Goal: Information Seeking & Learning: Learn about a topic

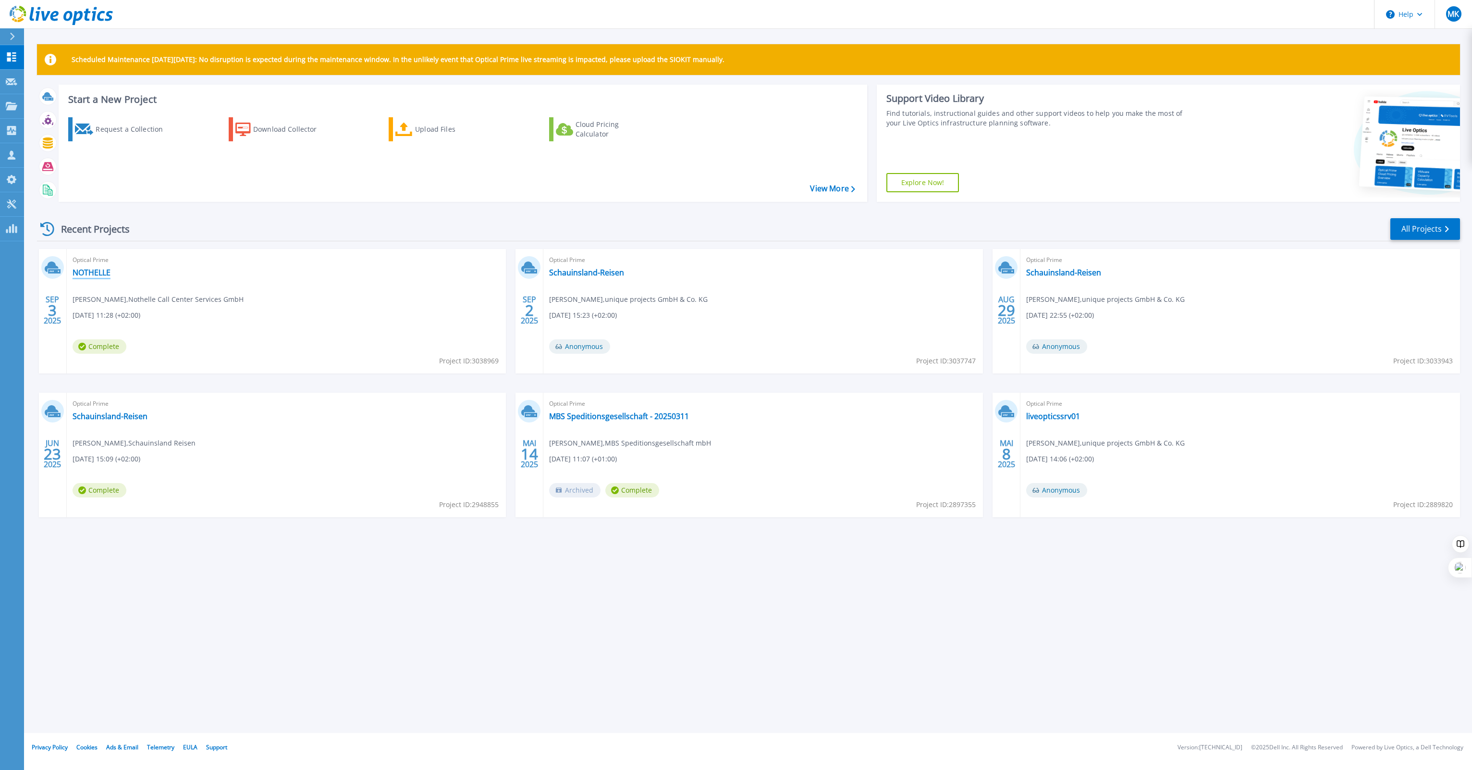
click at [96, 274] on link "NOTHELLE" at bounding box center [92, 273] width 38 height 10
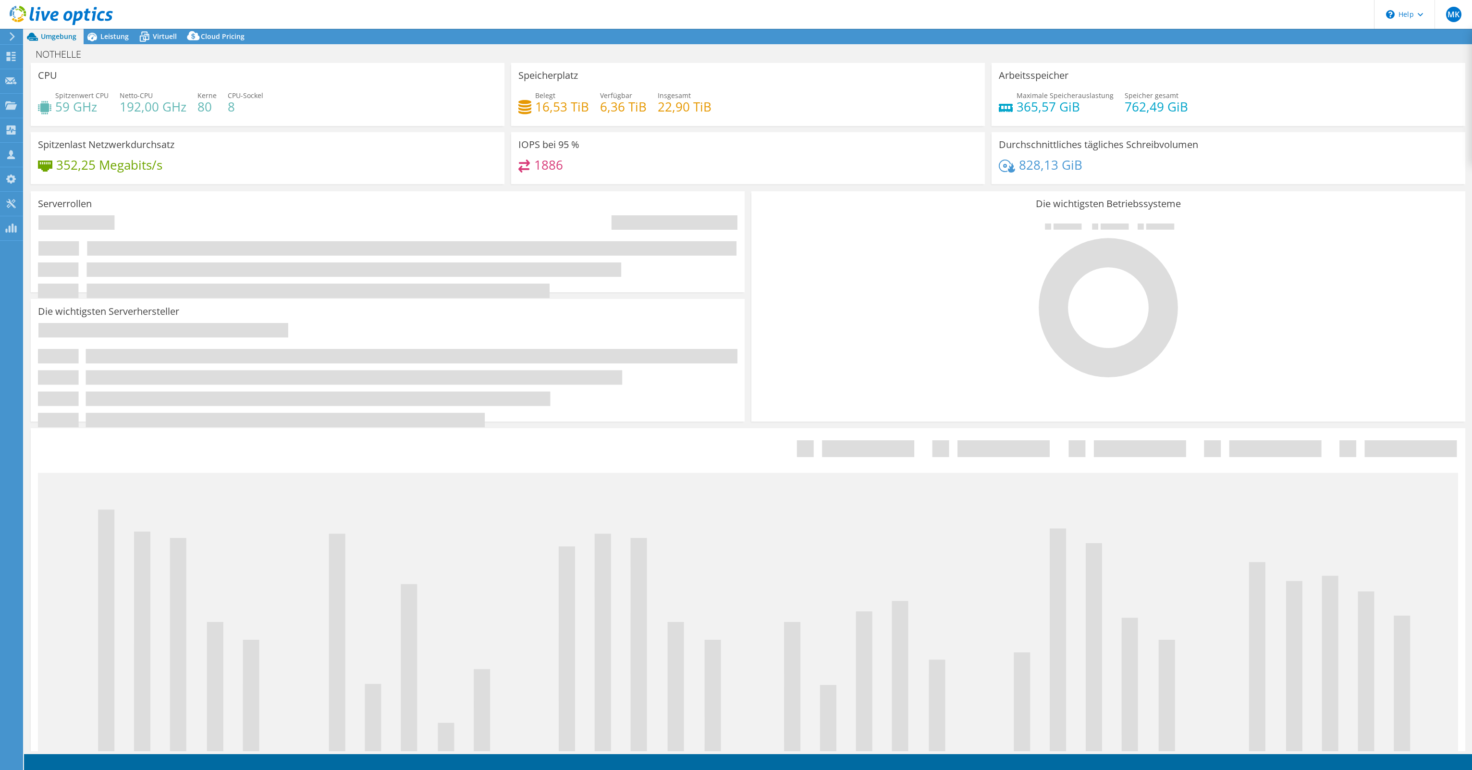
select select "USD"
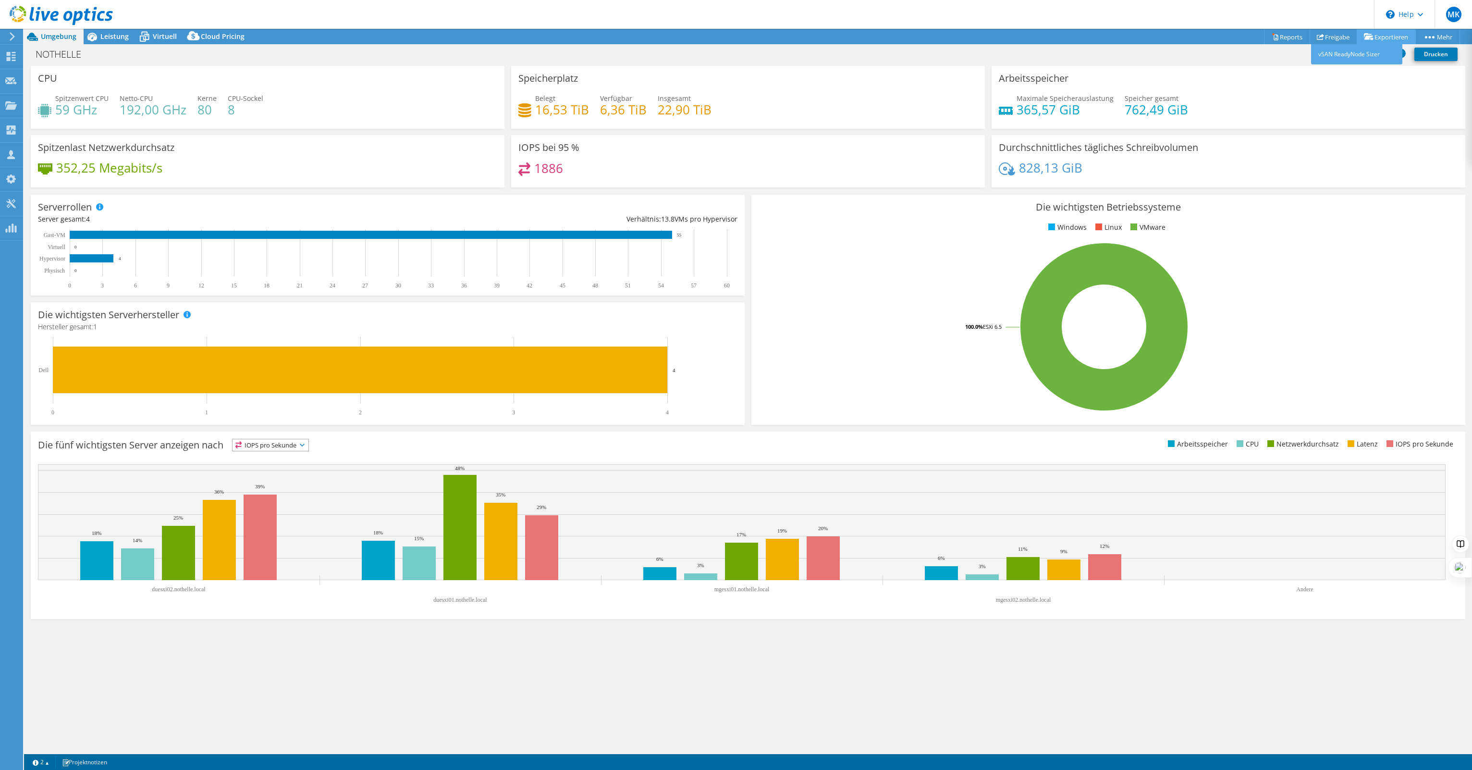
click at [1373, 39] on link "Exportieren" at bounding box center [1386, 36] width 59 height 15
click at [1288, 37] on link "Reports" at bounding box center [1287, 36] width 46 height 15
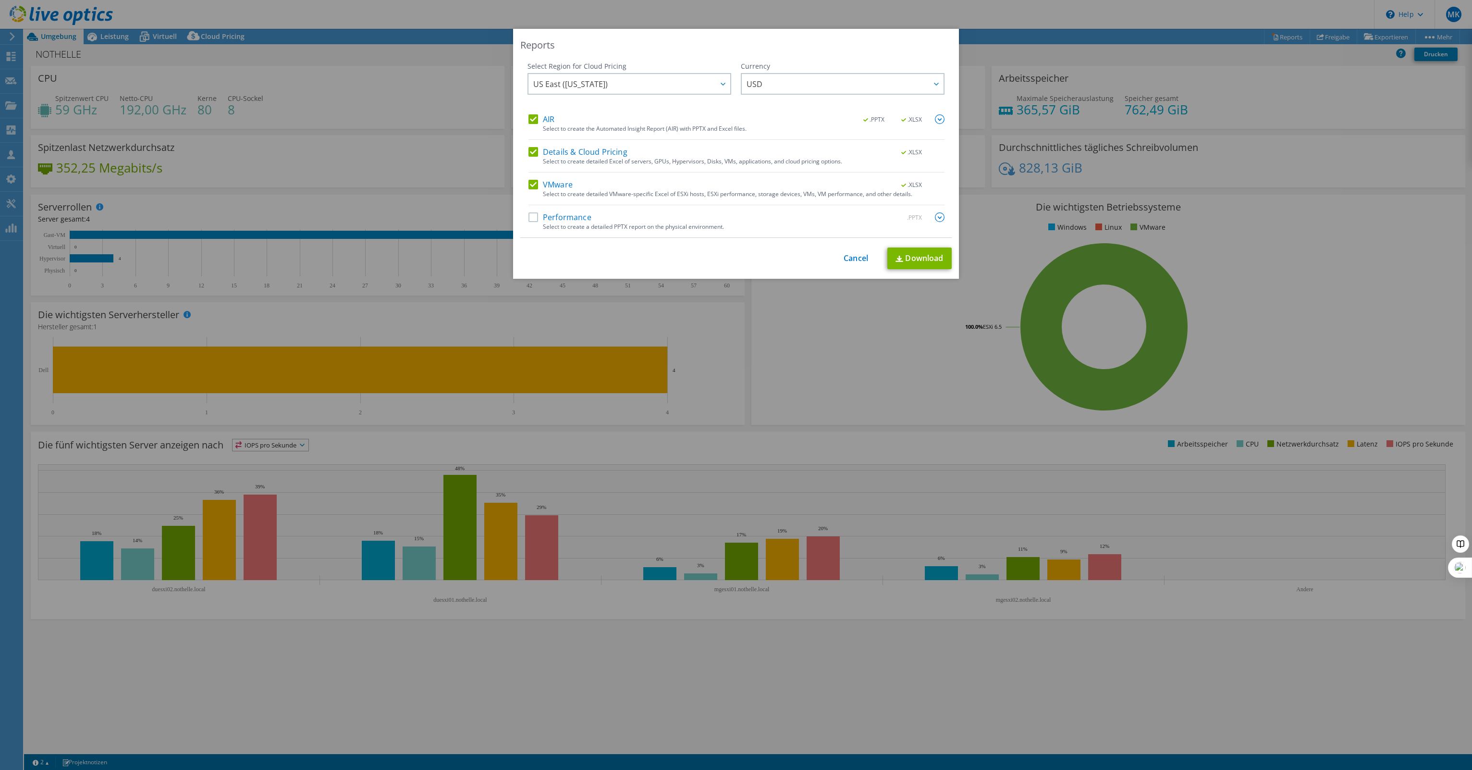
click at [531, 158] on div "Details & Cloud Pricing .XLSX" at bounding box center [736, 152] width 416 height 11
click at [529, 120] on label "AIR" at bounding box center [541, 119] width 26 height 10
click at [0, 0] on input "AIR" at bounding box center [0, 0] width 0 height 0
click at [530, 154] on label "Details & Cloud Pricing" at bounding box center [577, 152] width 99 height 10
click at [0, 0] on input "Details & Cloud Pricing" at bounding box center [0, 0] width 0 height 0
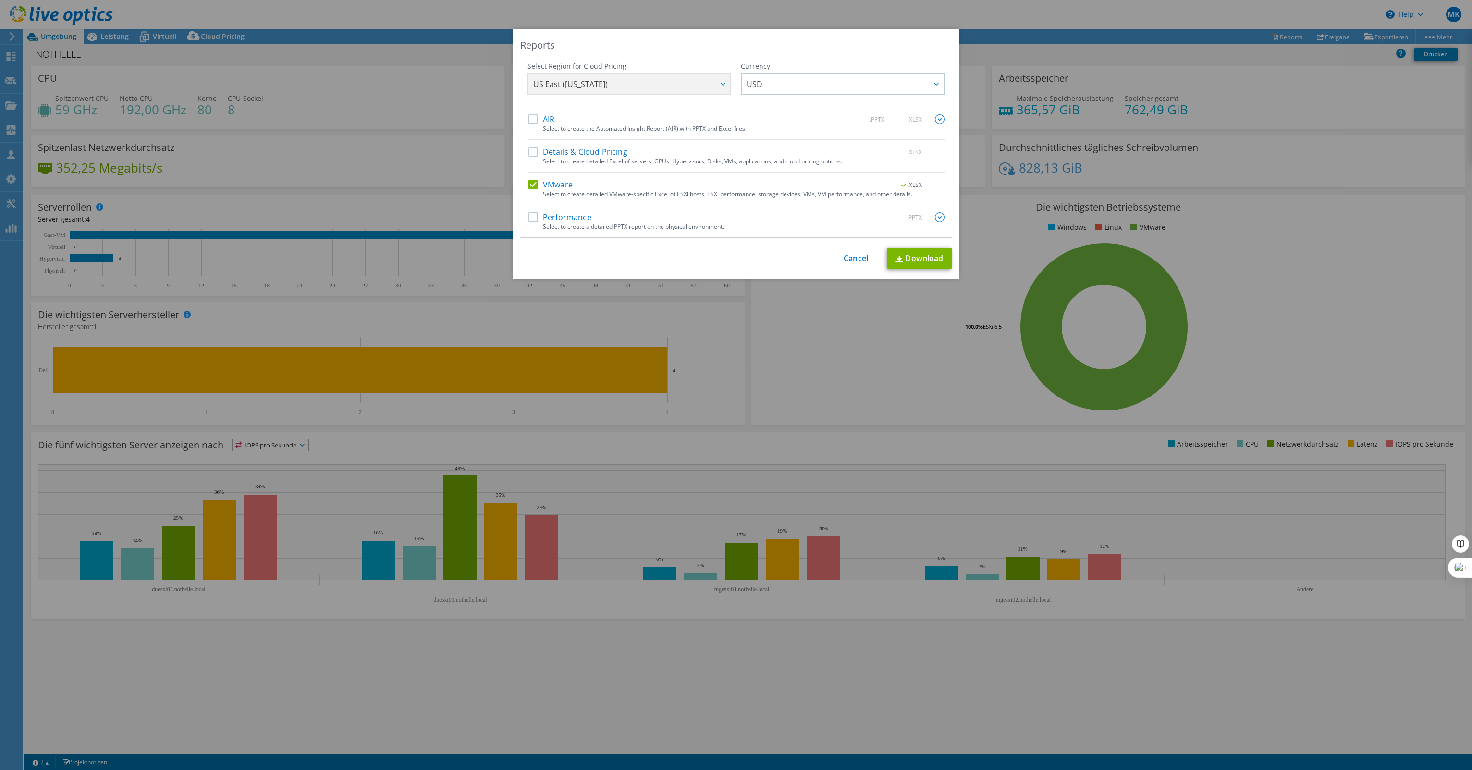
click at [583, 87] on div "US East ([US_STATE]) [GEOGRAPHIC_DATA] ([GEOGRAPHIC_DATA]) [GEOGRAPHIC_DATA] ([…" at bounding box center [630, 85] width 204 height 24
click at [775, 87] on span "USD" at bounding box center [845, 84] width 197 height 20
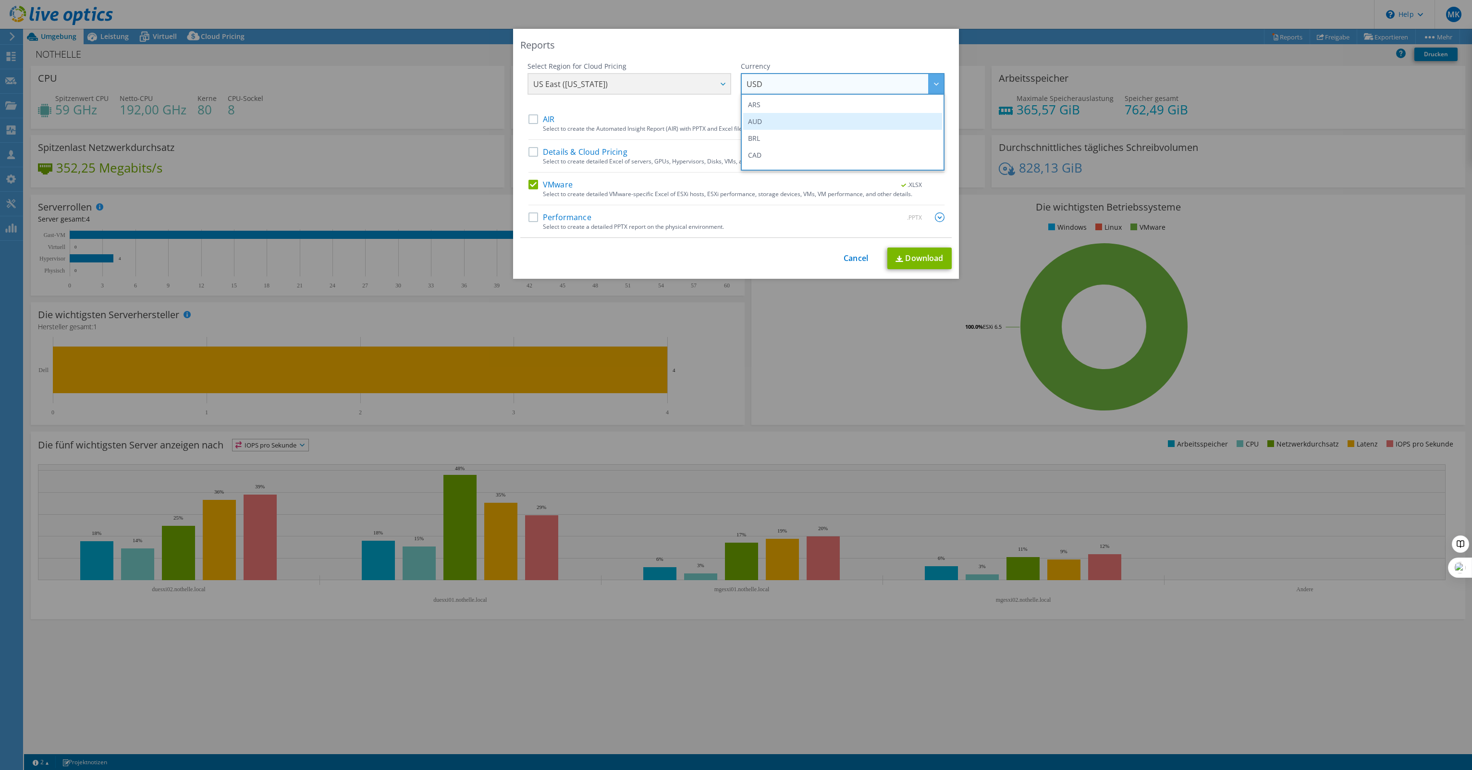
scroll to position [96, 0]
click at [774, 145] on li "EUR" at bounding box center [842, 143] width 199 height 17
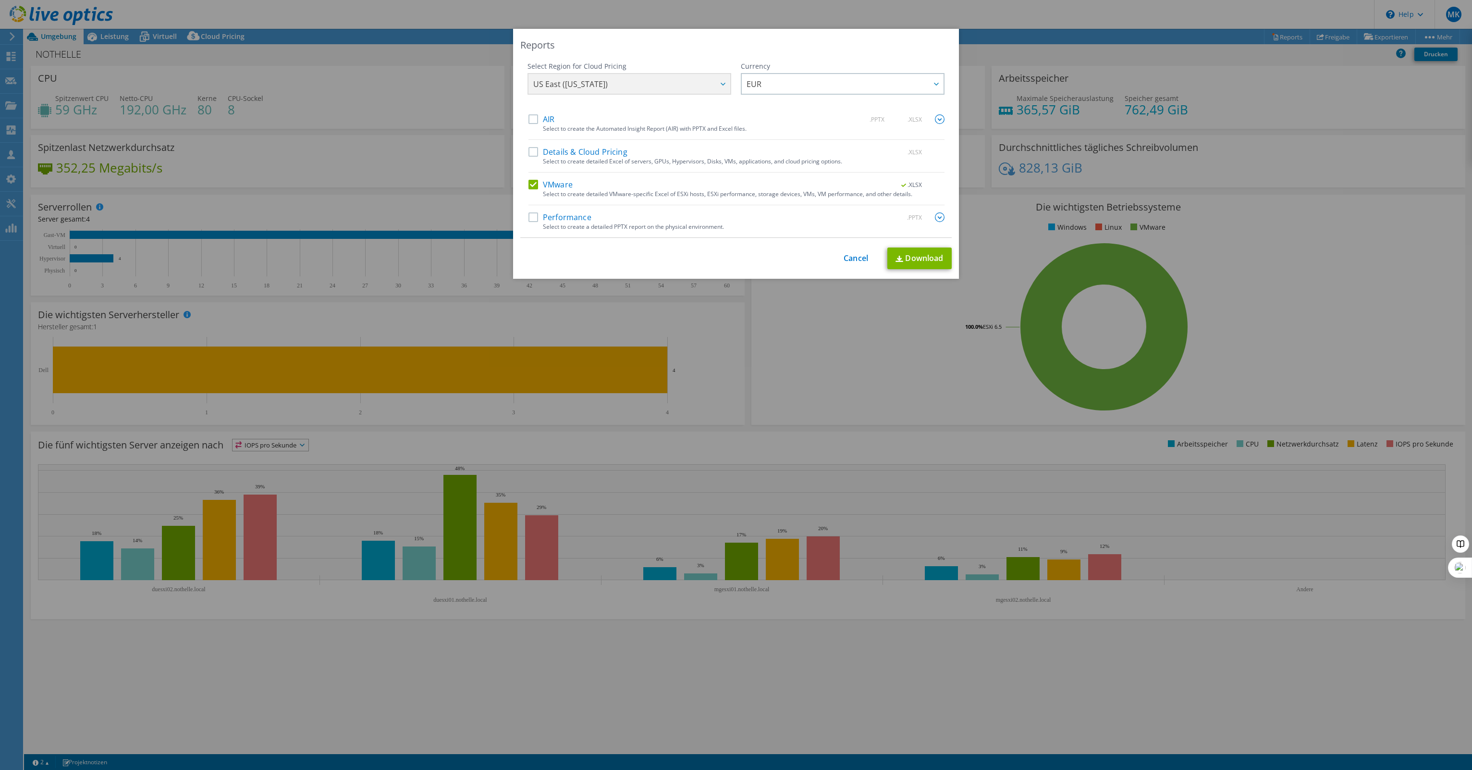
click at [653, 80] on div "US East ([US_STATE]) [GEOGRAPHIC_DATA] ([GEOGRAPHIC_DATA]) [GEOGRAPHIC_DATA] ([…" at bounding box center [630, 85] width 204 height 24
click at [717, 86] on div "US East ([US_STATE]) [GEOGRAPHIC_DATA] ([GEOGRAPHIC_DATA]) [GEOGRAPHIC_DATA] ([…" at bounding box center [630, 85] width 204 height 24
click at [707, 48] on div "Reports" at bounding box center [735, 44] width 431 height 13
click at [524, 222] on div "Select Region for Cloud Pricing Asia Pacific ([GEOGRAPHIC_DATA]) [GEOGRAPHIC_DA…" at bounding box center [735, 149] width 431 height 176
click at [529, 216] on label "Performance" at bounding box center [559, 217] width 63 height 10
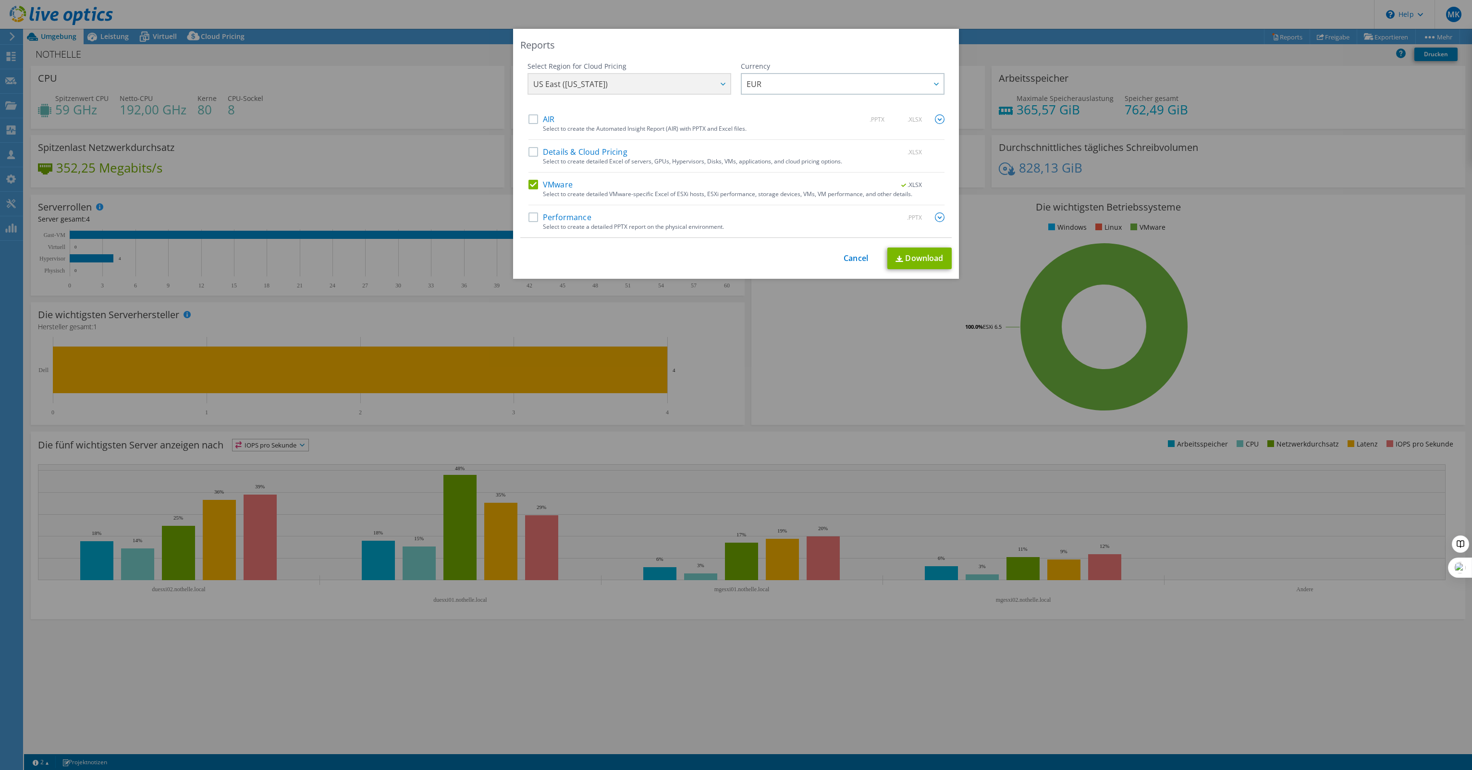
click at [0, 0] on input "Performance" at bounding box center [0, 0] width 0 height 0
click at [917, 259] on link "Download" at bounding box center [919, 258] width 64 height 22
drag, startPoint x: 852, startPoint y: 258, endPoint x: 809, endPoint y: 250, distance: 43.6
click at [852, 258] on link "Cancel" at bounding box center [856, 258] width 25 height 9
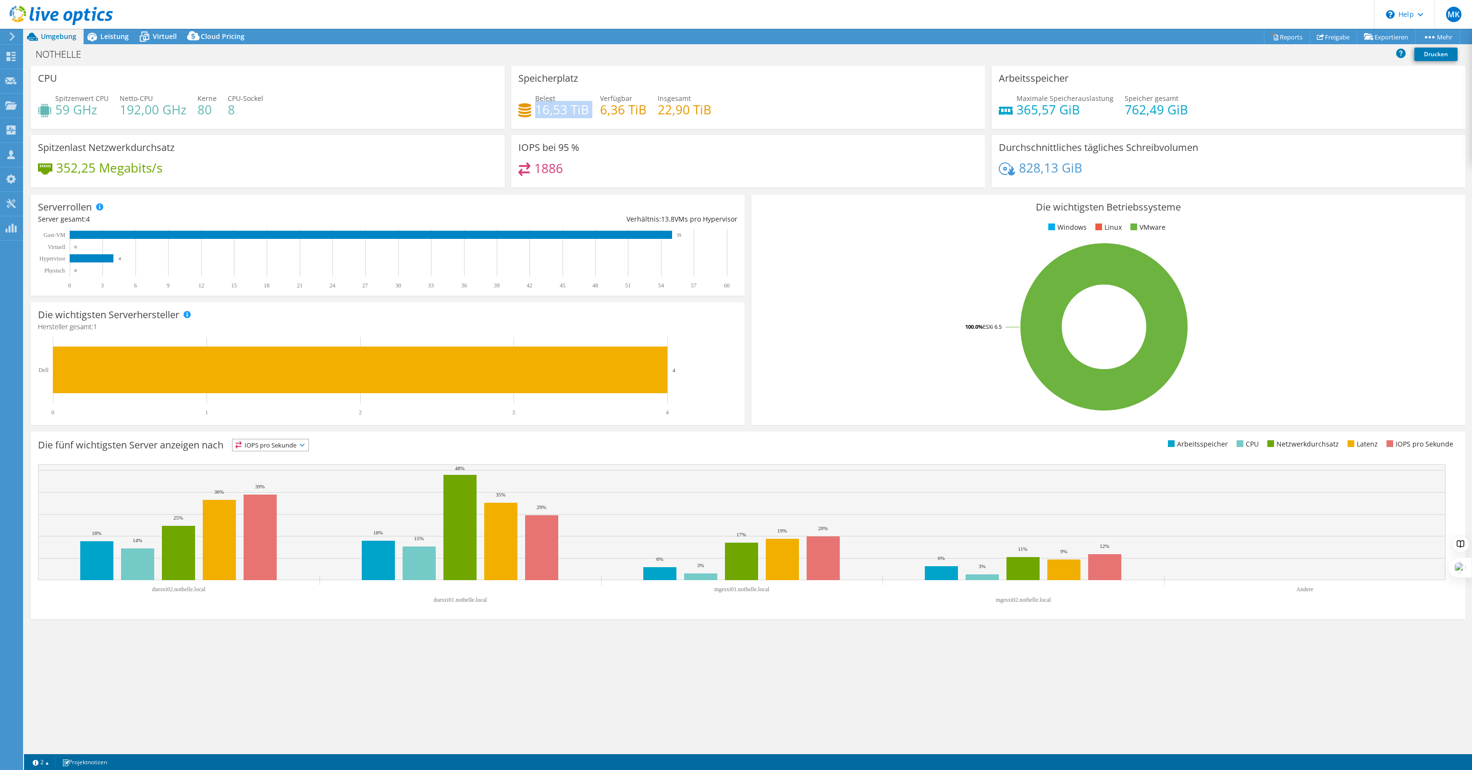
drag, startPoint x: 538, startPoint y: 110, endPoint x: 590, endPoint y: 110, distance: 51.9
click at [590, 110] on div "Belegt 16,53 TiB Verfügbar 6,36 TiB Insgesamt 22,90 TiB" at bounding box center [747, 108] width 459 height 31
drag, startPoint x: 573, startPoint y: 173, endPoint x: 536, endPoint y: 171, distance: 37.0
click at [536, 171] on div "1886" at bounding box center [747, 172] width 459 height 21
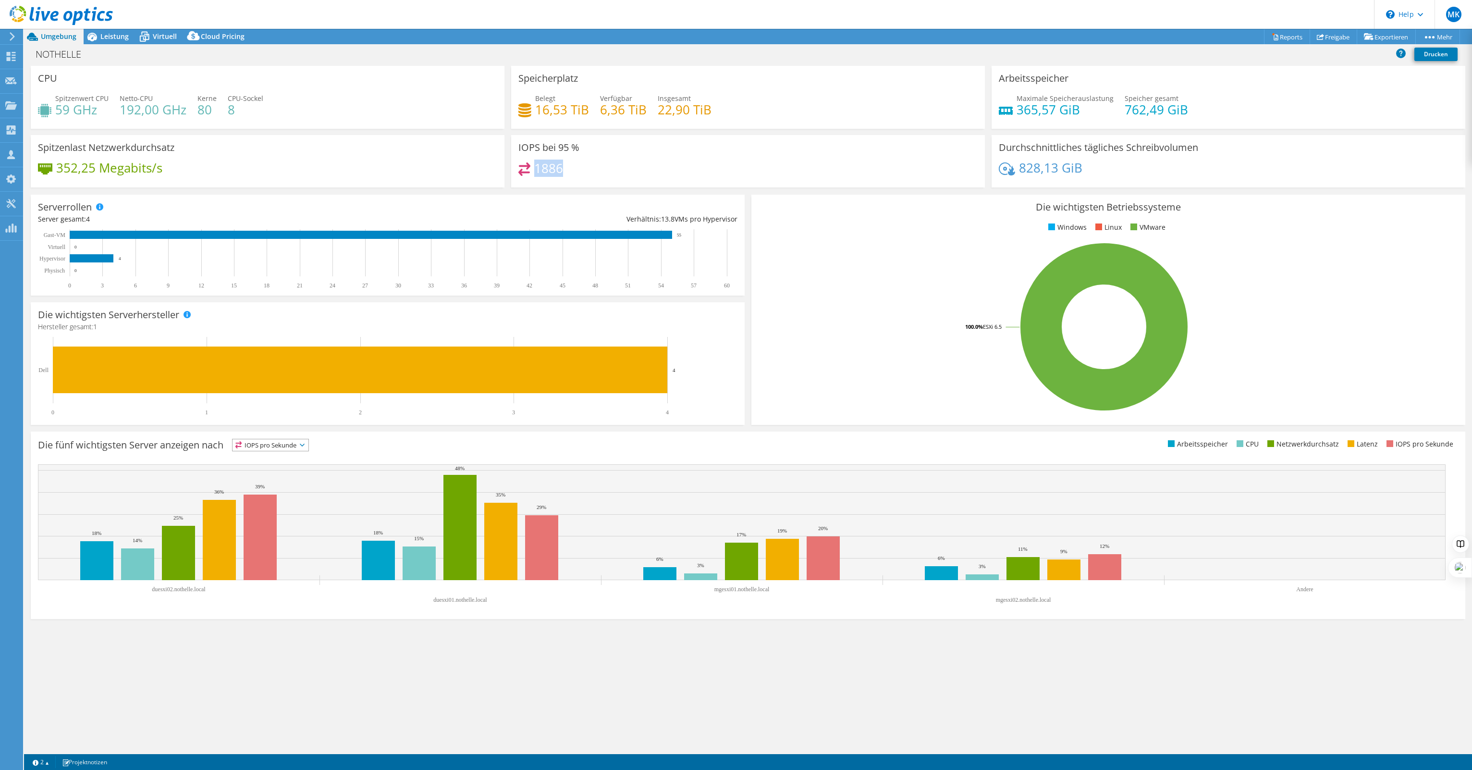
drag, startPoint x: 536, startPoint y: 171, endPoint x: 587, endPoint y: 167, distance: 51.6
click at [587, 167] on div "1886" at bounding box center [747, 172] width 459 height 21
drag, startPoint x: 561, startPoint y: 151, endPoint x: 569, endPoint y: 150, distance: 8.2
click at [569, 150] on h3 "IOPS bei 95 %" at bounding box center [548, 147] width 61 height 11
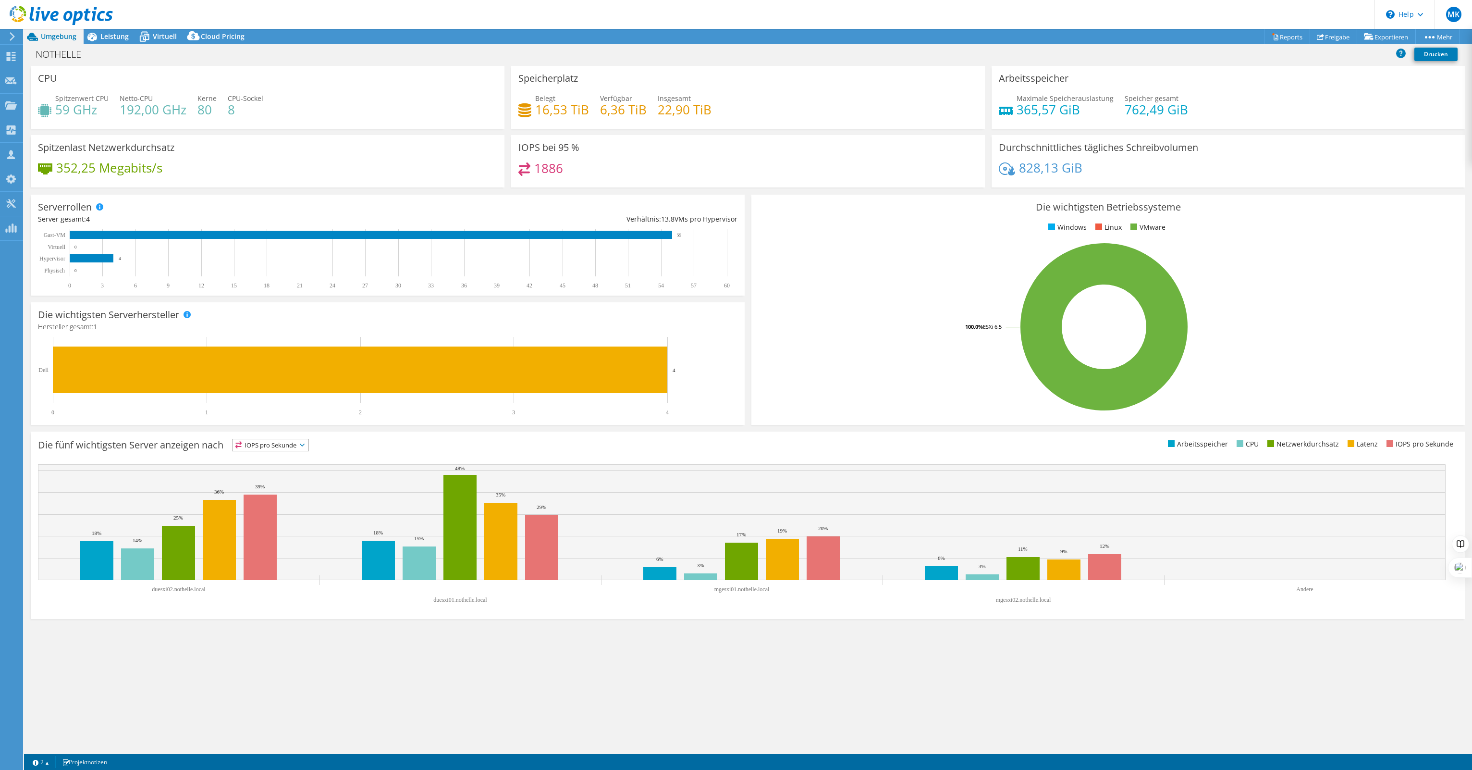
click at [556, 148] on h3 "IOPS bei 95 %" at bounding box center [548, 147] width 61 height 11
drag, startPoint x: 565, startPoint y: 147, endPoint x: 575, endPoint y: 148, distance: 9.8
click at [575, 148] on h3 "IOPS bei 95 %" at bounding box center [548, 147] width 61 height 11
drag, startPoint x: 242, startPoint y: 108, endPoint x: 228, endPoint y: 110, distance: 14.5
click at [228, 110] on h4 "8" at bounding box center [246, 109] width 36 height 11
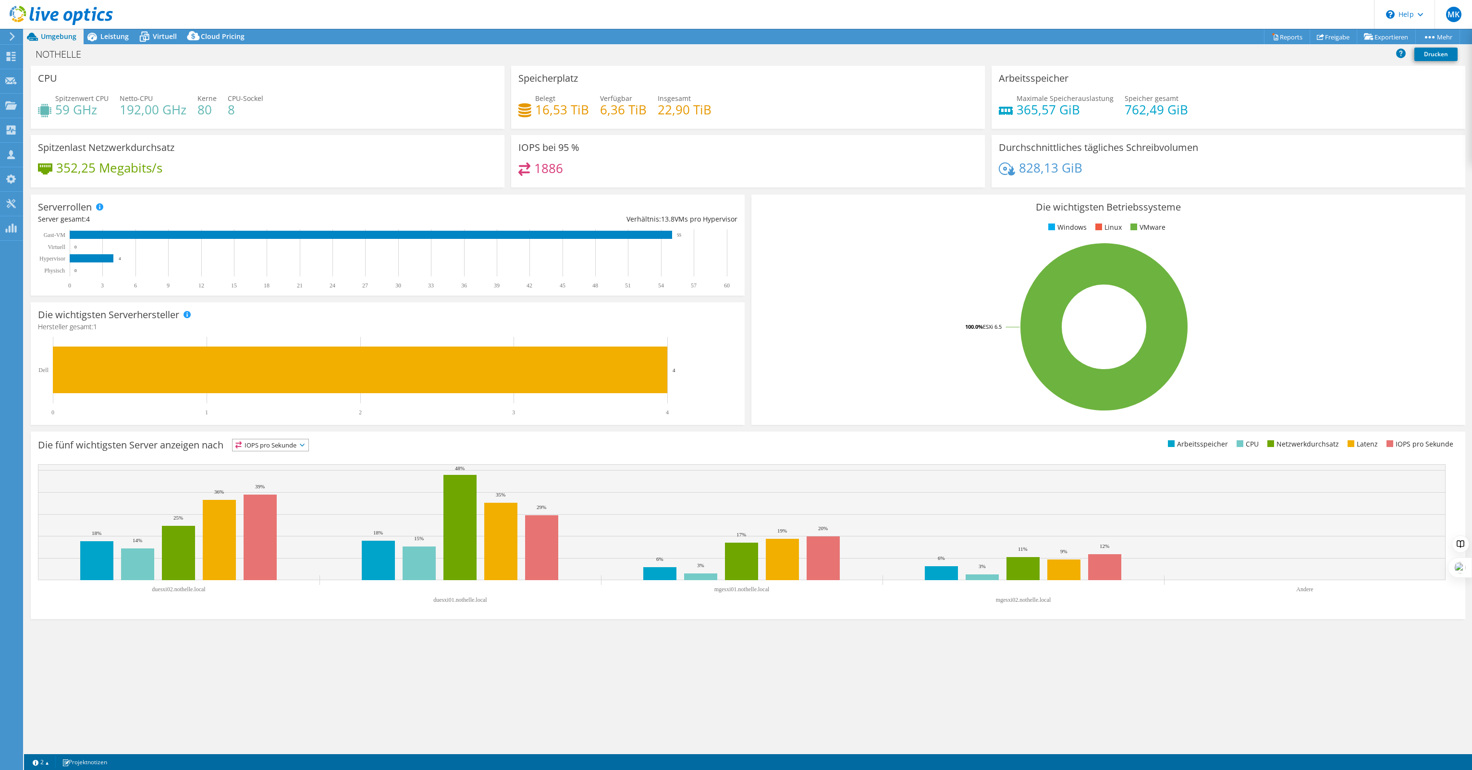
drag, startPoint x: 228, startPoint y: 110, endPoint x: 208, endPoint y: 111, distance: 20.2
click at [211, 111] on h4 "80" at bounding box center [206, 109] width 19 height 11
drag, startPoint x: 208, startPoint y: 110, endPoint x: 194, endPoint y: 110, distance: 13.5
click at [194, 110] on div "Spitzenwert CPU 59 GHz Netto-CPU 192,00 GHz Kerne 80 CPU-Sockel 8" at bounding box center [267, 108] width 459 height 31
drag, startPoint x: 194, startPoint y: 110, endPoint x: 260, endPoint y: 109, distance: 66.3
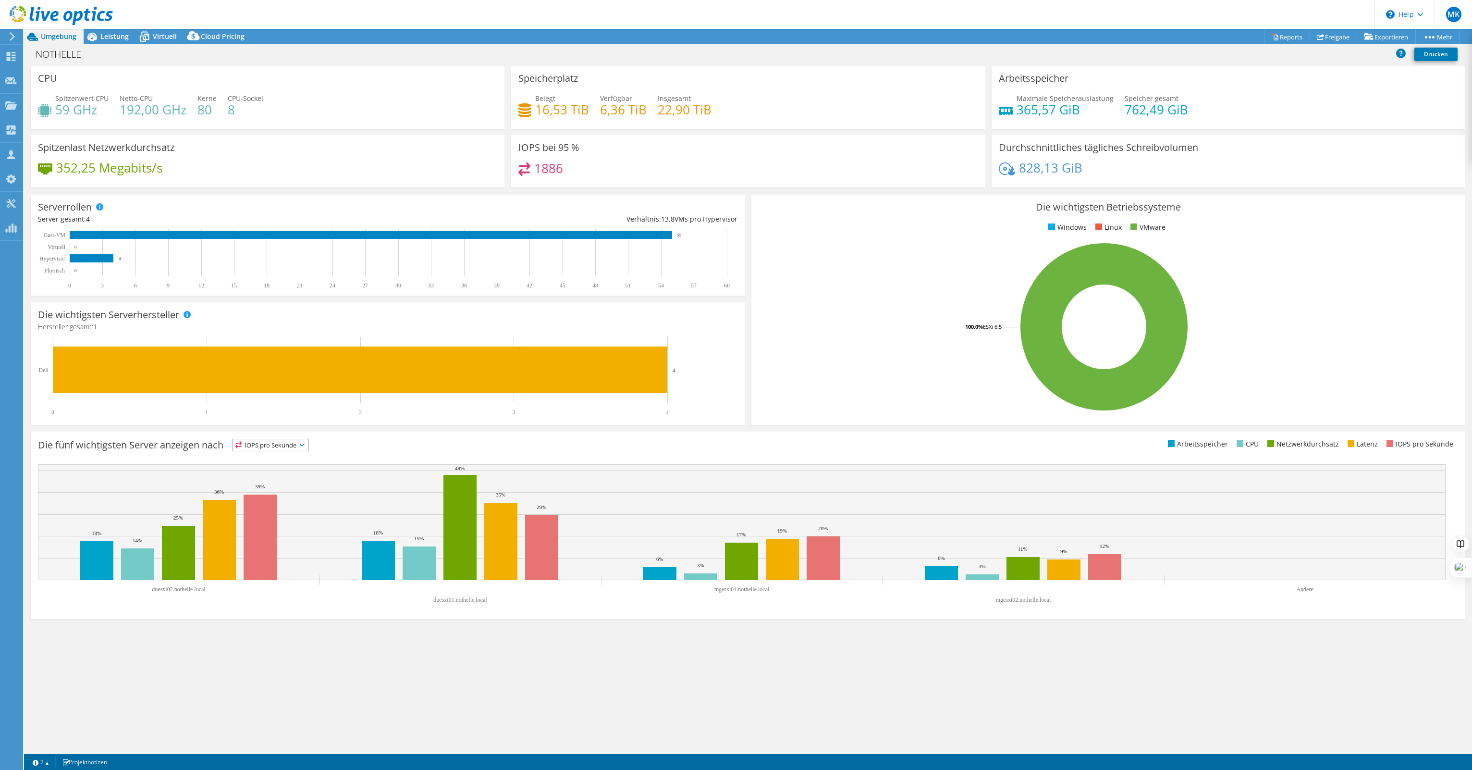
click at [260, 109] on h4 "8" at bounding box center [246, 109] width 36 height 11
drag, startPoint x: 209, startPoint y: 107, endPoint x: 196, endPoint y: 108, distance: 13.5
click at [197, 108] on h4 "80" at bounding box center [206, 109] width 19 height 11
drag, startPoint x: 1095, startPoint y: 162, endPoint x: 1022, endPoint y: 166, distance: 73.1
click at [1022, 166] on div "828,13 GiB" at bounding box center [1228, 172] width 459 height 20
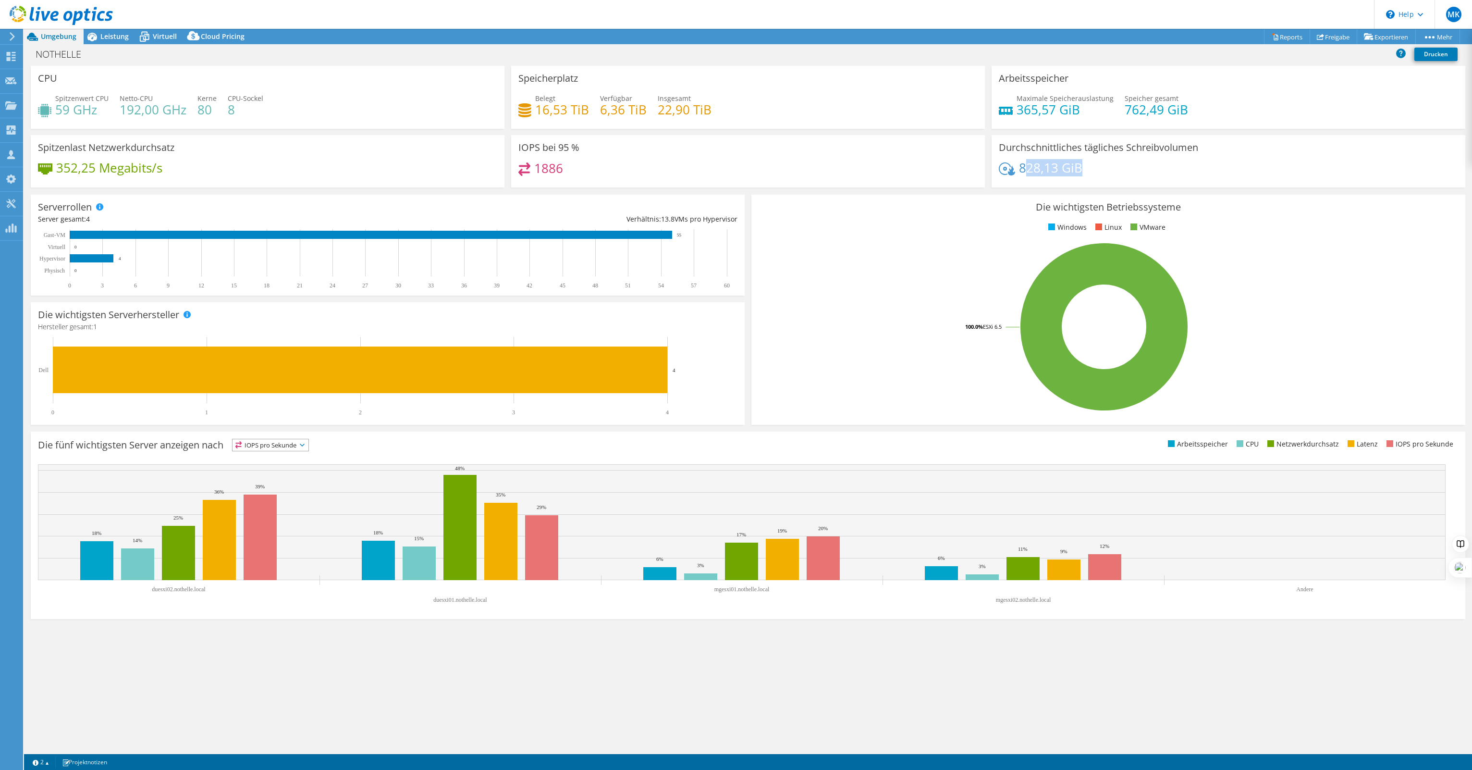
drag, startPoint x: 1023, startPoint y: 166, endPoint x: 1101, endPoint y: 169, distance: 77.9
click at [1101, 169] on div "828,13 GiB" at bounding box center [1228, 172] width 459 height 20
drag, startPoint x: 661, startPoint y: 217, endPoint x: 674, endPoint y: 216, distance: 13.1
click at [674, 216] on div "Verhältnis: 13.8 VMs pro Hypervisor" at bounding box center [563, 219] width 350 height 11
drag, startPoint x: 674, startPoint y: 216, endPoint x: 663, endPoint y: 214, distance: 11.1
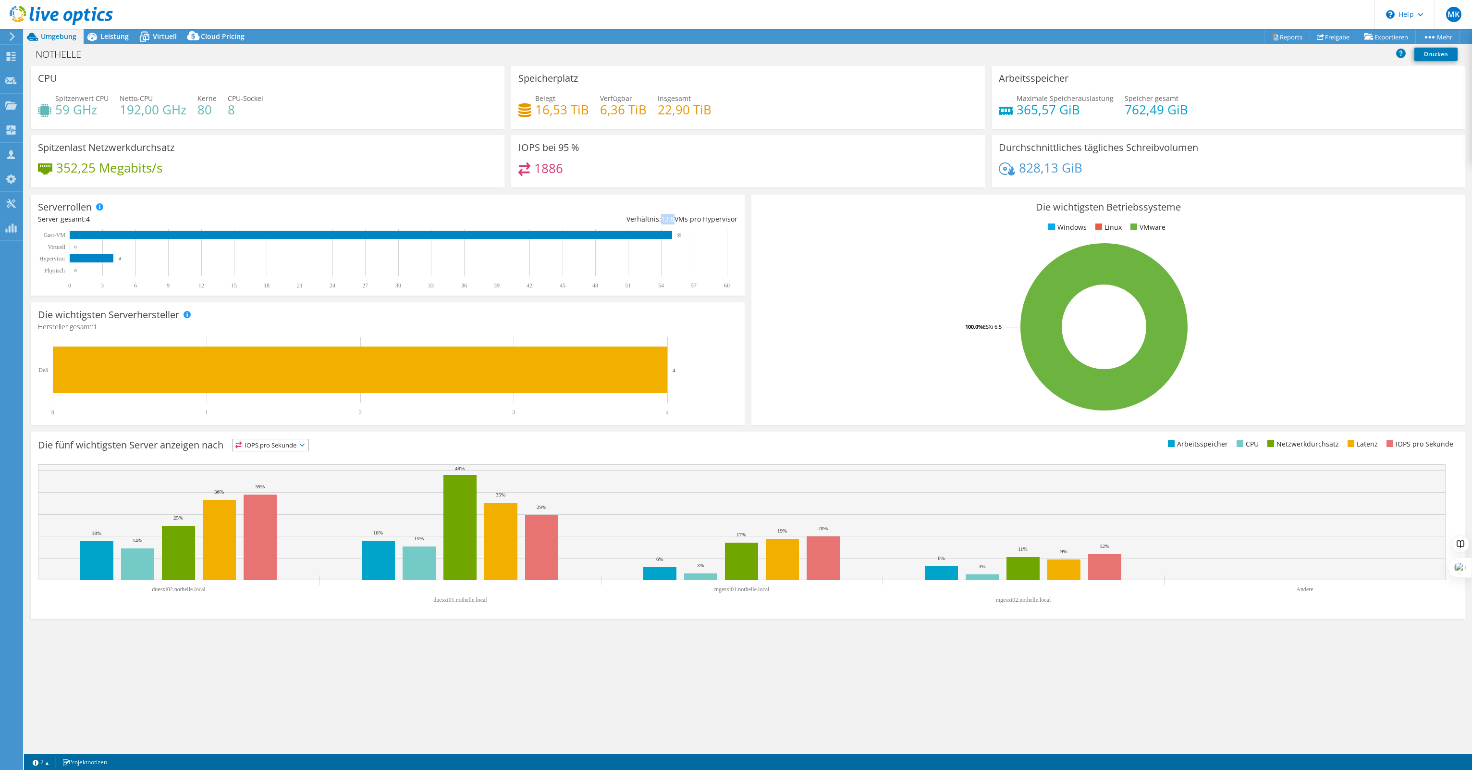
click at [664, 214] on span "13.8" at bounding box center [667, 218] width 13 height 9
drag, startPoint x: 658, startPoint y: 213, endPoint x: 680, endPoint y: 213, distance: 22.1
click at [680, 214] on div "Verhältnis: 13.8 VMs pro Hypervisor" at bounding box center [563, 219] width 350 height 11
click at [104, 32] on div at bounding box center [56, 16] width 113 height 32
click at [109, 35] on span "Leistung" at bounding box center [114, 36] width 28 height 9
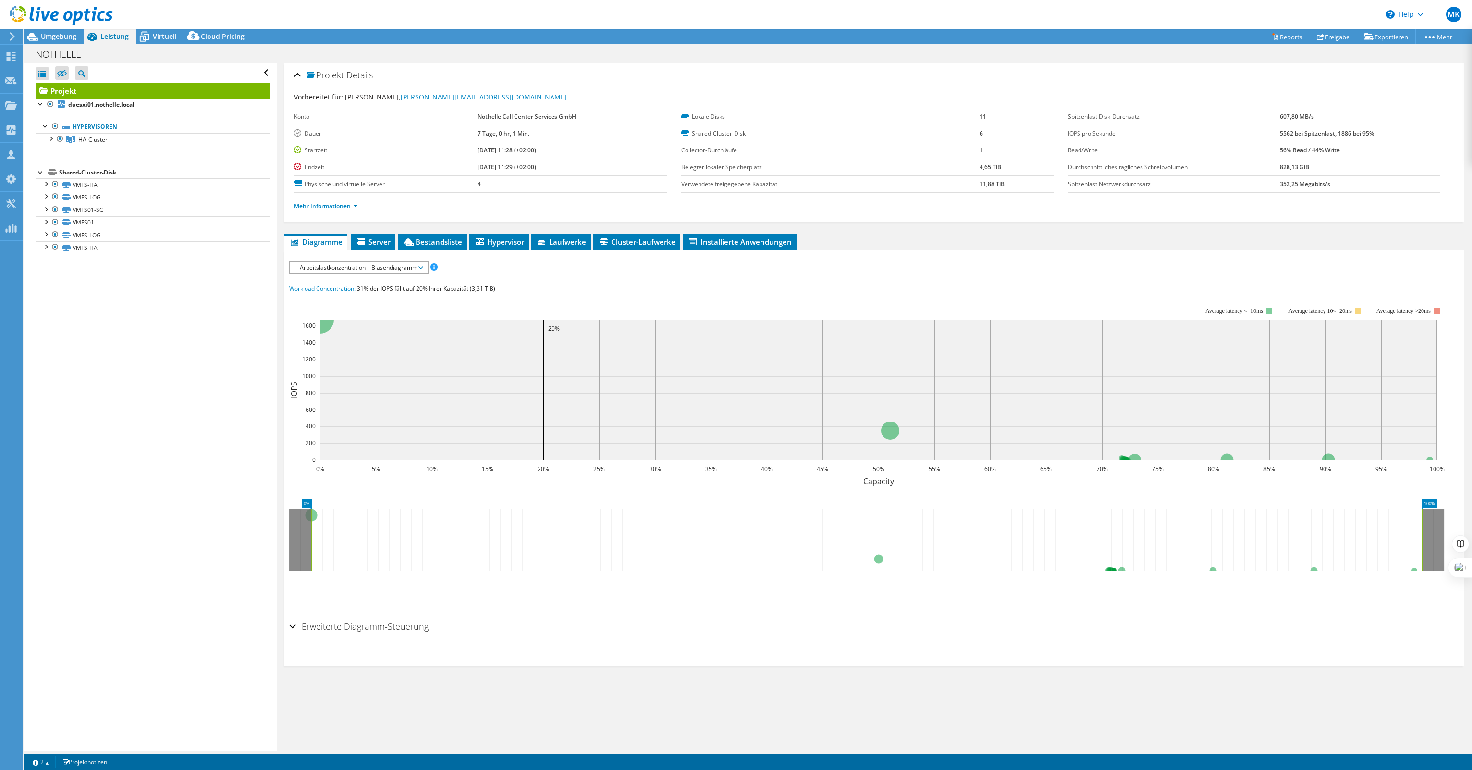
drag, startPoint x: 1271, startPoint y: 149, endPoint x: 1347, endPoint y: 147, distance: 75.9
click at [1347, 147] on tr "Read/Write 56% Read / 44% Write" at bounding box center [1254, 150] width 372 height 17
click at [1347, 146] on td "56% Read / 44% Write" at bounding box center [1360, 150] width 160 height 17
click at [1343, 150] on td "56% Read / 44% Write" at bounding box center [1360, 150] width 160 height 17
drag, startPoint x: 1303, startPoint y: 148, endPoint x: 1266, endPoint y: 148, distance: 37.0
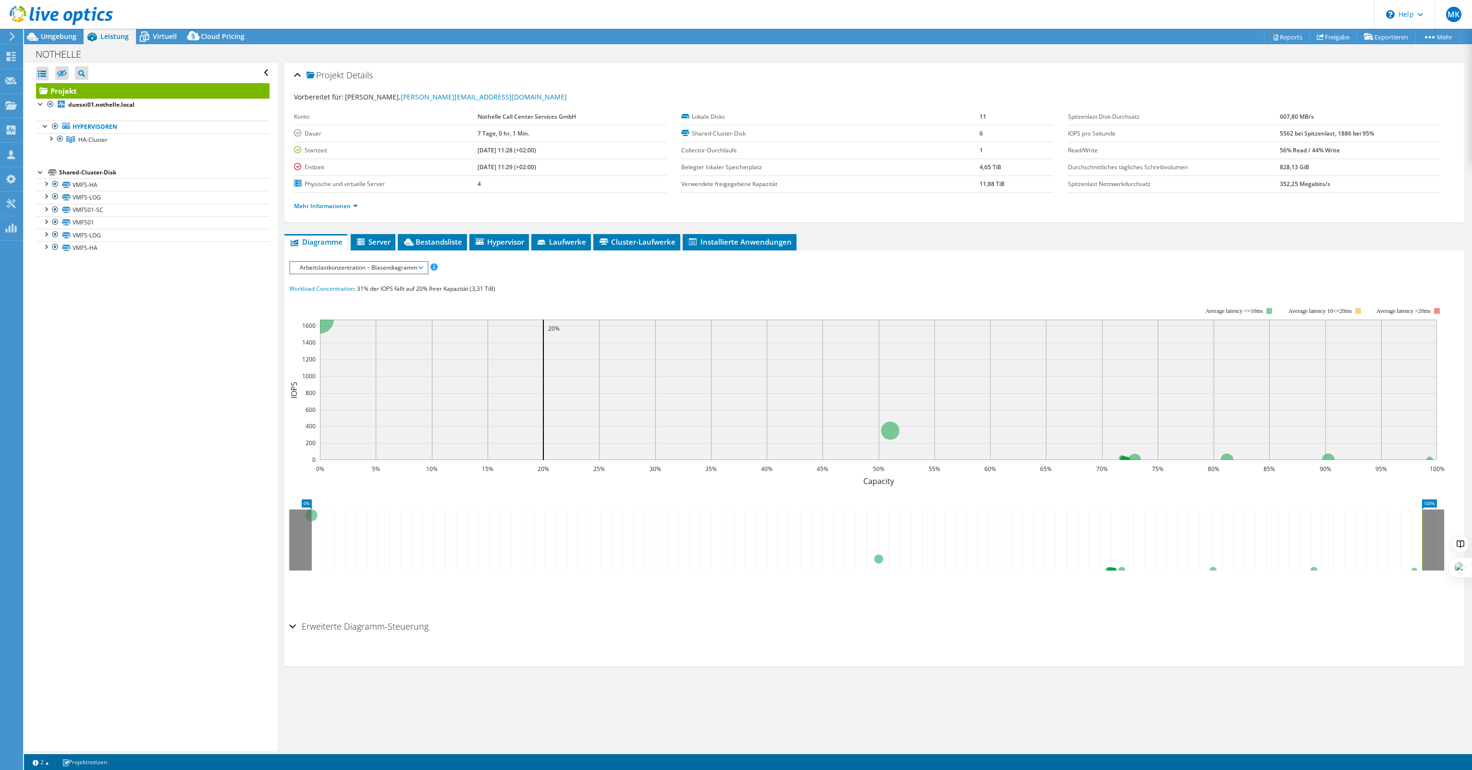
click at [1266, 148] on tr "Read/Write 56% Read / 44% Write" at bounding box center [1254, 150] width 372 height 17
drag, startPoint x: 1266, startPoint y: 148, endPoint x: 1288, endPoint y: 150, distance: 21.2
click at [1283, 149] on b "56% Read / 44% Write" at bounding box center [1310, 150] width 60 height 8
drag, startPoint x: 1310, startPoint y: 151, endPoint x: 1333, endPoint y: 152, distance: 23.6
click at [1333, 152] on b "56% Read / 44% Write" at bounding box center [1310, 150] width 60 height 8
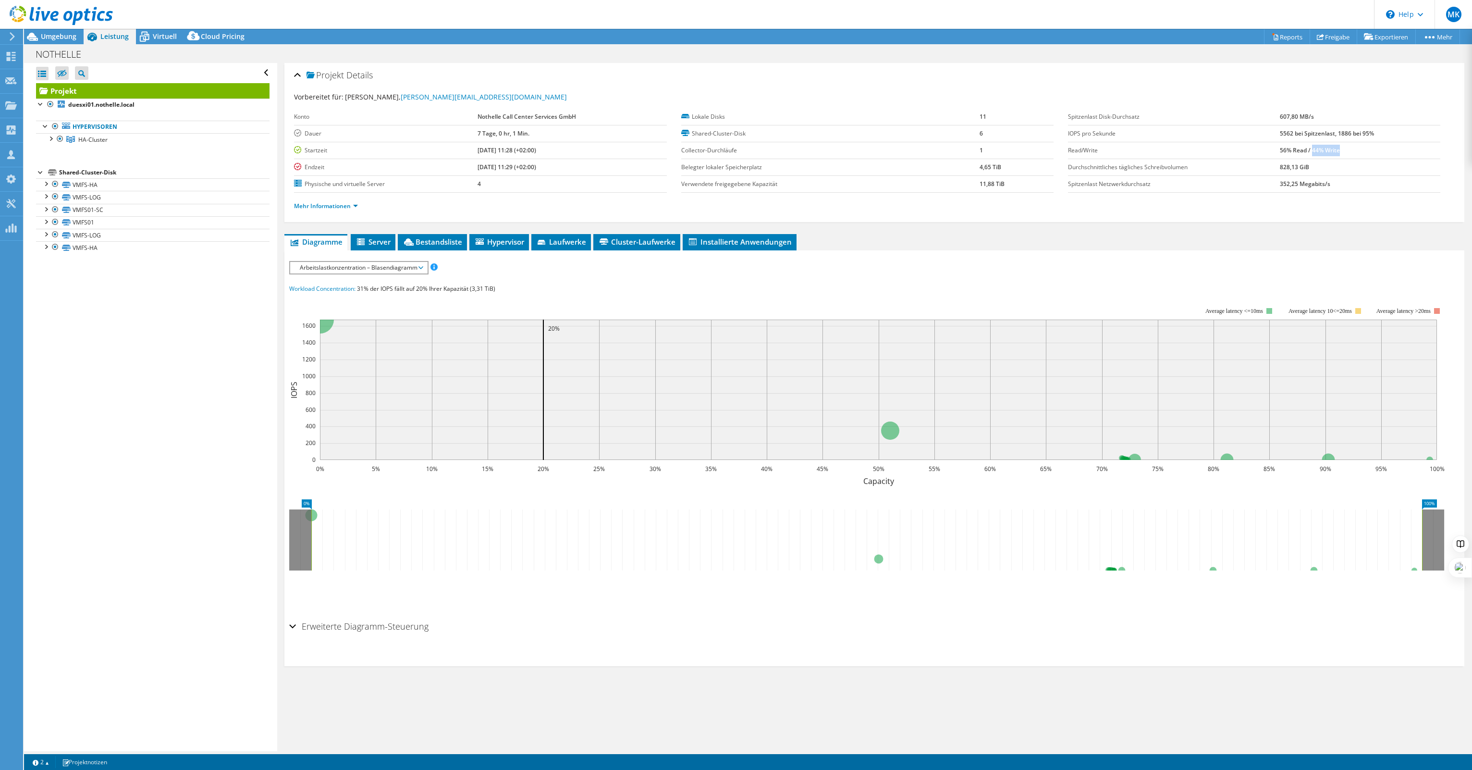
click at [1336, 152] on td "56% Read / 44% Write" at bounding box center [1360, 150] width 160 height 17
drag, startPoint x: 1269, startPoint y: 116, endPoint x: 1318, endPoint y: 110, distance: 49.8
click at [1318, 110] on tr "Spitzenlast Disk-Durchsatz 607,80 MB/s" at bounding box center [1254, 117] width 372 height 17
click at [1318, 110] on td "607,80 MB/s" at bounding box center [1360, 117] width 160 height 17
click at [1280, 118] on b "607,80 MB/s" at bounding box center [1297, 116] width 34 height 8
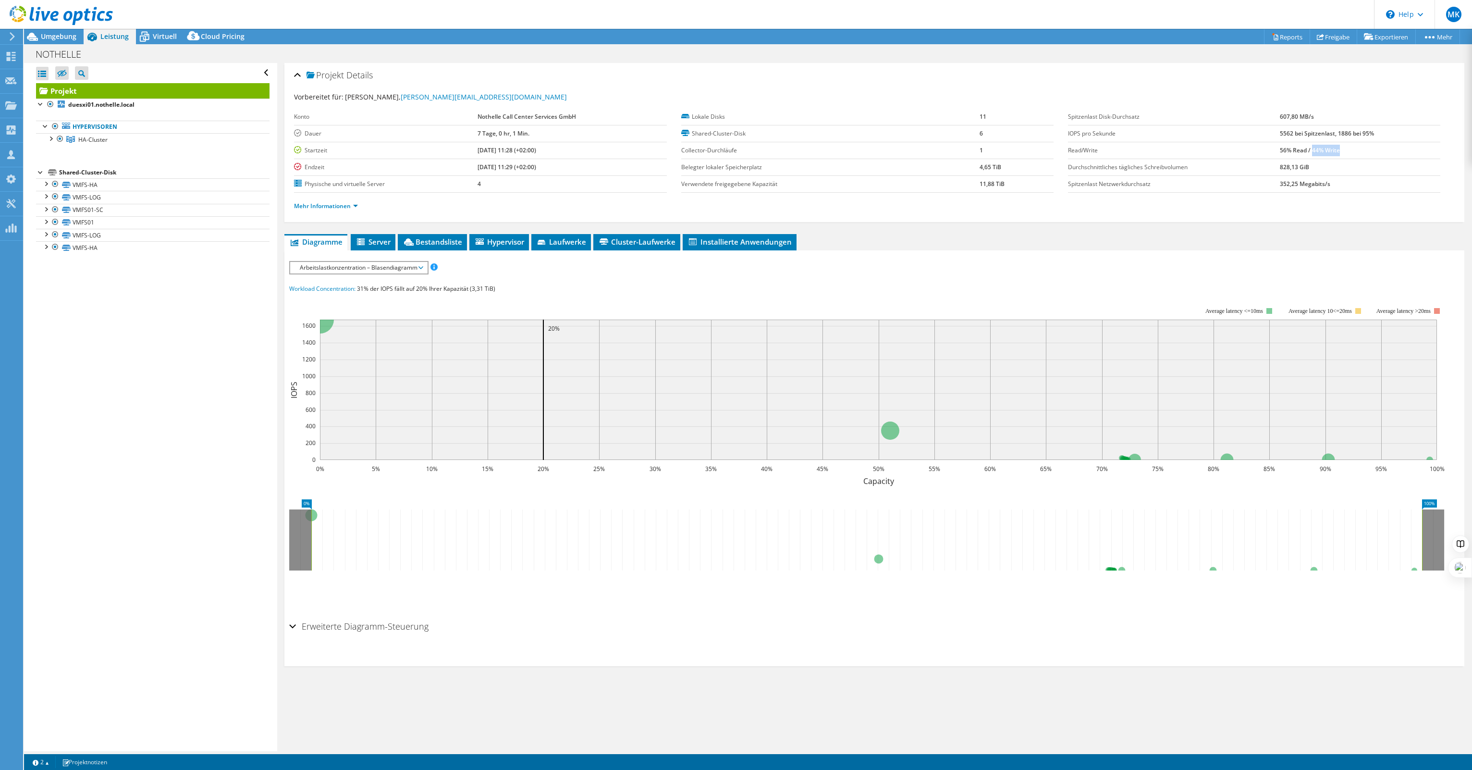
drag, startPoint x: 1272, startPoint y: 118, endPoint x: 1334, endPoint y: 116, distance: 61.5
click at [1334, 116] on tr "Spitzenlast Disk-Durchsatz 607,80 MB/s" at bounding box center [1254, 117] width 372 height 17
click at [1333, 117] on td "607,80 MB/s" at bounding box center [1360, 117] width 160 height 17
click at [1280, 116] on b "607,80 MB/s" at bounding box center [1297, 116] width 34 height 8
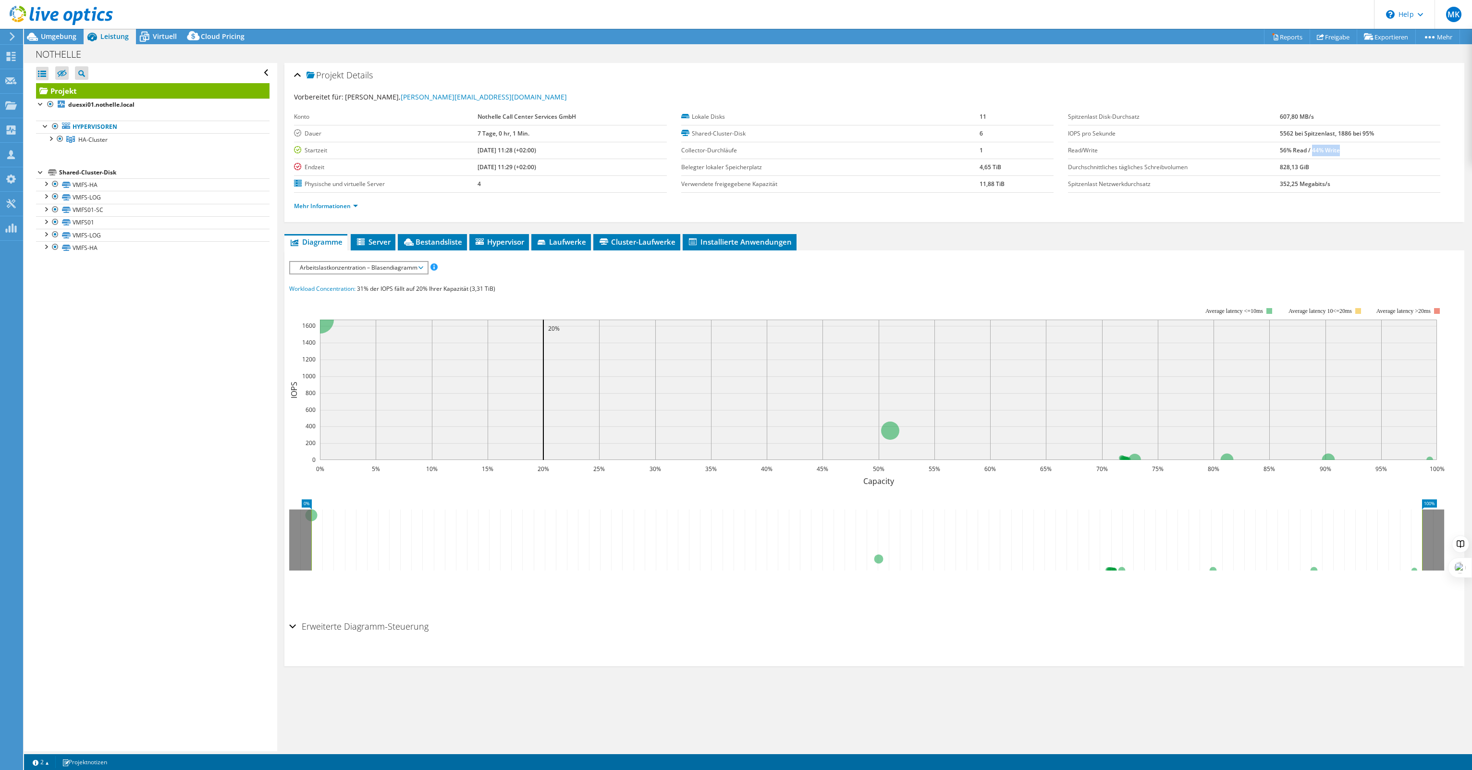
click at [1280, 116] on b "607,80 MB/s" at bounding box center [1297, 116] width 34 height 8
click at [1311, 117] on td "607,80 MB/s" at bounding box center [1360, 117] width 160 height 17
drag, startPoint x: 1317, startPoint y: 117, endPoint x: 1271, endPoint y: 118, distance: 46.1
click at [1271, 118] on tr "Spitzenlast Disk-Durchsatz 607,80 MB/s" at bounding box center [1254, 117] width 372 height 17
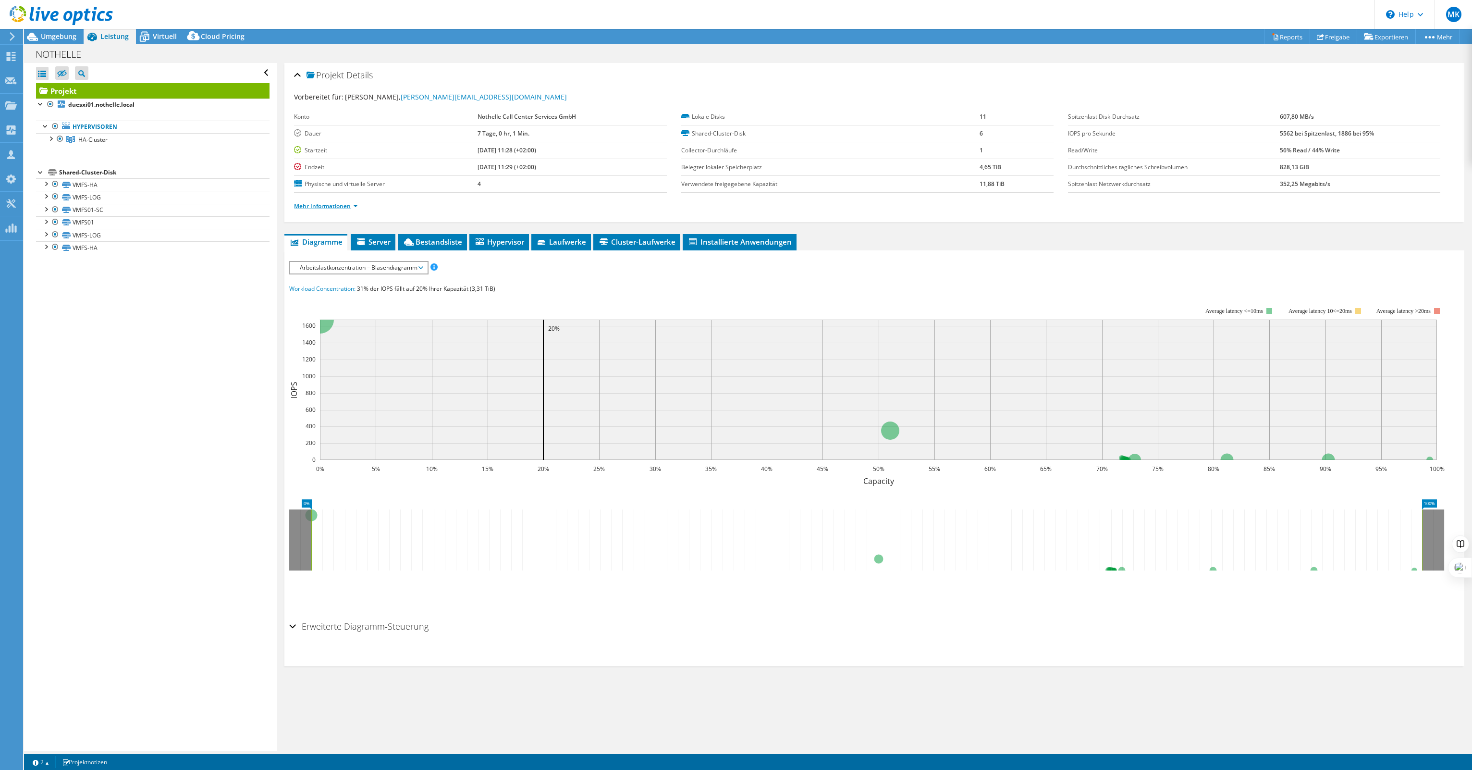
click at [335, 207] on link "Mehr Informationen" at bounding box center [326, 206] width 64 height 8
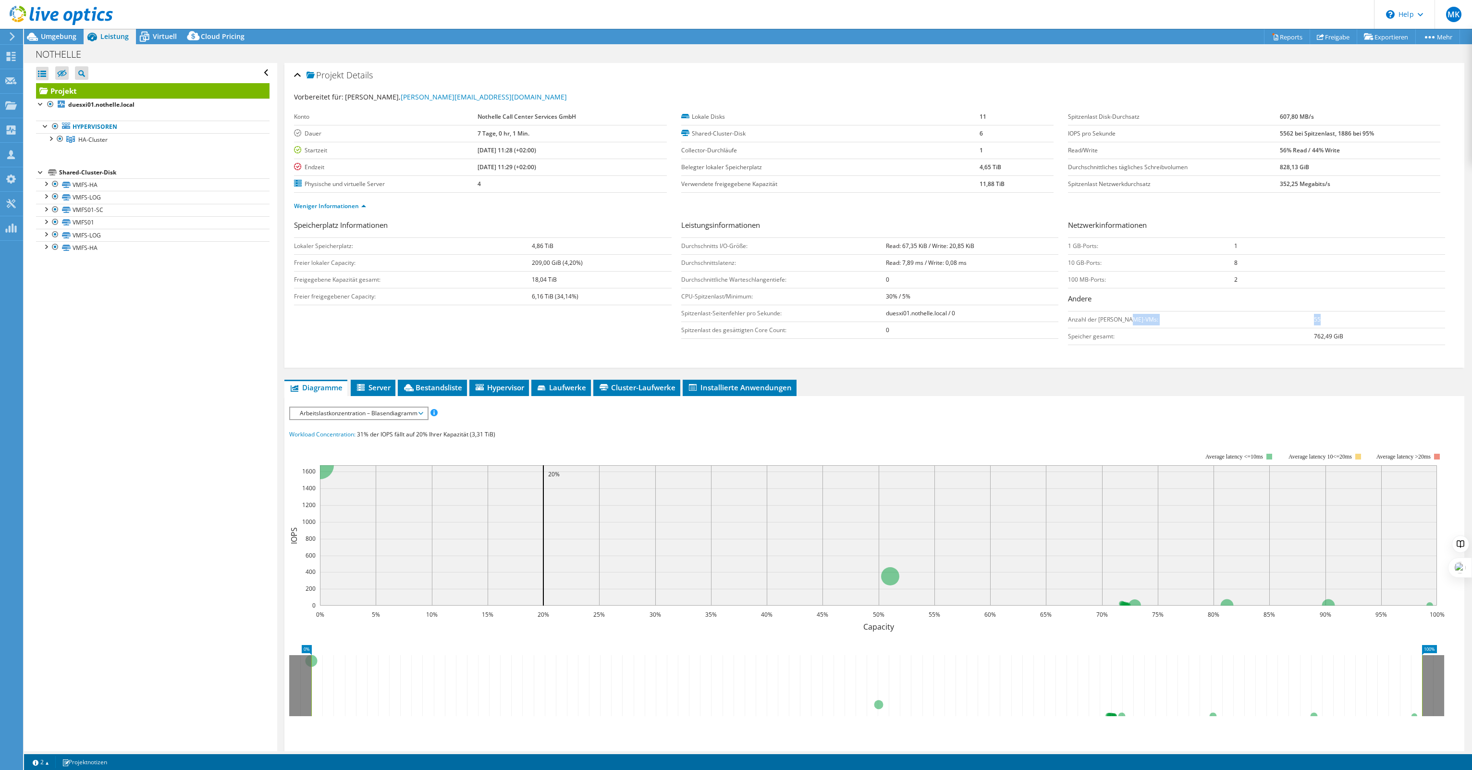
drag, startPoint x: 1274, startPoint y: 319, endPoint x: 1263, endPoint y: 318, distance: 11.6
click at [1263, 318] on tr "Anzahl der [PERSON_NAME]-VMs: 55" at bounding box center [1256, 319] width 377 height 17
drag, startPoint x: 1223, startPoint y: 262, endPoint x: 1239, endPoint y: 262, distance: 16.3
click at [1239, 262] on tr "10 GB-Ports: 8" at bounding box center [1256, 262] width 377 height 17
click at [1239, 262] on td "8" at bounding box center [1339, 262] width 211 height 17
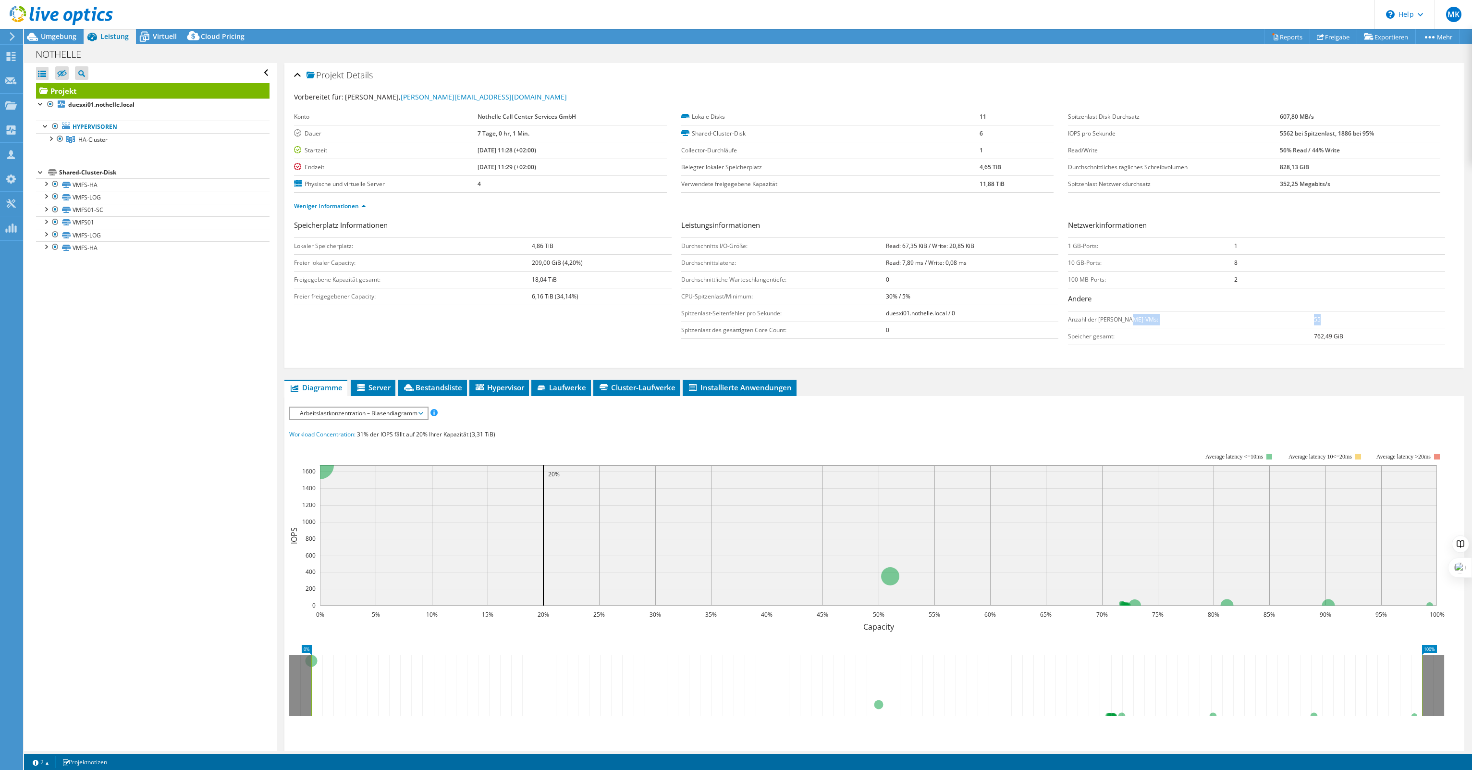
click at [1222, 261] on td "10 GB-Ports:" at bounding box center [1151, 262] width 167 height 17
click at [375, 385] on span "Server" at bounding box center [373, 387] width 35 height 10
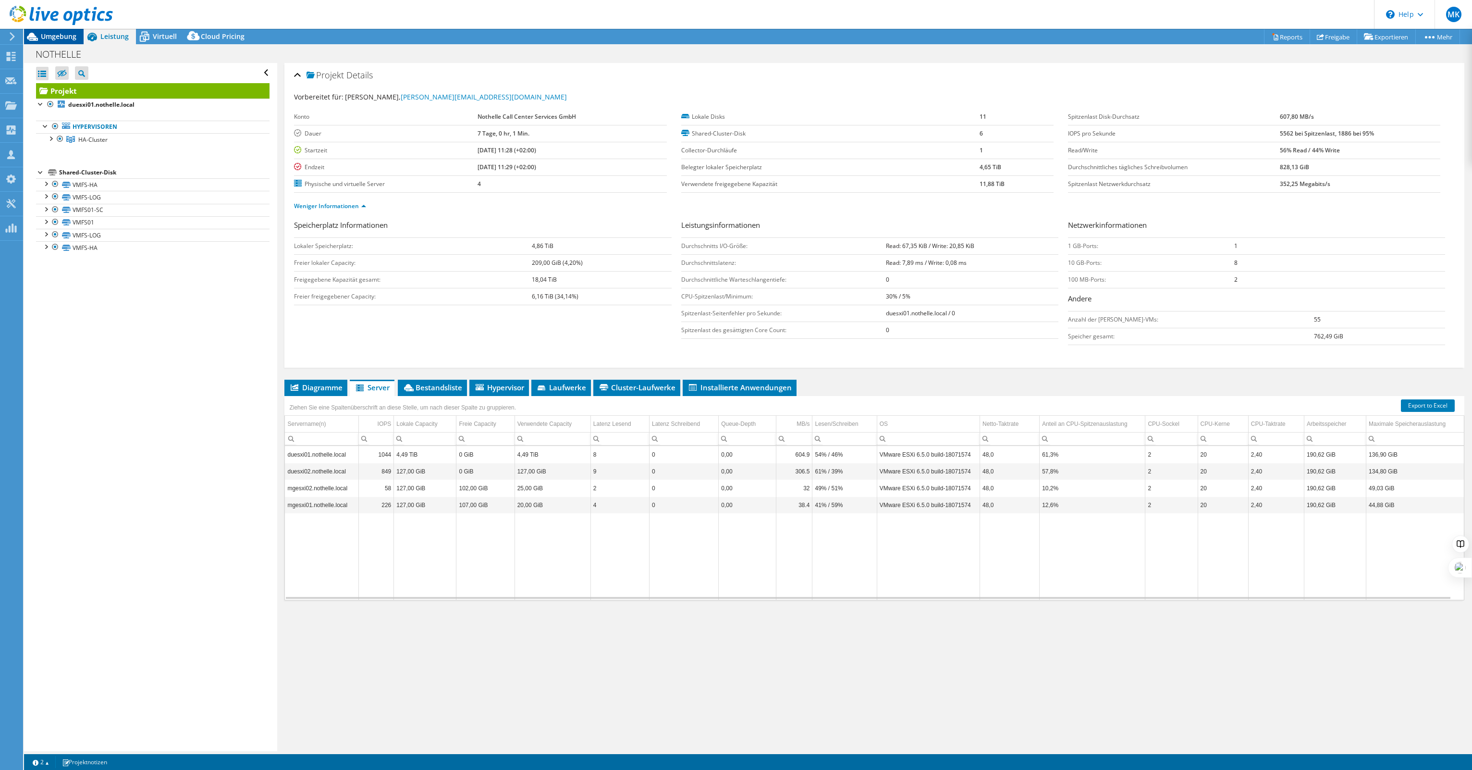
click at [44, 35] on span "Umgebung" at bounding box center [59, 36] width 36 height 9
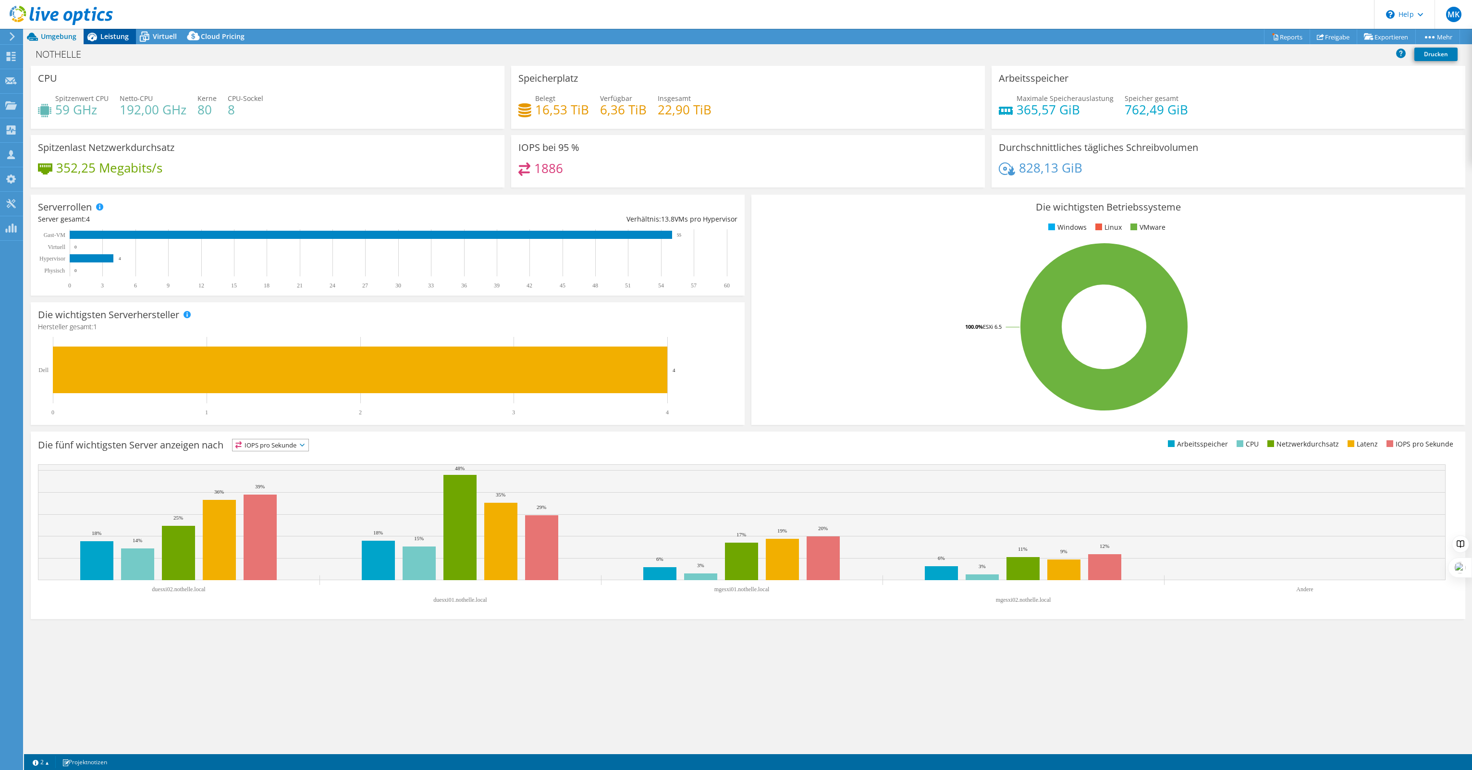
click at [108, 39] on span "Leistung" at bounding box center [114, 36] width 28 height 9
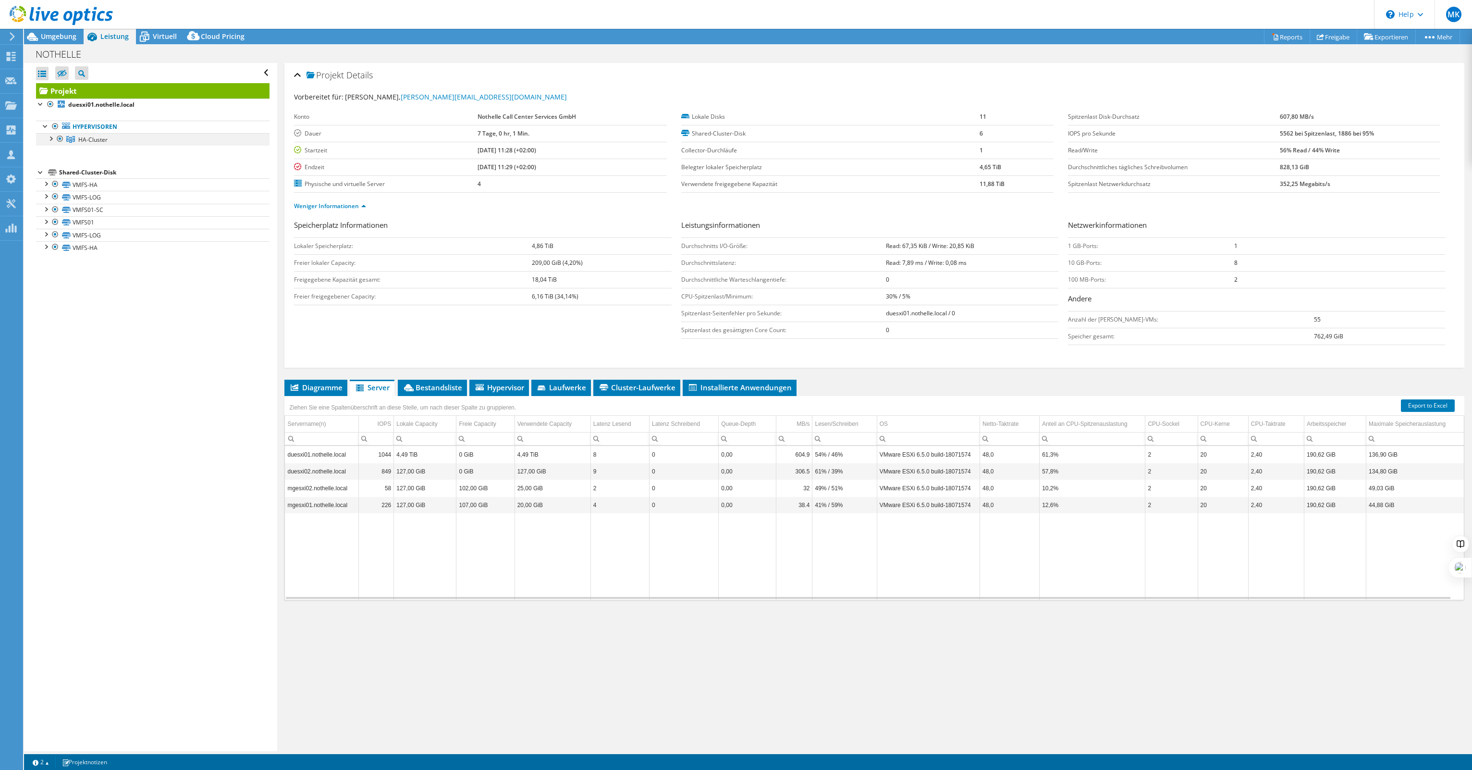
click at [46, 135] on div at bounding box center [51, 138] width 10 height 10
click at [81, 137] on span "HA-Cluster" at bounding box center [92, 139] width 29 height 8
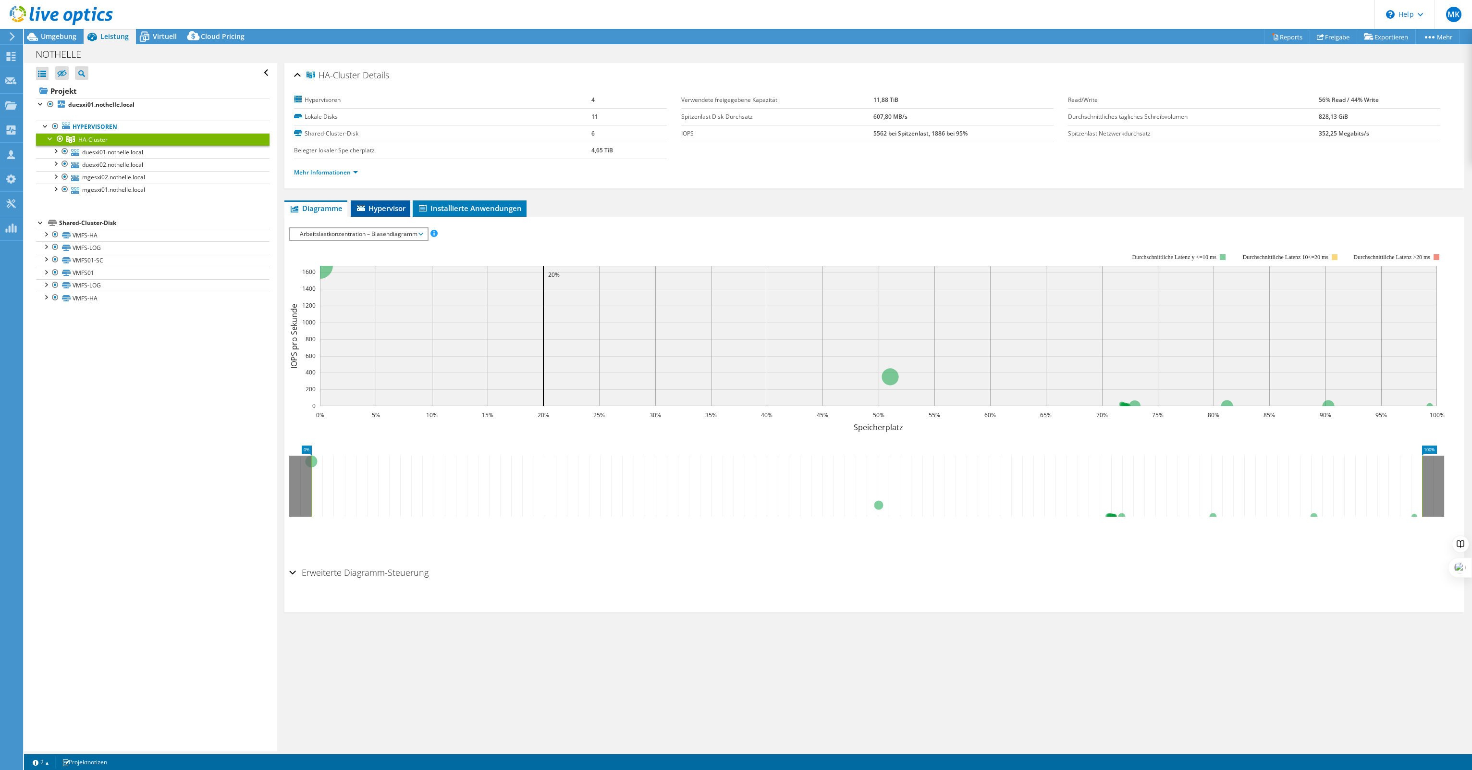
click at [393, 209] on span "Hypervisor" at bounding box center [381, 208] width 50 height 10
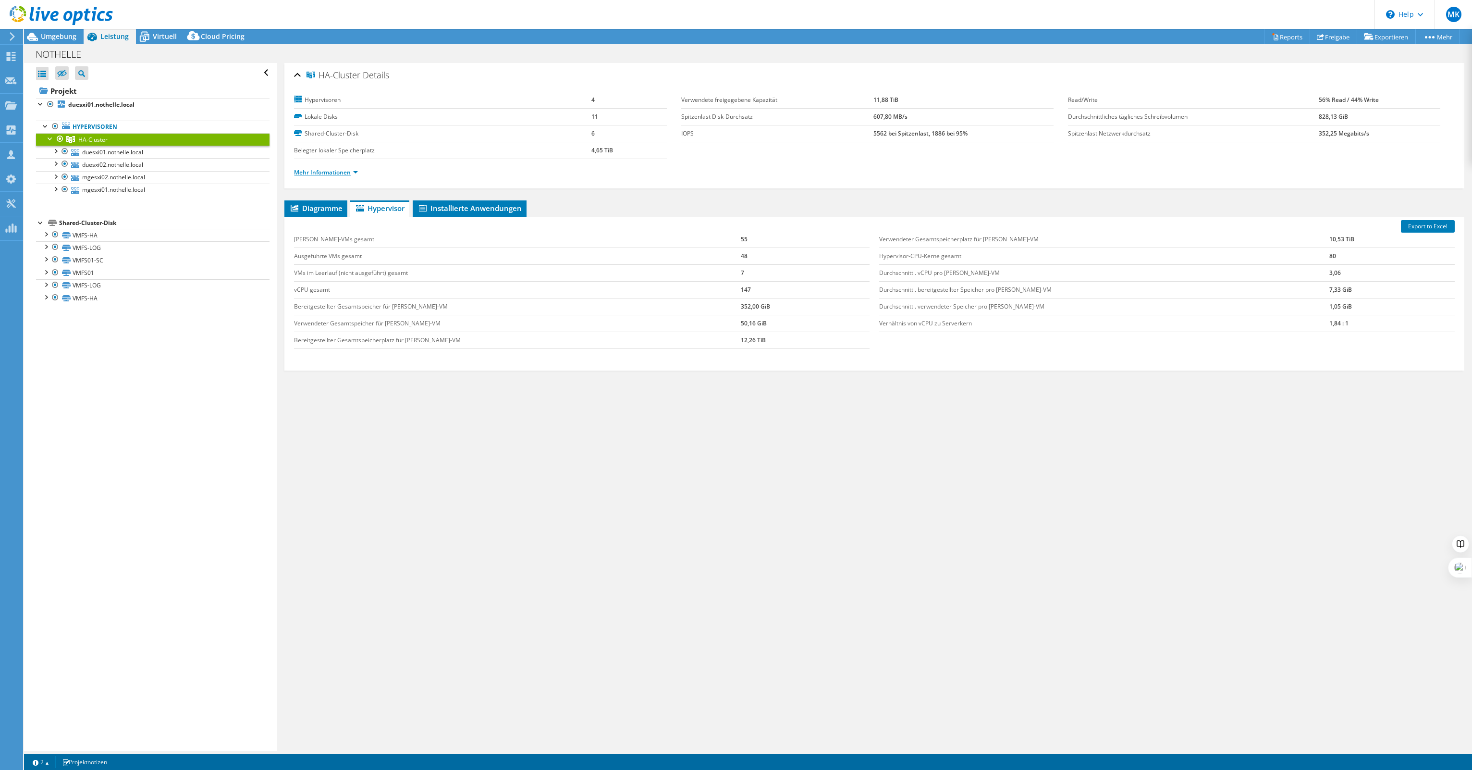
click at [340, 169] on link "Mehr Informationen" at bounding box center [326, 172] width 64 height 8
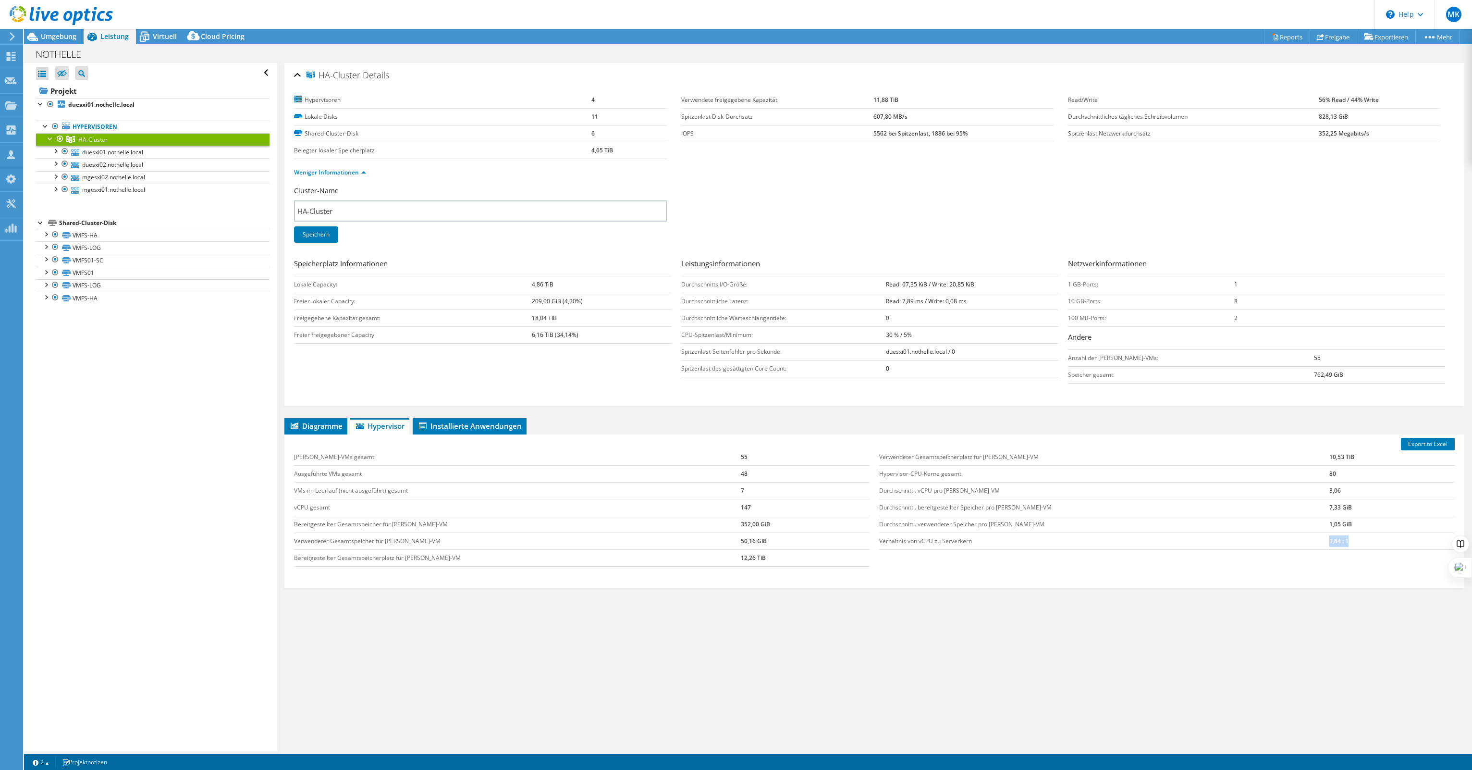
drag, startPoint x: 1319, startPoint y: 537, endPoint x: 1288, endPoint y: 538, distance: 30.8
click at [1288, 538] on tr "Verhältnis von vCPU zu Serverkern 1,84 : 1" at bounding box center [1167, 540] width 576 height 17
click at [1288, 538] on td "Verhältnis von vCPU zu Serverkern" at bounding box center [1104, 540] width 450 height 17
click at [1329, 540] on td "1,84 : 1" at bounding box center [1391, 540] width 125 height 17
drag, startPoint x: 1302, startPoint y: 538, endPoint x: 1325, endPoint y: 538, distance: 22.1
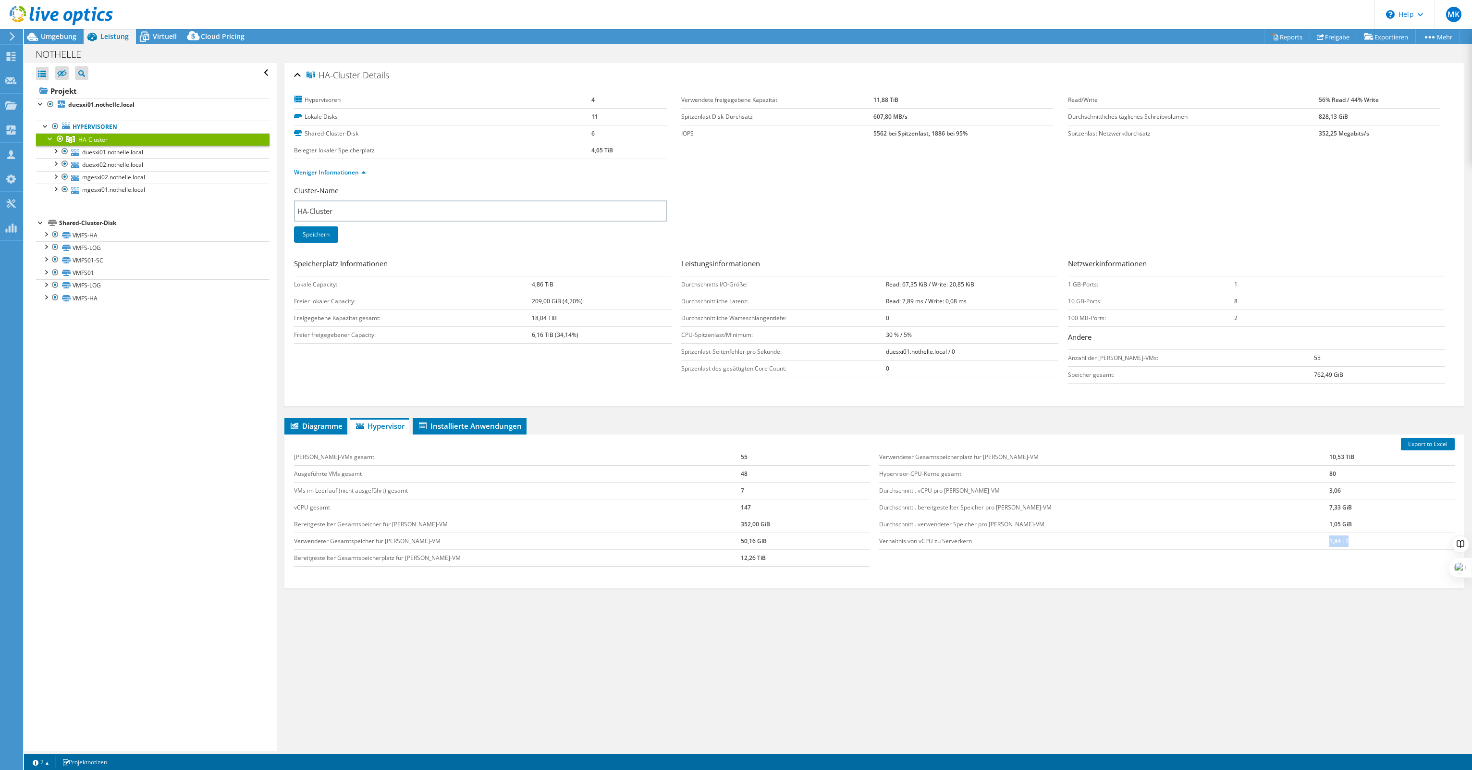
click at [1329, 538] on td "1,84 : 1" at bounding box center [1391, 540] width 125 height 17
click at [1329, 539] on td "1,84 : 1" at bounding box center [1391, 540] width 125 height 17
drag, startPoint x: 1328, startPoint y: 539, endPoint x: 1288, endPoint y: 539, distance: 40.4
click at [1288, 539] on tr "Verhältnis von vCPU zu Serverkern 1,84 : 1" at bounding box center [1167, 540] width 576 height 17
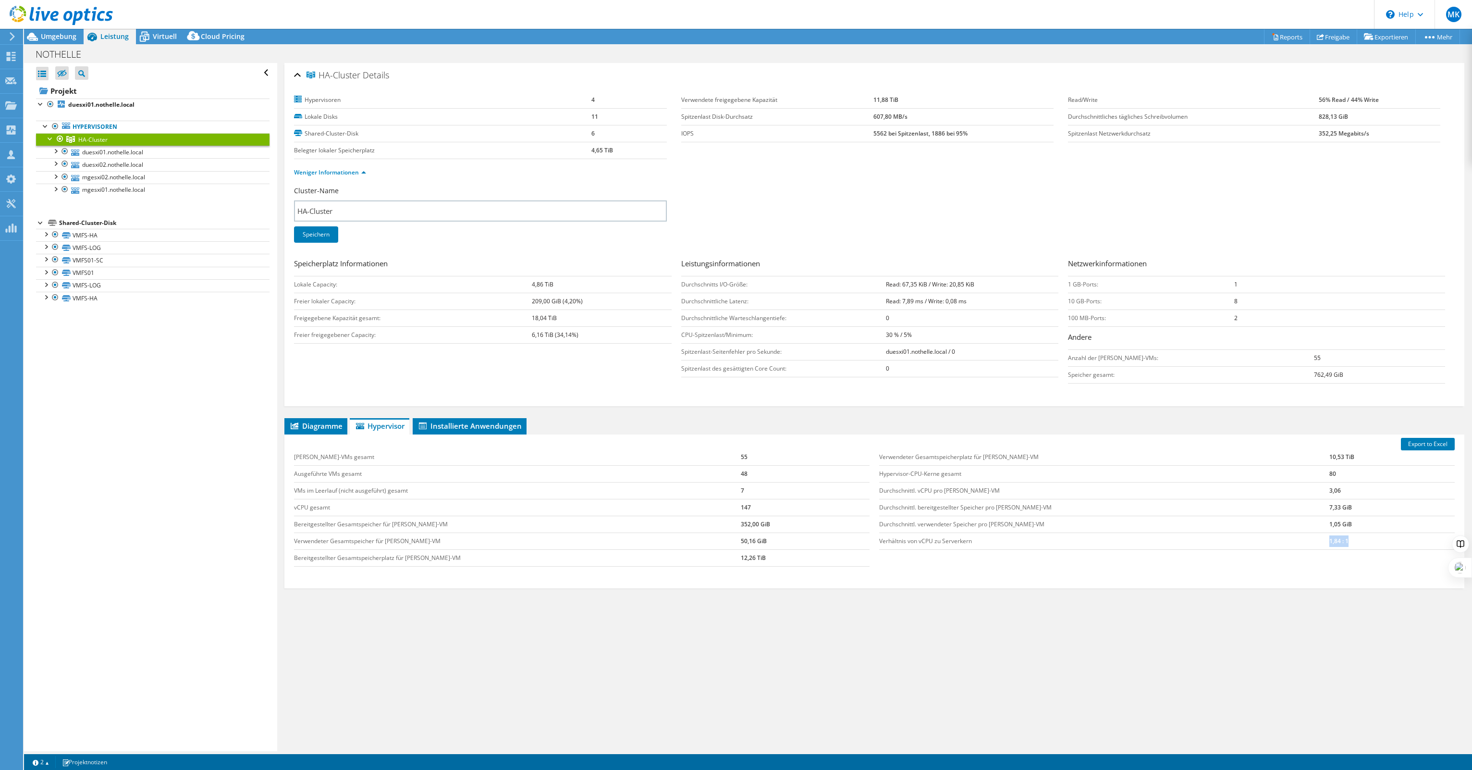
click at [1288, 539] on td "Verhältnis von vCPU zu Serverkern" at bounding box center [1104, 540] width 450 height 17
click at [141, 153] on link "duesxi01.nothelle.local" at bounding box center [152, 152] width 233 height 12
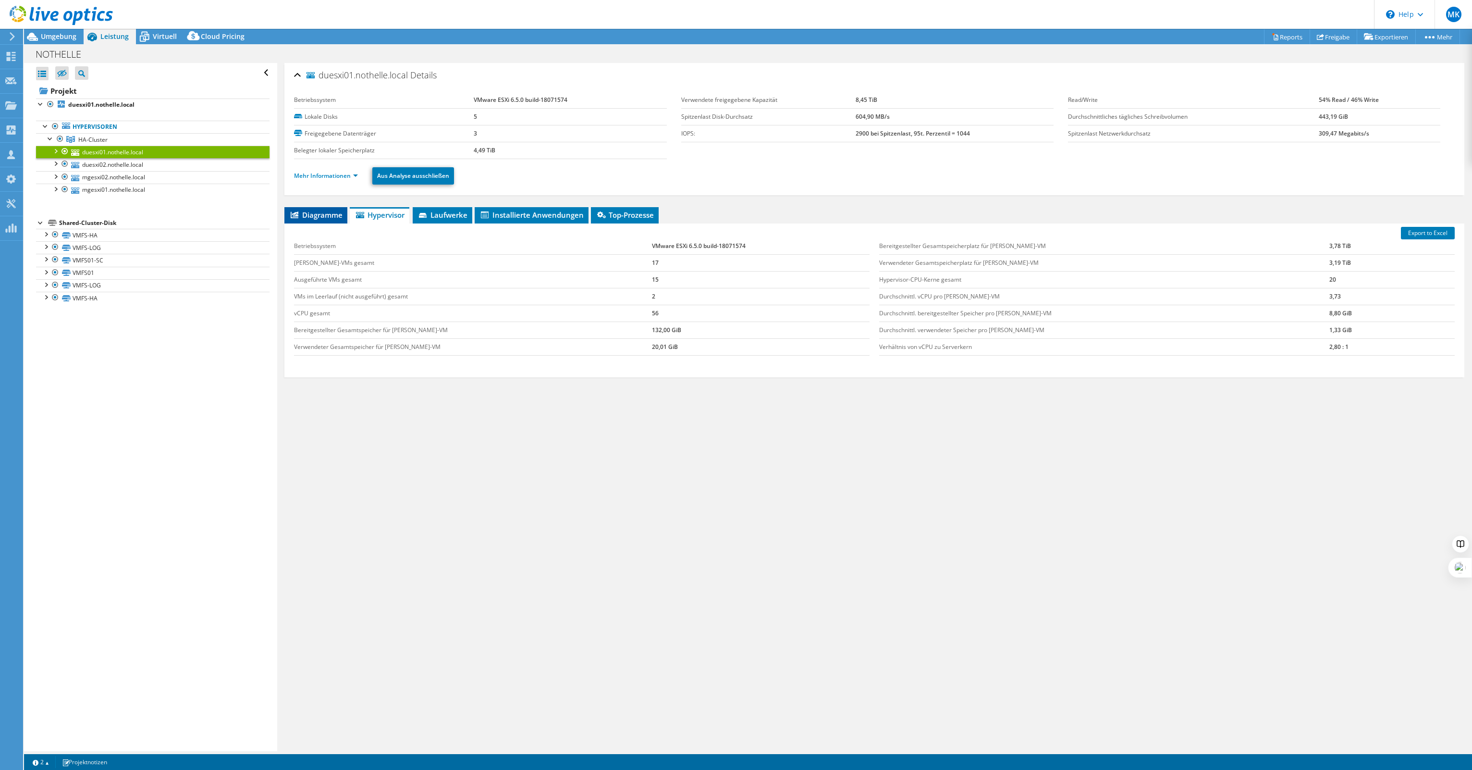
click at [323, 210] on span "Diagramme" at bounding box center [315, 215] width 53 height 10
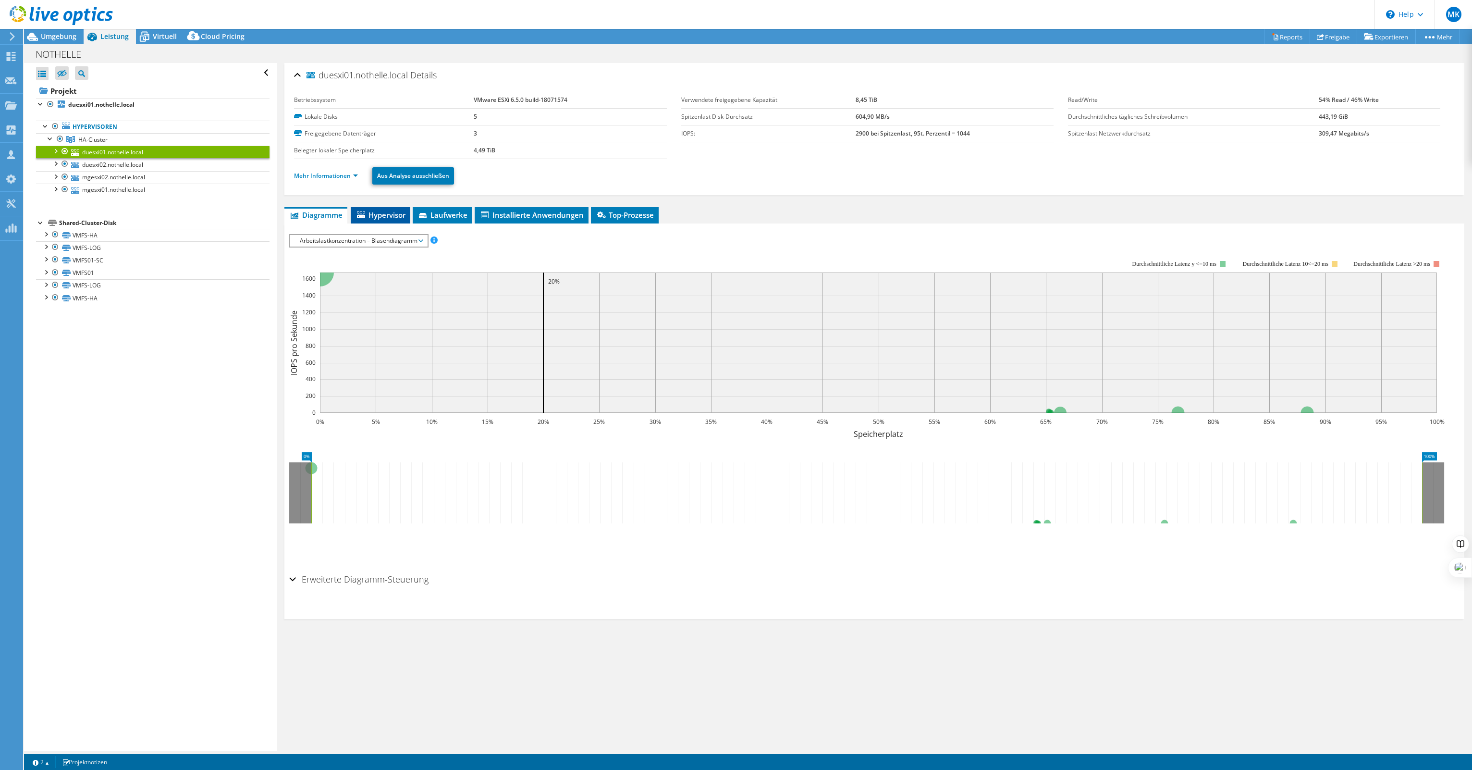
click at [364, 211] on icon at bounding box center [361, 214] width 8 height 6
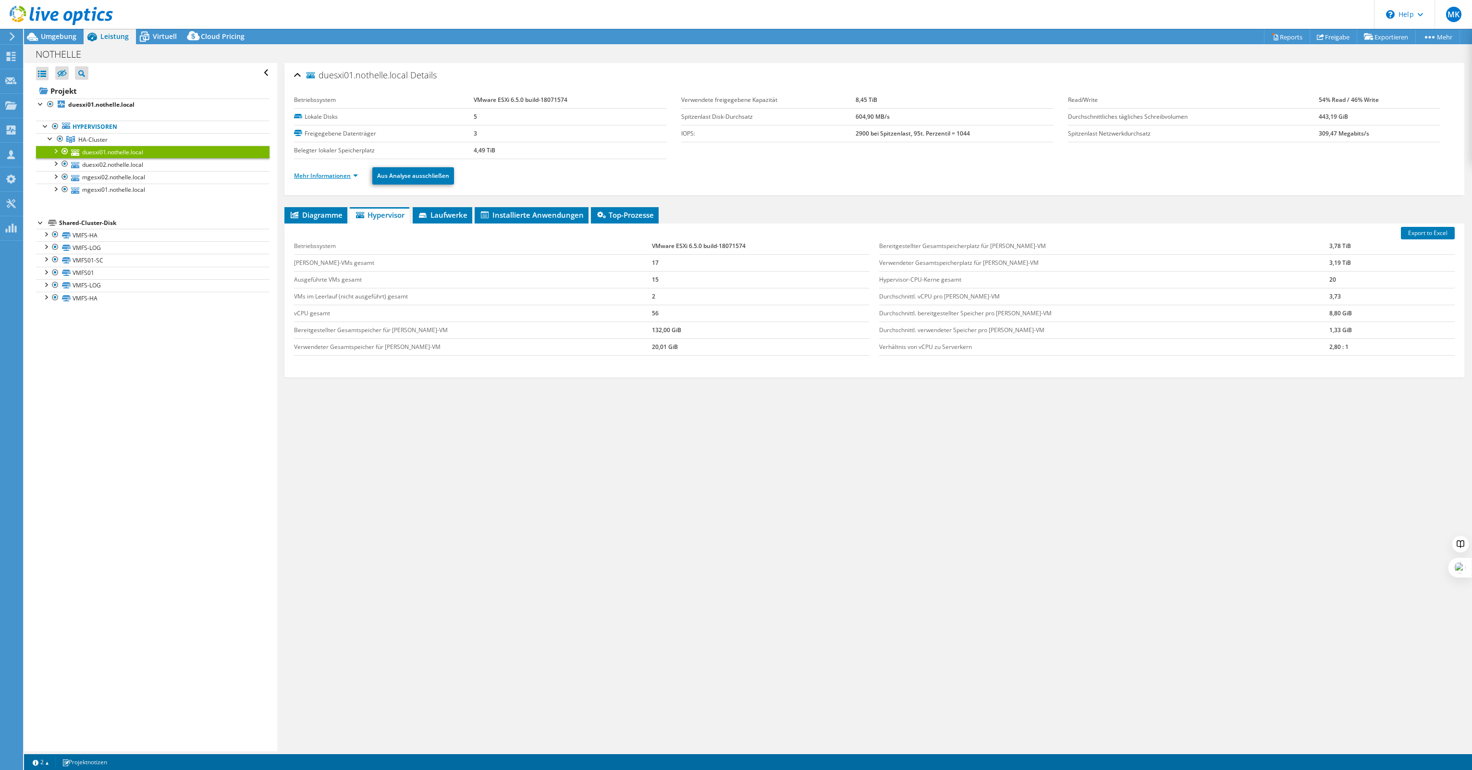
click at [312, 174] on link "Mehr Informationen" at bounding box center [326, 176] width 64 height 8
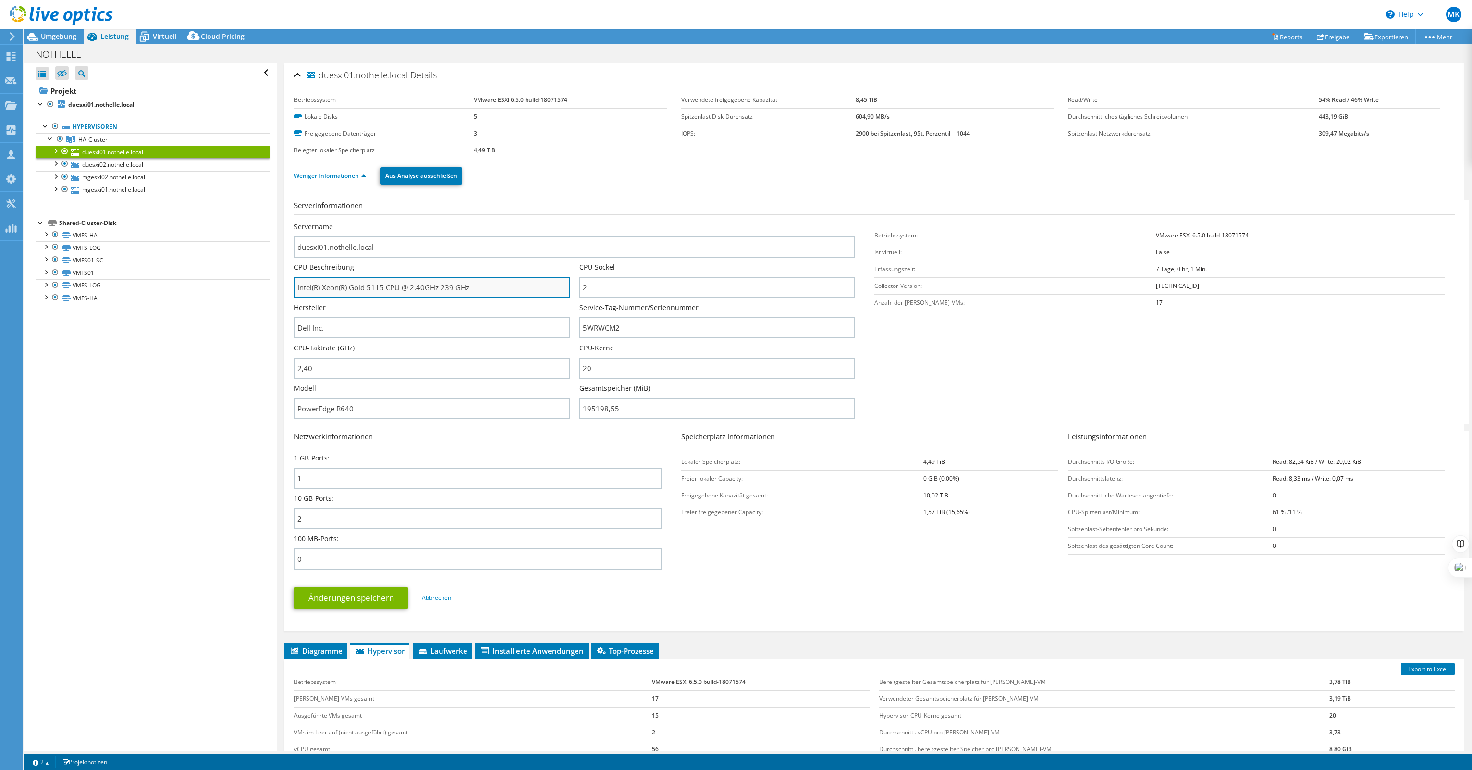
drag, startPoint x: 411, startPoint y: 285, endPoint x: 427, endPoint y: 285, distance: 16.3
click at [427, 285] on input "Intel(R) Xeon(R) Gold 5115 CPU @ 2.40GHz 239 GHz" at bounding box center [432, 287] width 276 height 21
click at [423, 285] on input "Intel(R) Xeon(R) Gold 5115 CPU @ 2.40GHz 239 GHz" at bounding box center [432, 287] width 276 height 21
drag, startPoint x: 411, startPoint y: 282, endPoint x: 439, endPoint y: 283, distance: 28.4
click at [439, 283] on input "Intel(R) Xeon(R) Gold 5115 CPU @ 2.40GHz 239 GHz" at bounding box center [432, 287] width 276 height 21
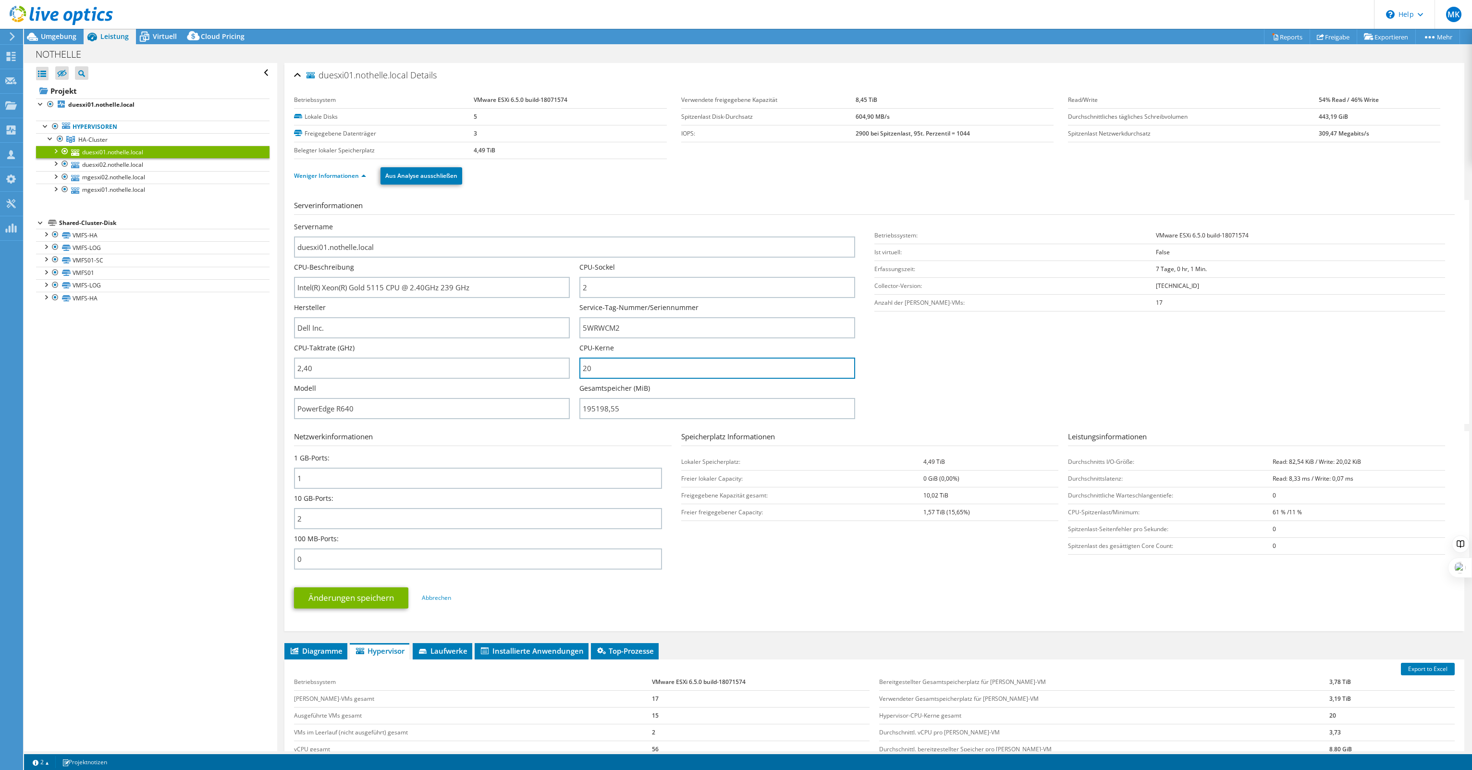
drag, startPoint x: 597, startPoint y: 367, endPoint x: 573, endPoint y: 366, distance: 24.1
click at [573, 222] on div "Servername duesxi01.nothelle.local CPU-Beschreibung Intel(R) Xeon(R) Gold 5115 …" at bounding box center [579, 222] width 571 height 0
click at [605, 365] on input "20" at bounding box center [717, 367] width 276 height 21
click at [591, 368] on input "20" at bounding box center [717, 367] width 276 height 21
drag, startPoint x: 603, startPoint y: 366, endPoint x: 590, endPoint y: 366, distance: 13.0
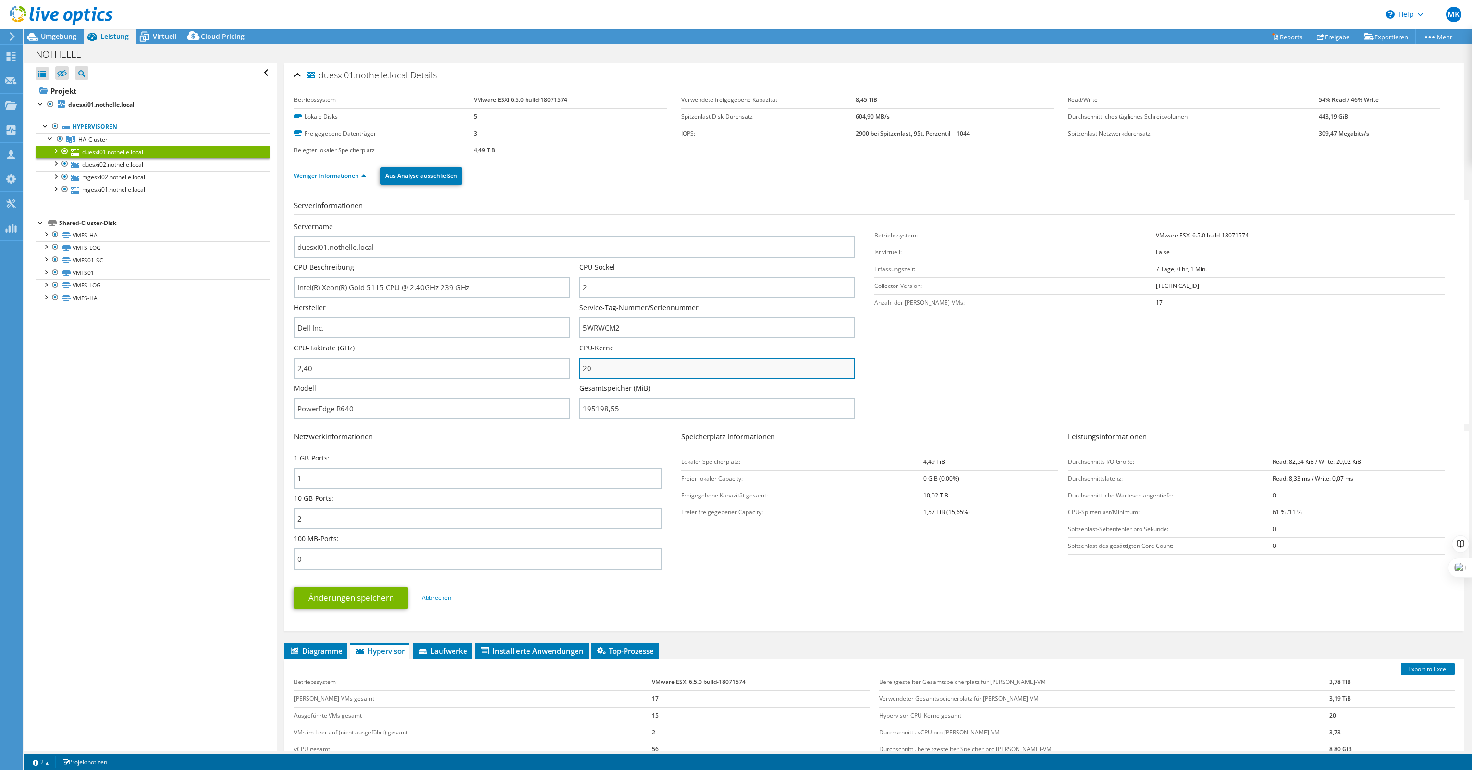
click at [579, 367] on input "20" at bounding box center [717, 367] width 276 height 21
click at [607, 365] on input "20" at bounding box center [717, 367] width 276 height 21
click at [601, 364] on input "20" at bounding box center [717, 367] width 276 height 21
click at [573, 222] on div "Servername duesxi01.nothelle.local CPU-Beschreibung Intel(R) Xeon(R) Gold 5115 …" at bounding box center [579, 222] width 571 height 0
click at [613, 365] on input "20" at bounding box center [717, 367] width 276 height 21
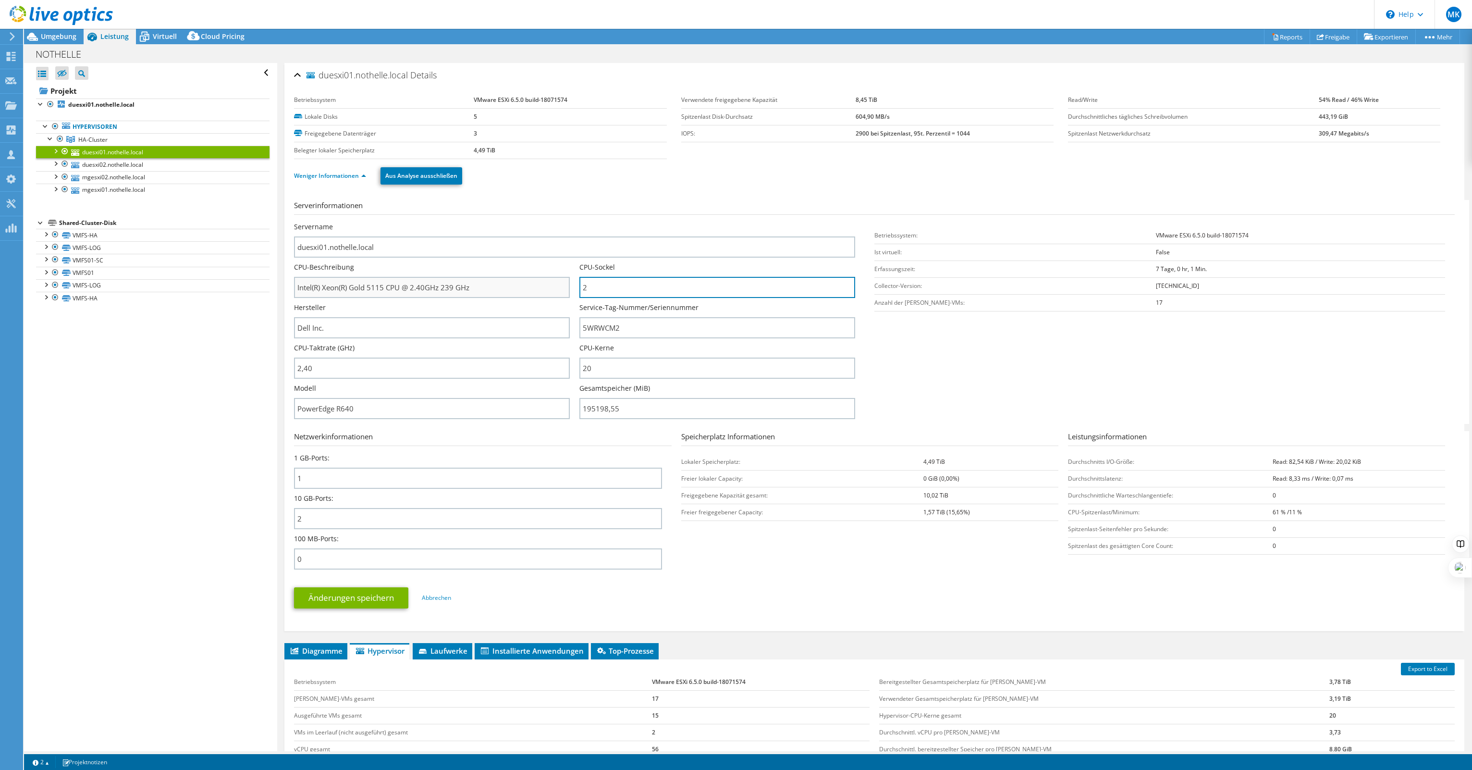
drag, startPoint x: 609, startPoint y: 283, endPoint x: 560, endPoint y: 289, distance: 49.3
click at [560, 222] on div "Servername duesxi01.nothelle.local CPU-Beschreibung Intel(R) Xeon(R) Gold 5115 …" at bounding box center [579, 222] width 571 height 0
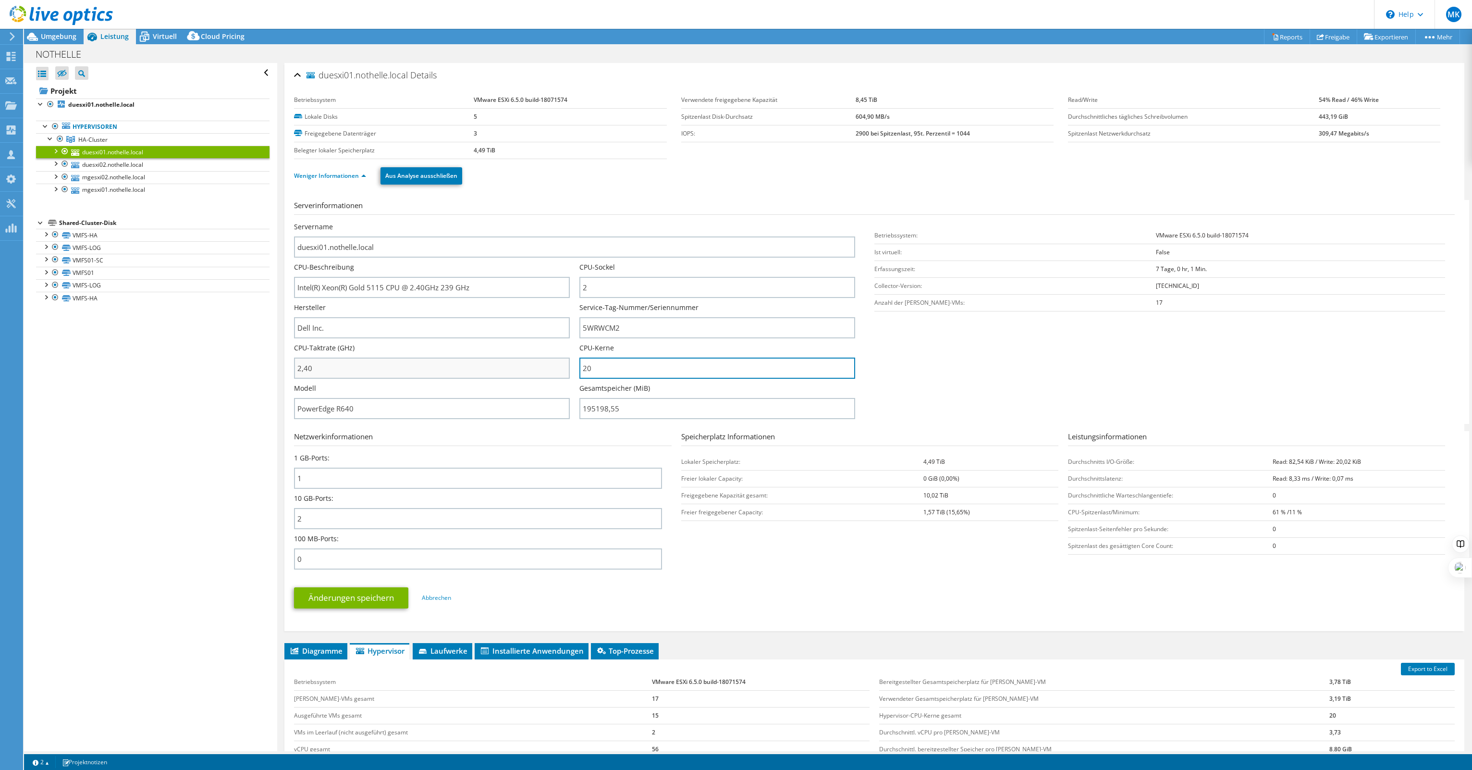
drag, startPoint x: 611, startPoint y: 365, endPoint x: 560, endPoint y: 369, distance: 51.1
click at [559, 222] on div "Servername duesxi01.nothelle.local CPU-Beschreibung Intel(R) Xeon(R) Gold 5115 …" at bounding box center [579, 222] width 571 height 0
click at [590, 364] on input "20" at bounding box center [717, 367] width 276 height 21
click at [607, 363] on input "20" at bounding box center [717, 367] width 276 height 21
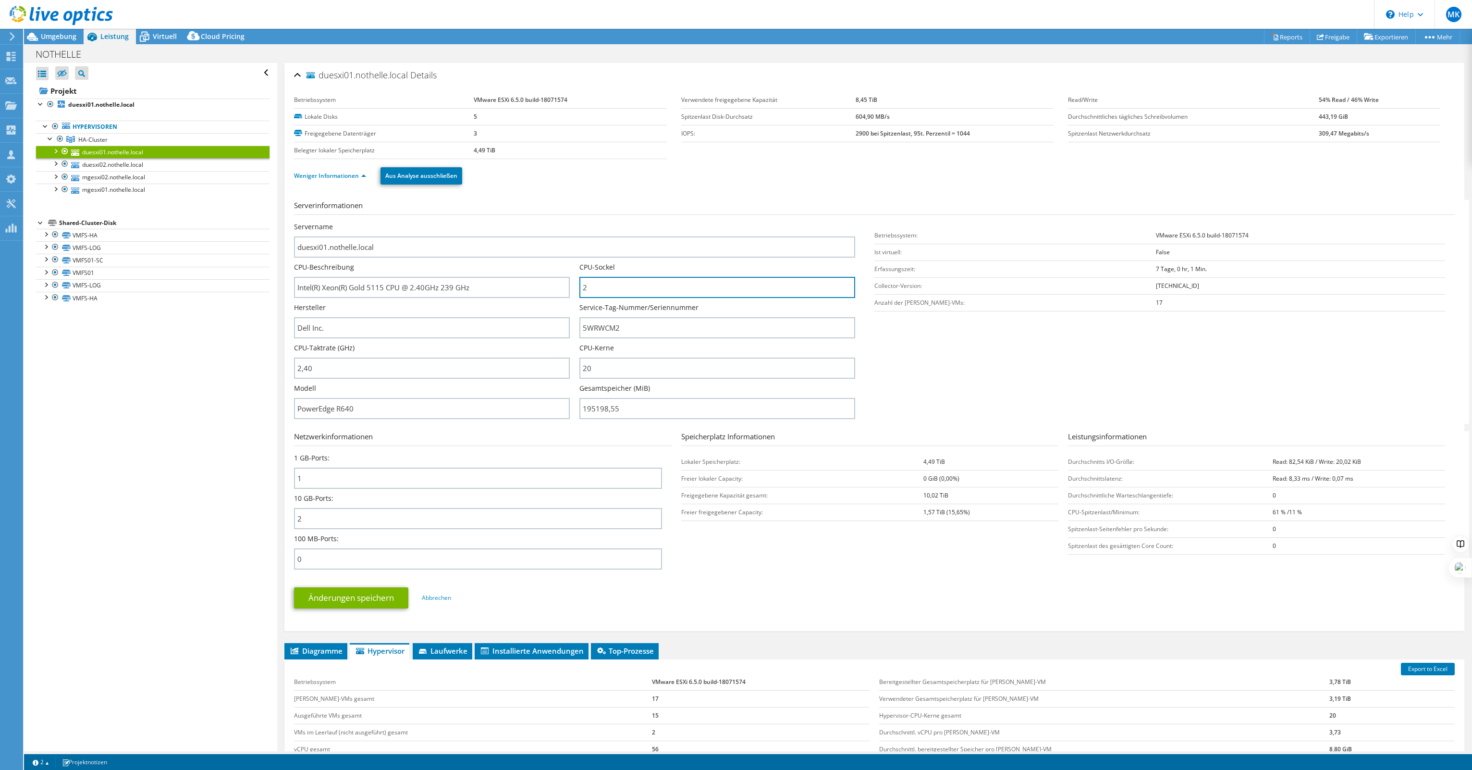
drag, startPoint x: 578, startPoint y: 288, endPoint x: 572, endPoint y: 289, distance: 5.8
click at [572, 222] on div "Servername duesxi01.nothelle.local CPU-Beschreibung Intel(R) Xeon(R) Gold 5115 …" at bounding box center [579, 222] width 571 height 0
drag, startPoint x: 606, startPoint y: 362, endPoint x: 571, endPoint y: 371, distance: 36.7
click at [571, 222] on div "Servername duesxi01.nothelle.local CPU-Beschreibung Intel(R) Xeon(R) Gold 5115 …" at bounding box center [579, 222] width 571 height 0
drag, startPoint x: 496, startPoint y: 285, endPoint x: 294, endPoint y: 287, distance: 202.3
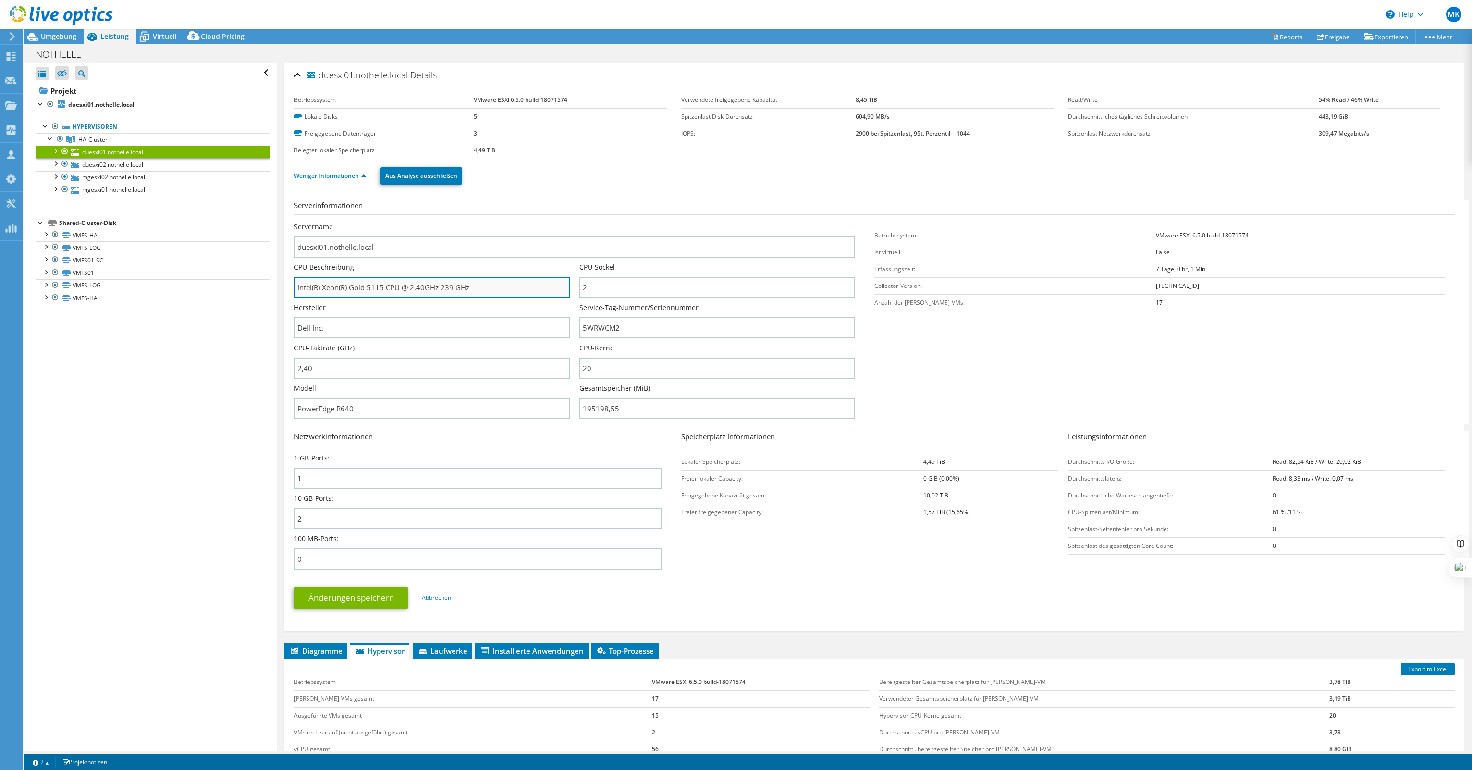
click at [292, 287] on div "duesxi01.nothelle.local Details Betriebssystem VMware ESXi 6.5.0 build-18071574…" at bounding box center [874, 347] width 1180 height 568
click at [301, 286] on input "Intel(R) Xeon(R) Gold 5115 CPU @ 2.40GHz 239 GHz" at bounding box center [432, 287] width 276 height 21
click at [297, 285] on input "Intel(R) Xeon(R) Gold 5115 CPU @ 2.40GHz 239 GHz" at bounding box center [432, 287] width 276 height 21
click at [296, 285] on input "Intel(R) Xeon(R) Gold 5115 CPU @ 2.40GHz 239 GHz" at bounding box center [432, 287] width 276 height 21
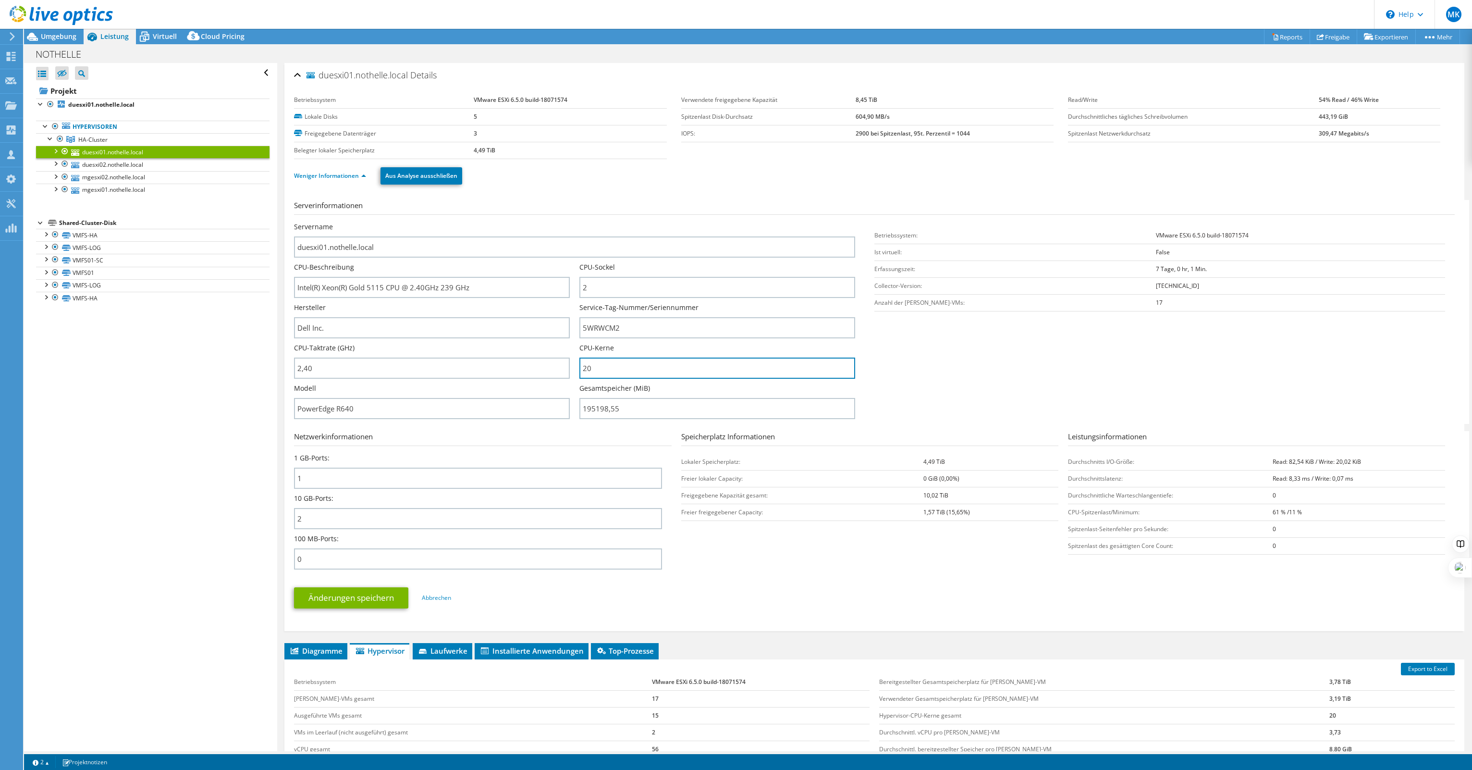
drag, startPoint x: 605, startPoint y: 366, endPoint x: 571, endPoint y: 365, distance: 34.6
click at [571, 222] on div "Servername duesxi01.nothelle.local CPU-Beschreibung Intel(R) Xeon(R) Gold 5115 …" at bounding box center [579, 222] width 571 height 0
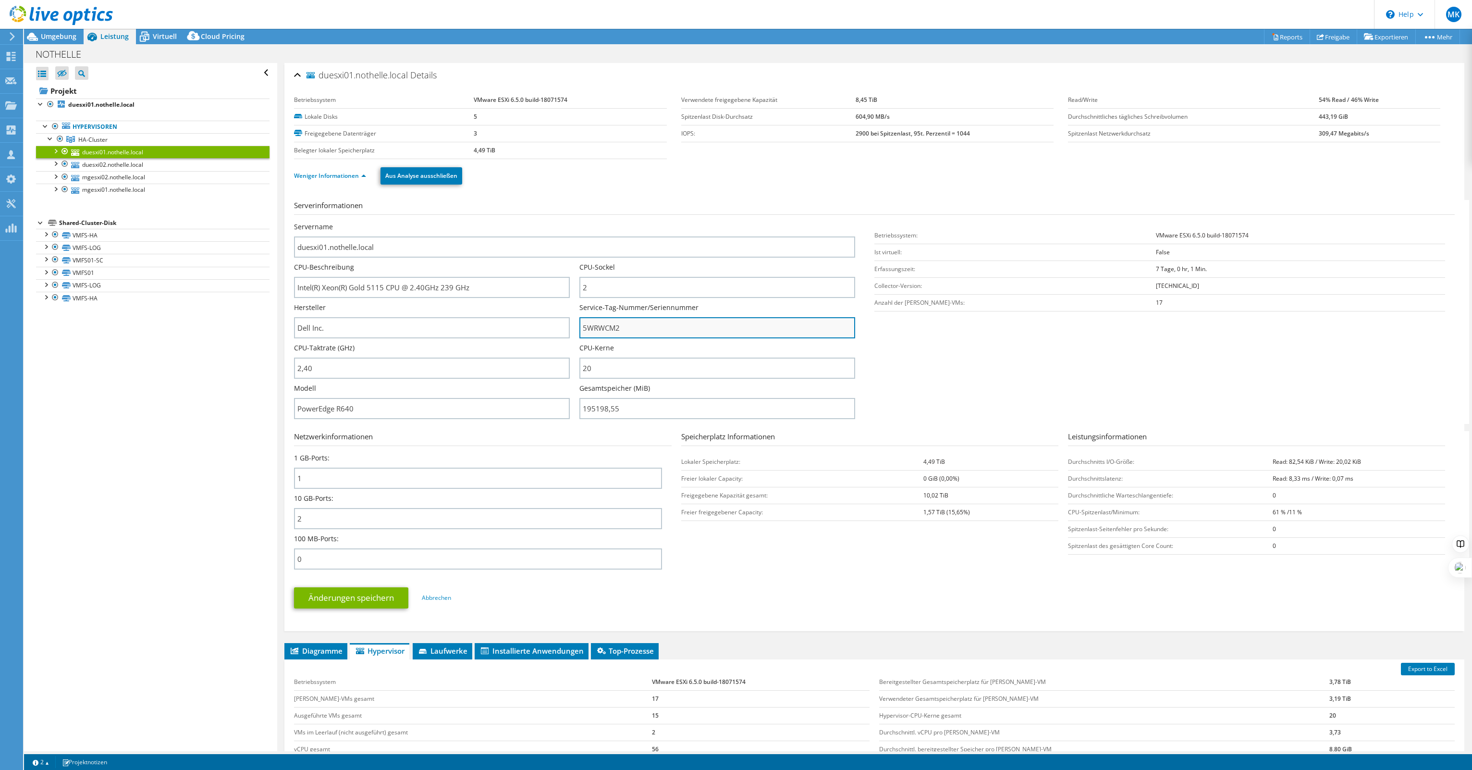
click at [642, 322] on input "5WRWCM2" at bounding box center [717, 327] width 276 height 21
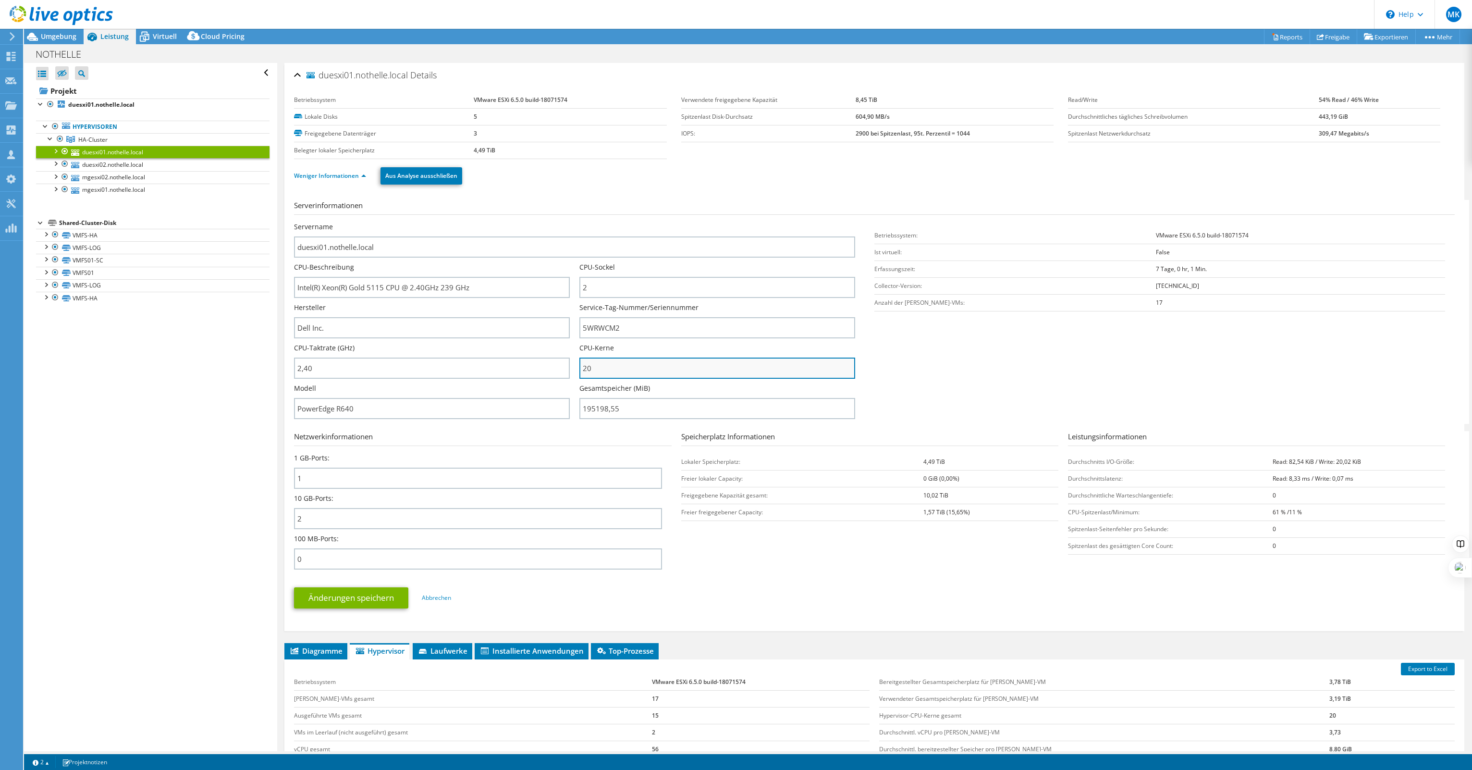
drag, startPoint x: 606, startPoint y: 362, endPoint x: 610, endPoint y: 367, distance: 5.8
click at [551, 222] on div "Servername duesxi01.nothelle.local CPU-Beschreibung Intel(R) Xeon(R) Gold 5115 …" at bounding box center [579, 222] width 571 height 0
click at [652, 368] on input "20" at bounding box center [717, 367] width 276 height 21
drag, startPoint x: 621, startPoint y: 364, endPoint x: 542, endPoint y: 364, distance: 78.3
click at [542, 222] on div "Servername duesxi01.nothelle.local CPU-Beschreibung Intel(R) Xeon(R) Gold 5115 …" at bounding box center [579, 222] width 571 height 0
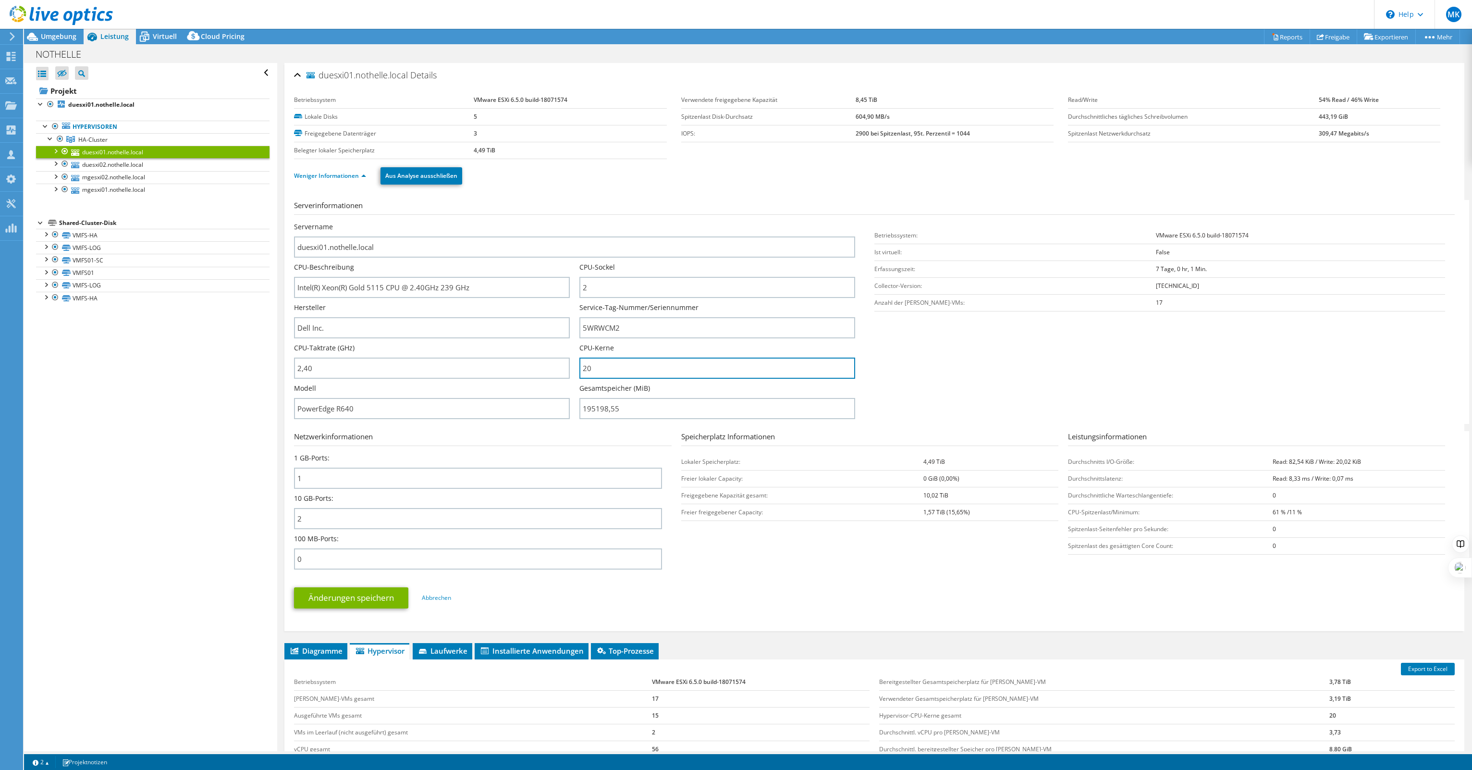
scroll to position [144, 0]
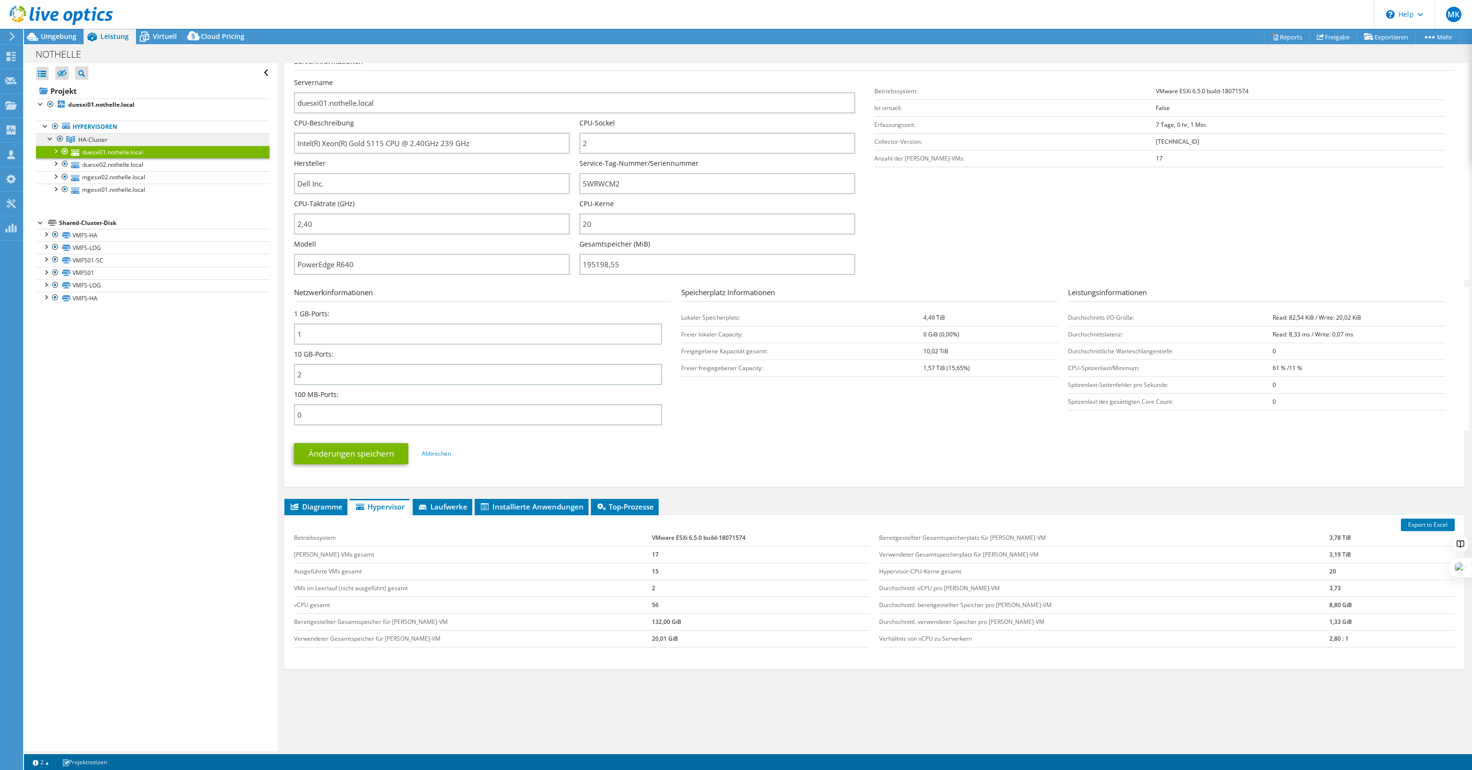
click at [113, 136] on link "HA-Cluster" at bounding box center [152, 139] width 233 height 12
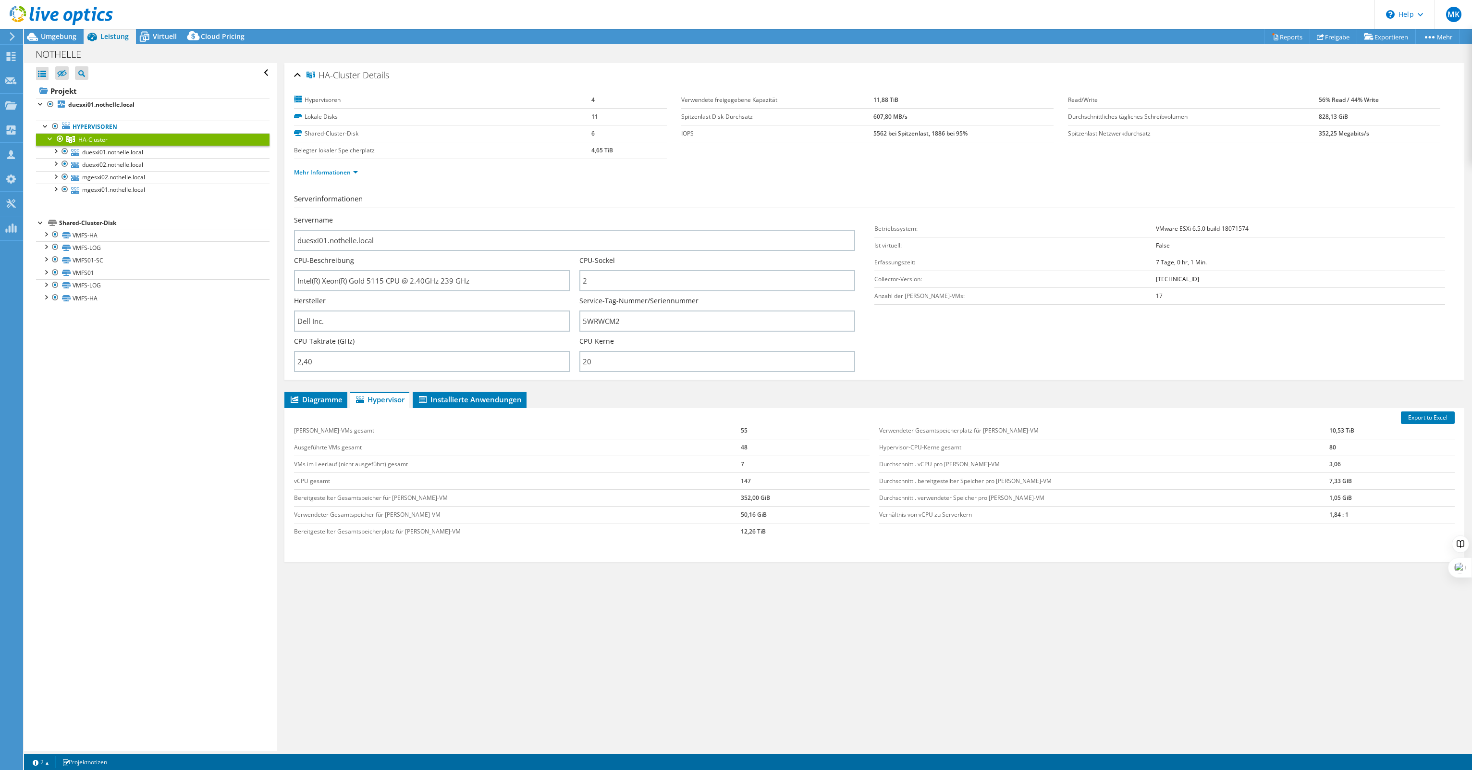
scroll to position [0, 0]
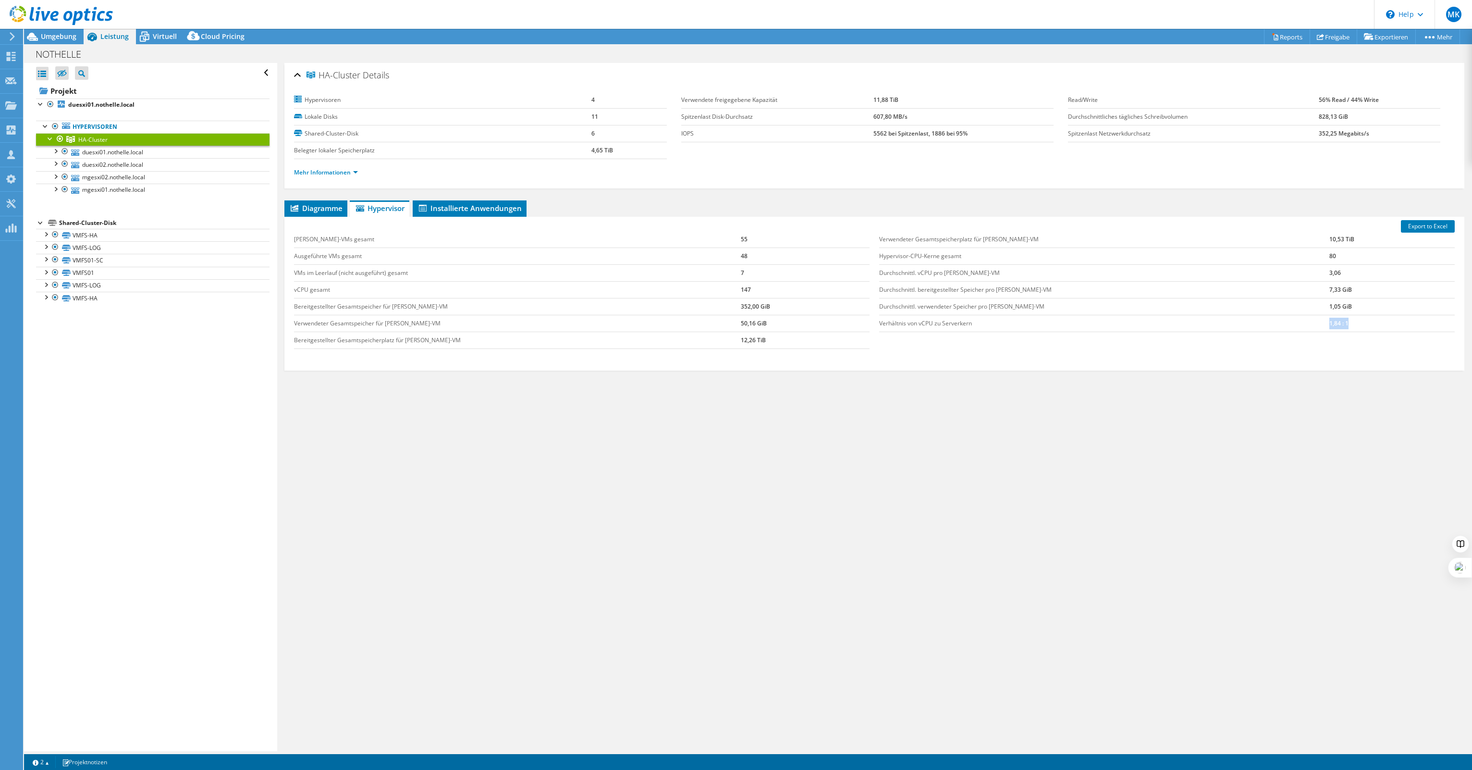
drag, startPoint x: 1333, startPoint y: 323, endPoint x: 1298, endPoint y: 321, distance: 35.6
click at [1298, 321] on tr "Verhältnis von vCPU zu Serverkern 1,84 : 1" at bounding box center [1167, 323] width 576 height 17
drag, startPoint x: 734, startPoint y: 290, endPoint x: 699, endPoint y: 289, distance: 35.1
click at [699, 289] on tr "vCPU gesamt 147" at bounding box center [582, 289] width 576 height 17
click at [699, 286] on td "vCPU gesamt" at bounding box center [517, 289] width 447 height 17
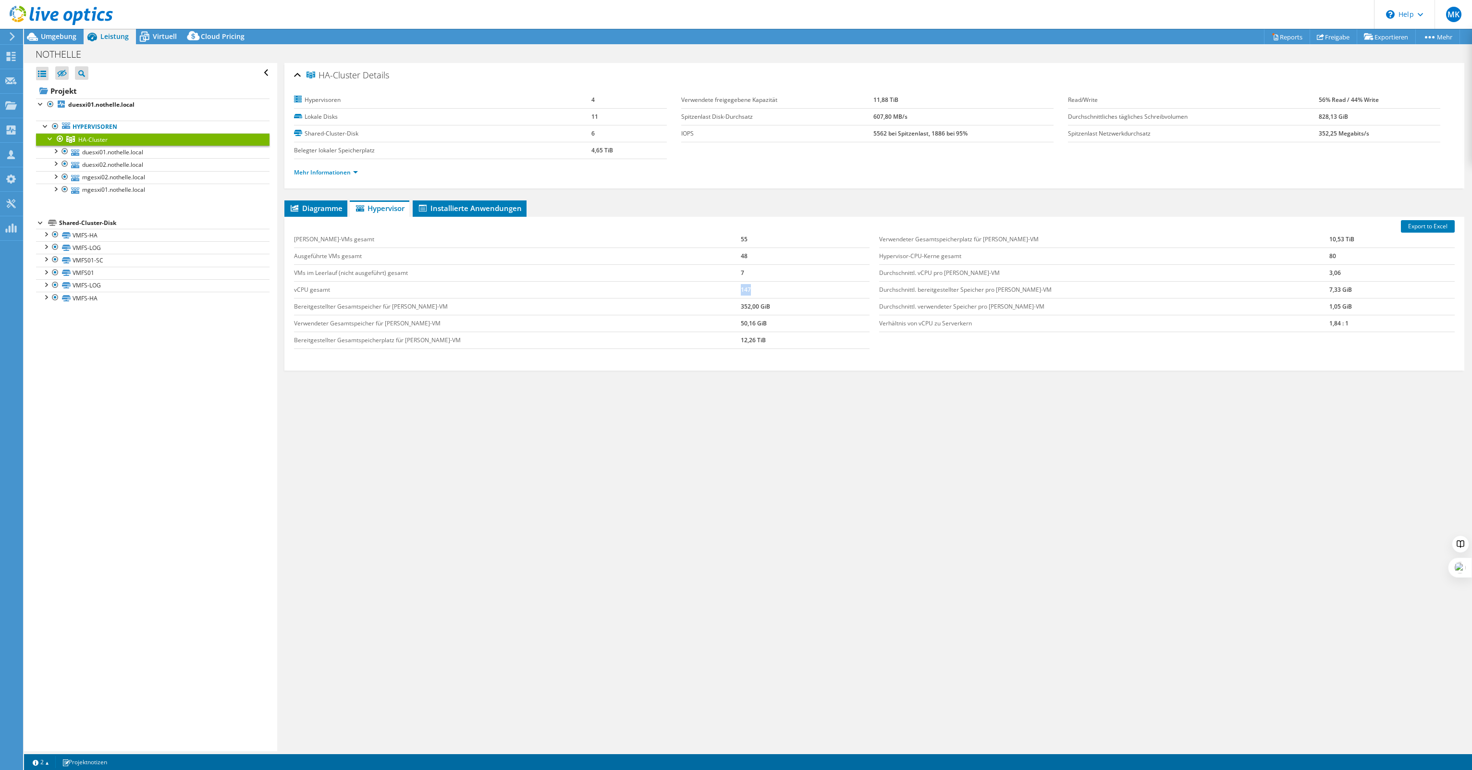
click at [741, 287] on td "147" at bounding box center [805, 289] width 129 height 17
click at [106, 156] on link "duesxi01.nothelle.local" at bounding box center [152, 152] width 233 height 12
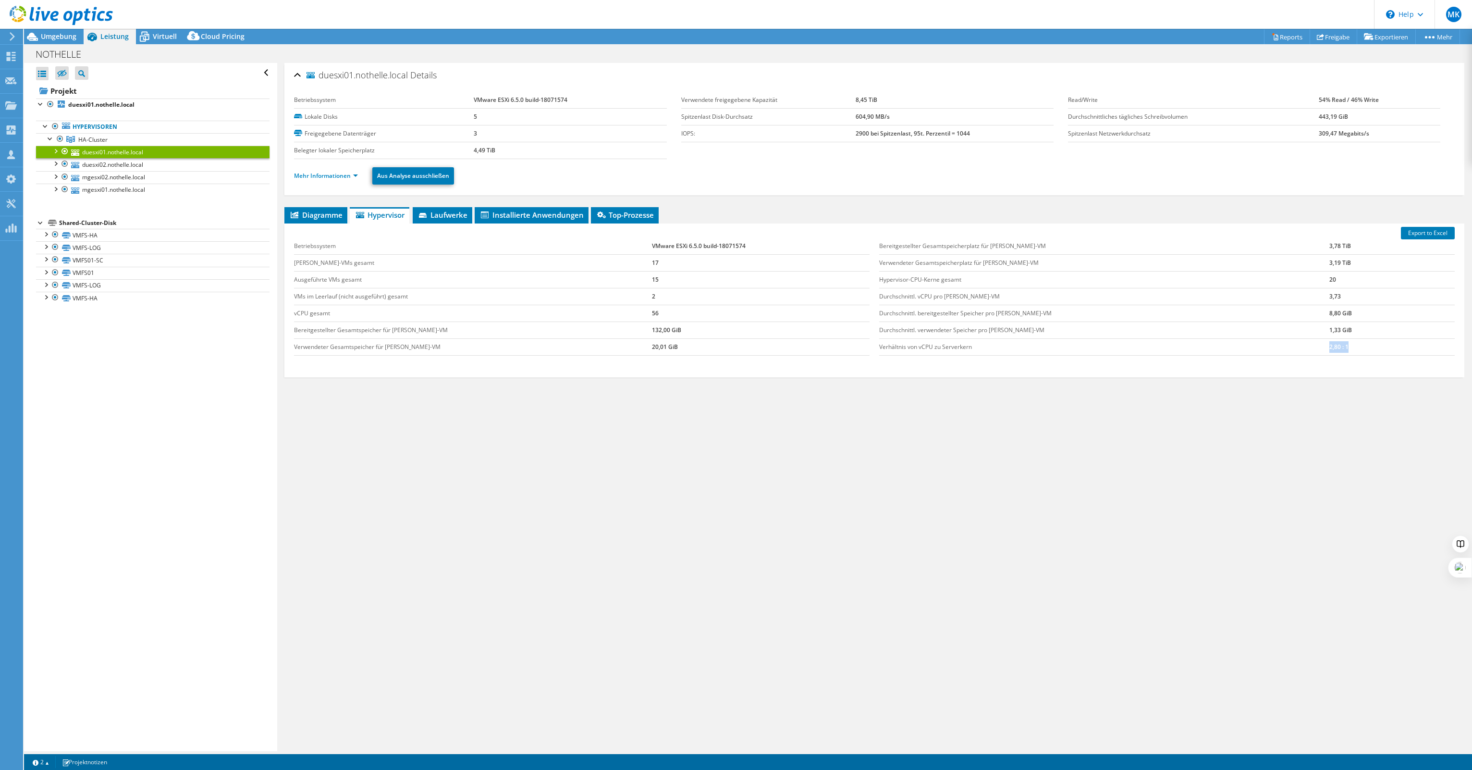
drag, startPoint x: 1330, startPoint y: 345, endPoint x: 1299, endPoint y: 347, distance: 30.8
click at [1299, 347] on tr "Verhältnis von vCPU zu Serverkern 2,80 : 1" at bounding box center [1167, 346] width 576 height 17
click at [153, 168] on link "duesxi02.nothelle.local" at bounding box center [152, 164] width 233 height 12
click at [150, 179] on link "mgesxi02.nothelle.local" at bounding box center [152, 177] width 233 height 12
drag, startPoint x: 1332, startPoint y: 339, endPoint x: 1292, endPoint y: 341, distance: 39.9
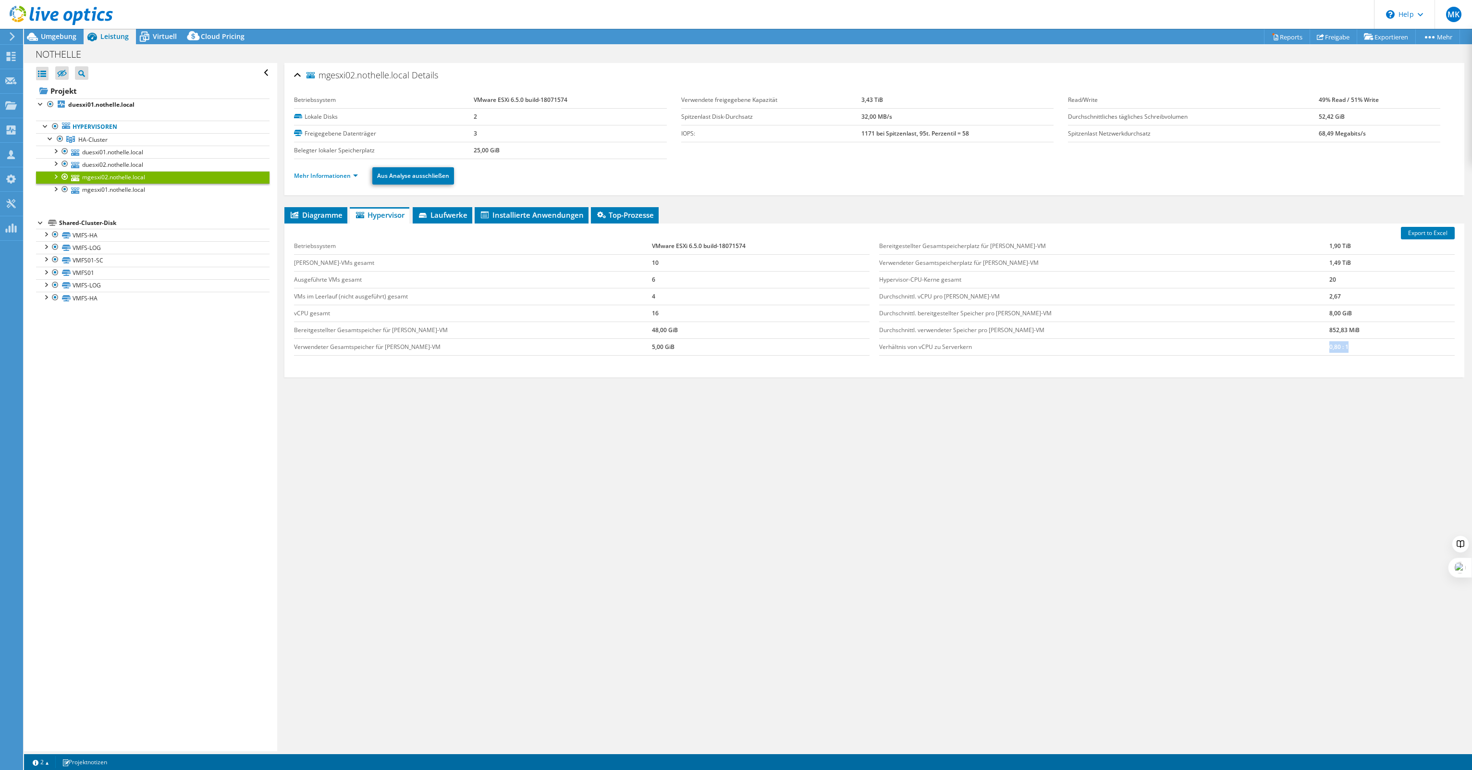
click at [1292, 341] on tr "Verhältnis von vCPU zu Serverkern 0,80 : 1" at bounding box center [1167, 346] width 576 height 17
click at [158, 191] on link "mgesxi01.nothelle.local" at bounding box center [152, 190] width 233 height 12
drag, startPoint x: 1329, startPoint y: 344, endPoint x: 1285, endPoint y: 347, distance: 43.8
click at [1285, 347] on tr "Verhältnis von vCPU zu Serverkern 1,00 : 1" at bounding box center [1167, 346] width 576 height 17
click at [119, 178] on link "mgesxi02.nothelle.local" at bounding box center [152, 177] width 233 height 12
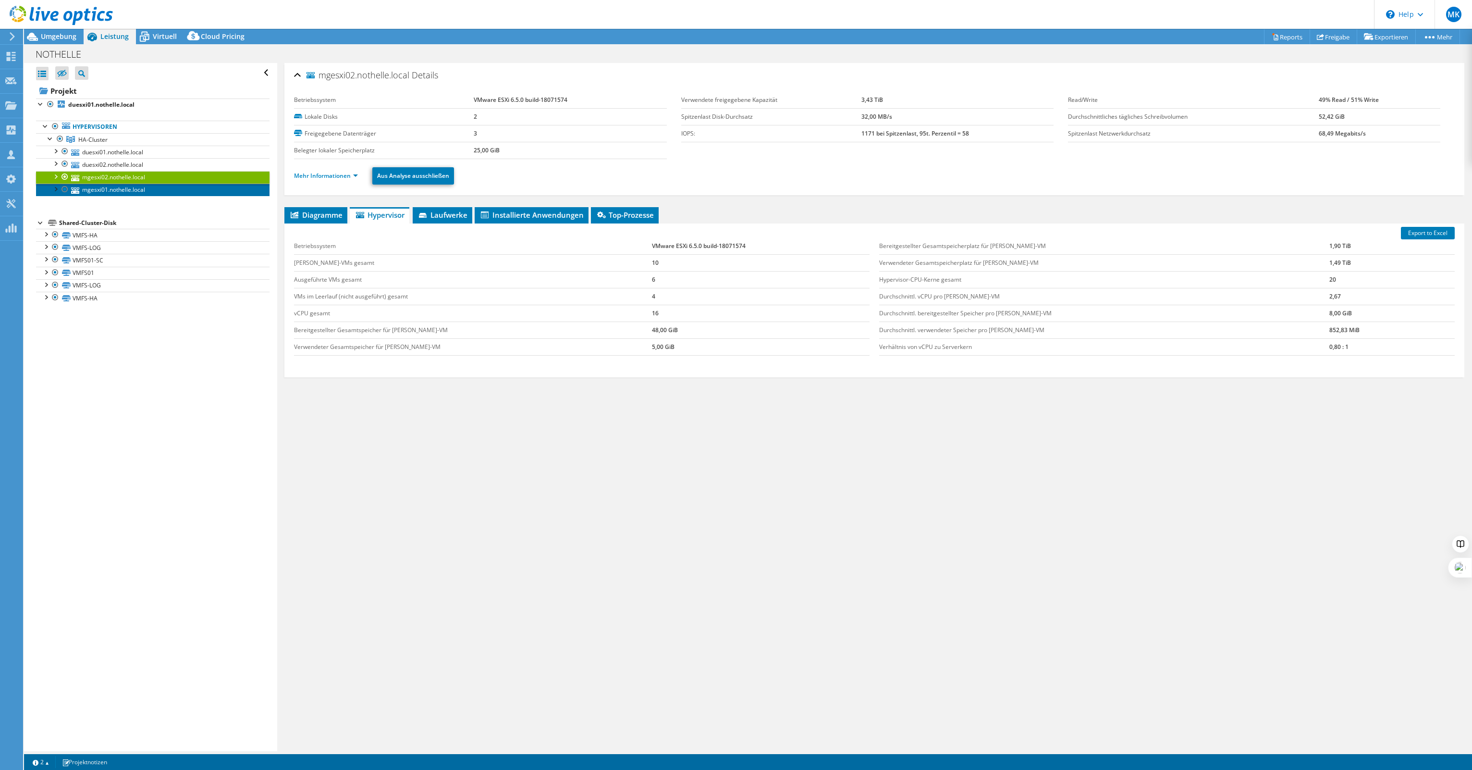
click at [113, 191] on link "mgesxi01.nothelle.local" at bounding box center [152, 190] width 233 height 12
click at [115, 176] on link "mgesxi02.nothelle.local" at bounding box center [152, 177] width 233 height 12
click at [116, 188] on link "mgesxi01.nothelle.local" at bounding box center [152, 190] width 233 height 12
click at [117, 177] on link "mgesxi02.nothelle.local" at bounding box center [152, 177] width 233 height 12
click at [115, 191] on link "mgesxi01.nothelle.local" at bounding box center [152, 190] width 233 height 12
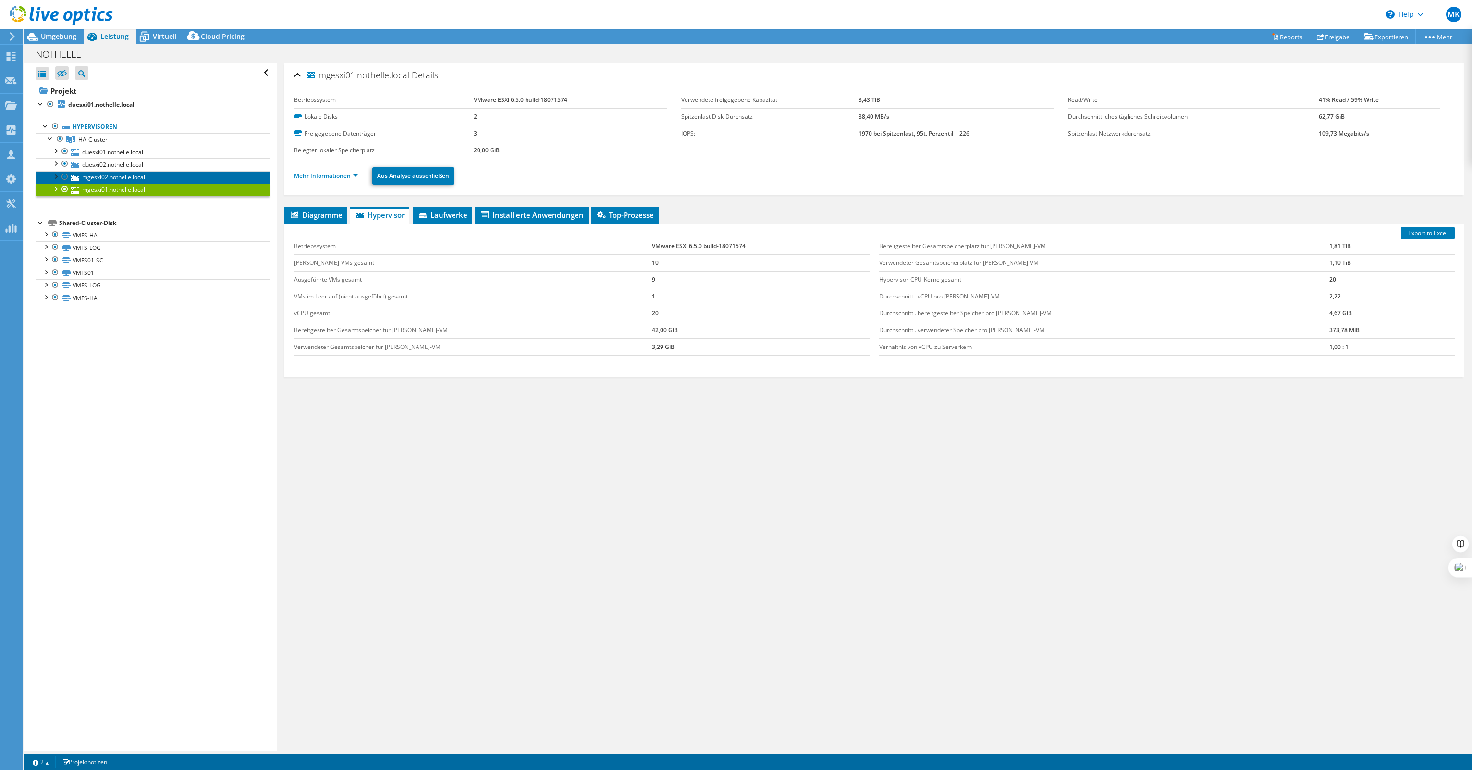
click at [102, 177] on link "mgesxi02.nothelle.local" at bounding box center [152, 177] width 233 height 12
click at [108, 185] on link "mgesxi01.nothelle.local" at bounding box center [152, 190] width 233 height 12
click at [110, 177] on link "mgesxi02.nothelle.local" at bounding box center [152, 177] width 233 height 12
click at [109, 188] on link "mgesxi01.nothelle.local" at bounding box center [152, 190] width 233 height 12
click at [99, 177] on link "mgesxi02.nothelle.local" at bounding box center [152, 177] width 233 height 12
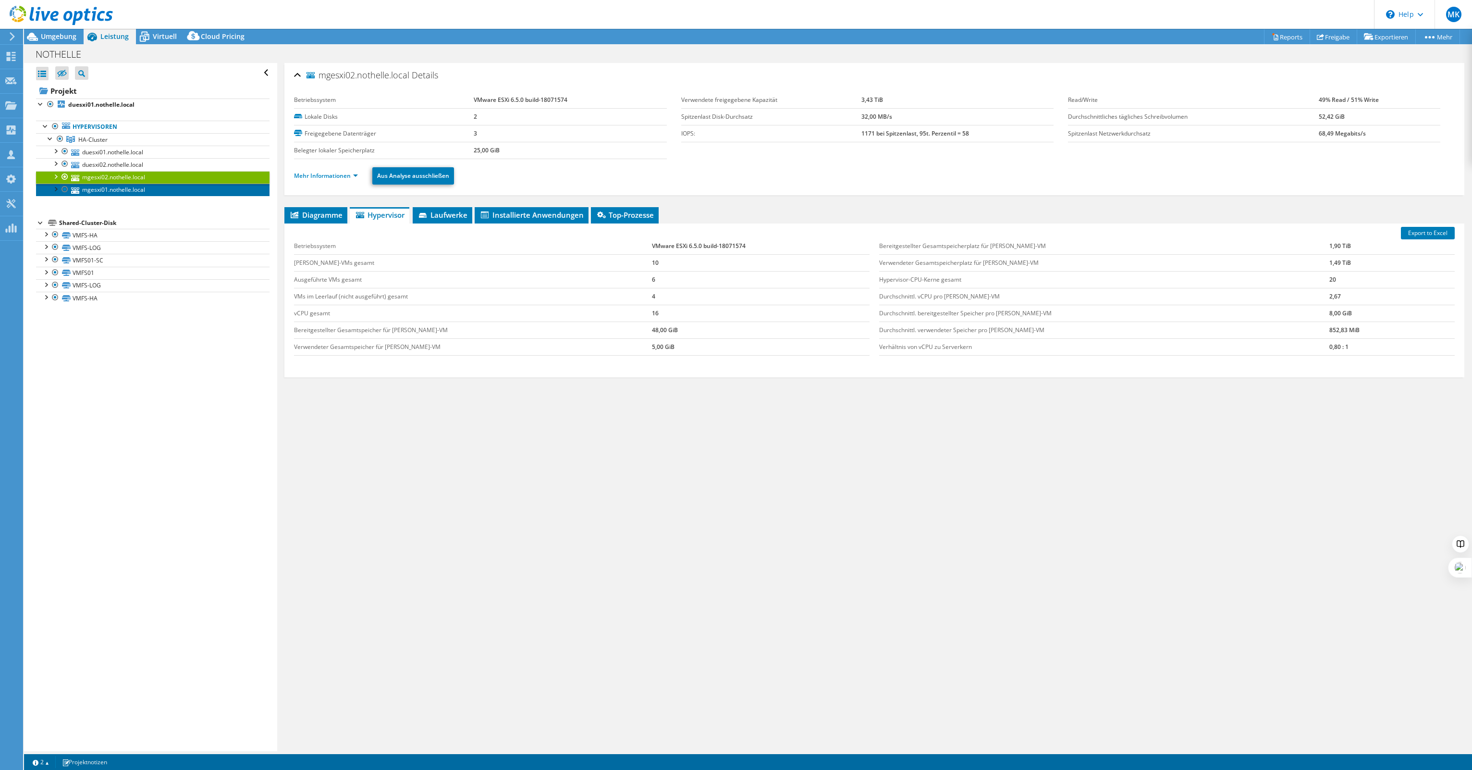
click at [100, 189] on link "mgesxi01.nothelle.local" at bounding box center [152, 190] width 233 height 12
click at [101, 174] on link "mgesxi02.nothelle.local" at bounding box center [152, 177] width 233 height 12
click at [100, 188] on link "mgesxi01.nothelle.local" at bounding box center [152, 190] width 233 height 12
click at [101, 176] on link "mgesxi02.nothelle.local" at bounding box center [152, 177] width 233 height 12
click at [101, 190] on link "mgesxi01.nothelle.local" at bounding box center [152, 190] width 233 height 12
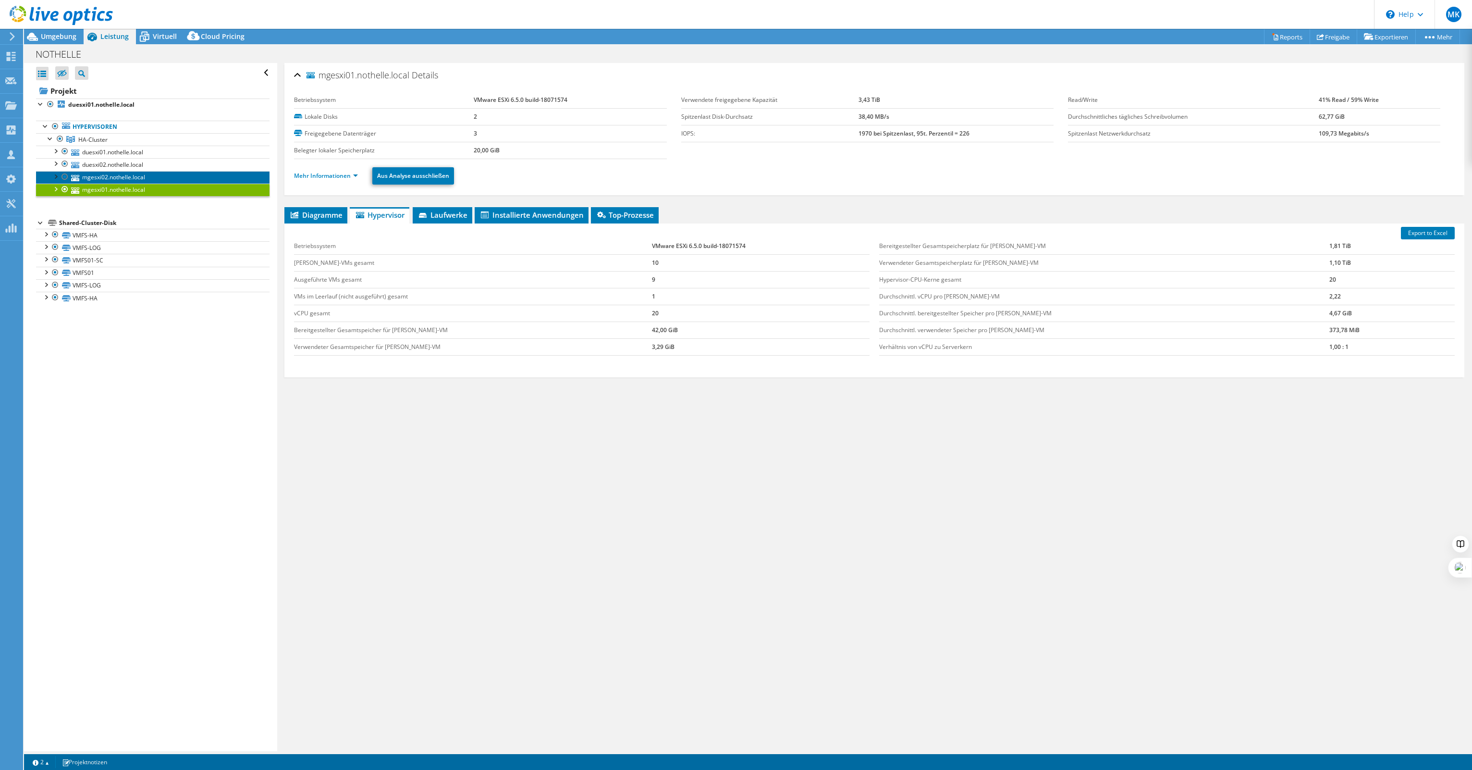
click at [104, 177] on link "mgesxi02.nothelle.local" at bounding box center [152, 177] width 233 height 12
click at [103, 189] on link "mgesxi01.nothelle.local" at bounding box center [152, 190] width 233 height 12
click at [65, 175] on div at bounding box center [65, 177] width 10 height 12
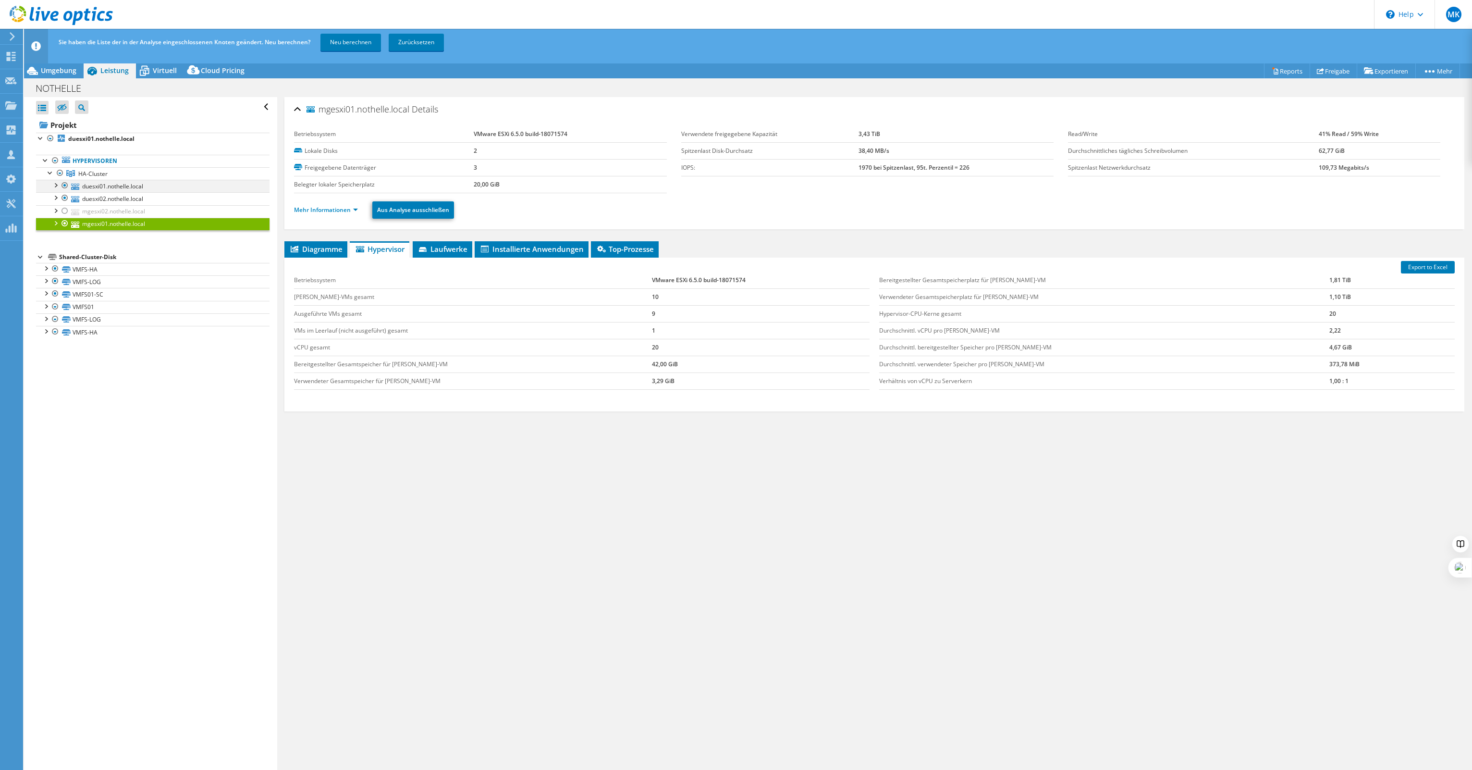
click at [65, 188] on div at bounding box center [65, 186] width 10 height 12
click at [63, 220] on div at bounding box center [65, 224] width 10 height 12
click at [64, 187] on div at bounding box center [65, 186] width 10 height 12
click at [334, 44] on link "Neu berechnen" at bounding box center [350, 42] width 61 height 17
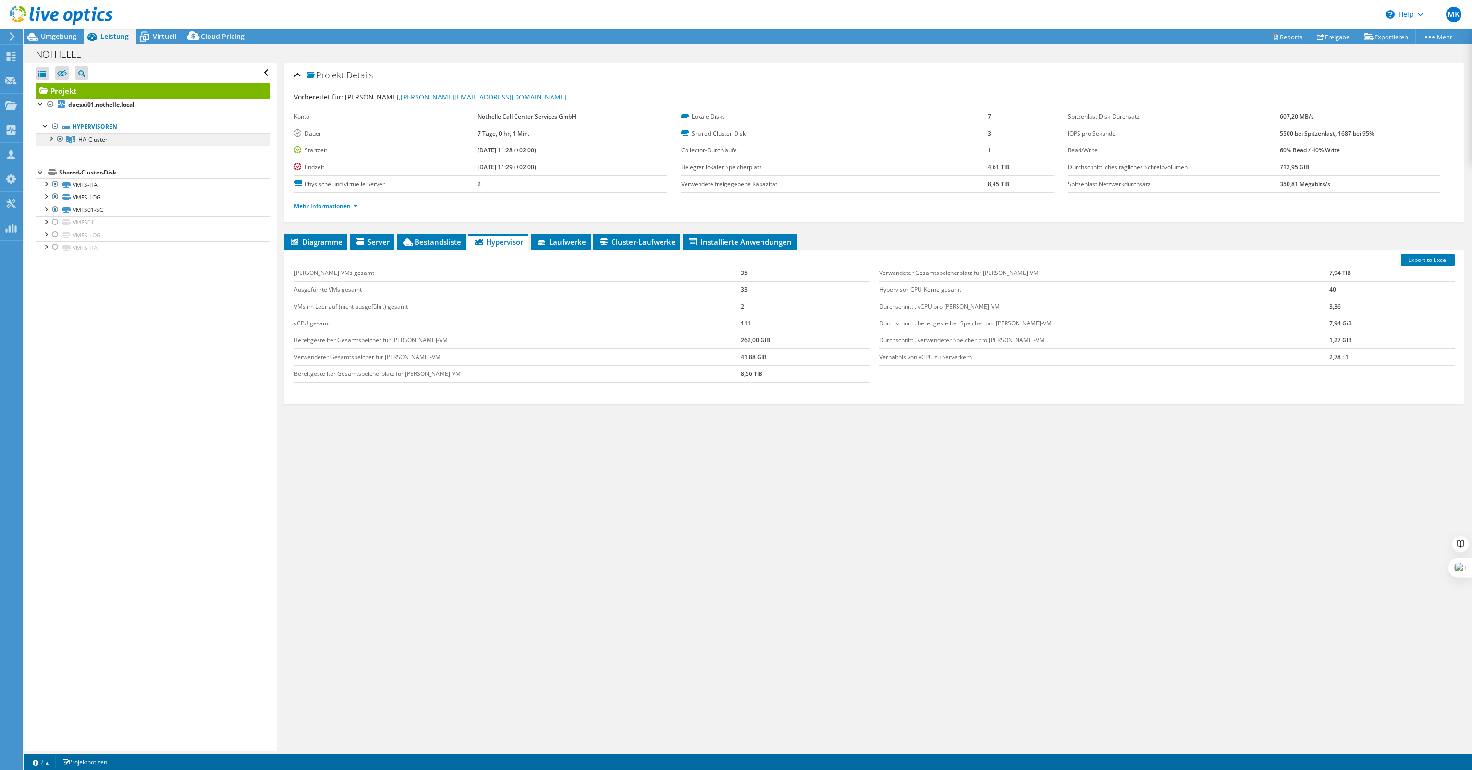
click at [93, 139] on span "HA-Cluster" at bounding box center [92, 139] width 29 height 8
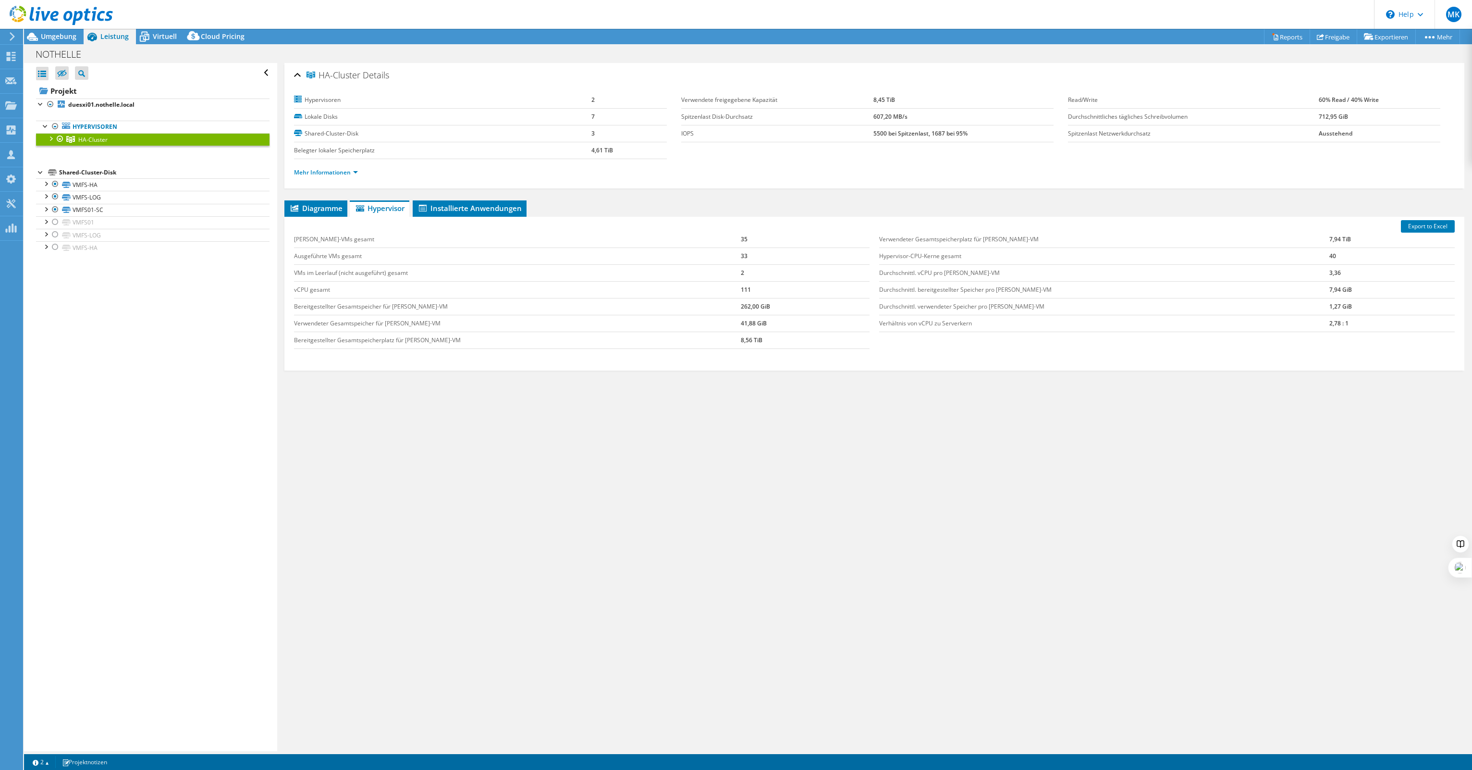
drag, startPoint x: 1337, startPoint y: 316, endPoint x: 1282, endPoint y: 318, distance: 54.8
click at [1282, 318] on tr "Verhältnis von vCPU zu Serverkern 2,78 : 1" at bounding box center [1167, 323] width 576 height 17
click at [50, 141] on div at bounding box center [51, 138] width 10 height 10
click at [1329, 322] on td "2,78 : 1" at bounding box center [1391, 323] width 125 height 17
drag, startPoint x: 1339, startPoint y: 321, endPoint x: 1299, endPoint y: 320, distance: 40.8
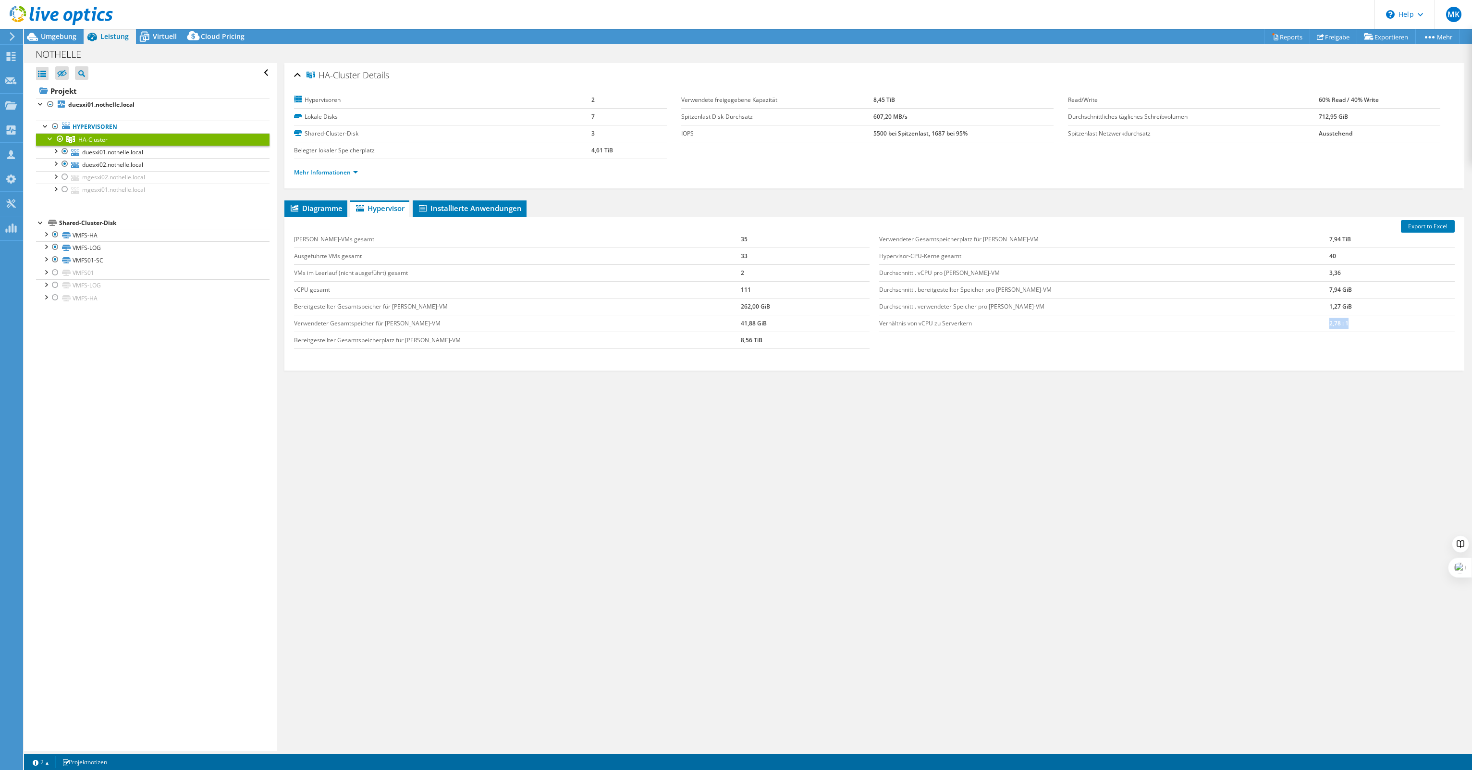
click at [1299, 320] on tr "Verhältnis von vCPU zu Serverkern 2,78 : 1" at bounding box center [1167, 323] width 576 height 17
drag, startPoint x: 1299, startPoint y: 320, endPoint x: 1338, endPoint y: 320, distance: 38.9
click at [1338, 320] on td "2,78 : 1" at bounding box center [1391, 323] width 125 height 17
click at [1343, 321] on td "2,78 : 1" at bounding box center [1391, 323] width 125 height 17
click at [342, 176] on li "Mehr Informationen" at bounding box center [329, 172] width 70 height 11
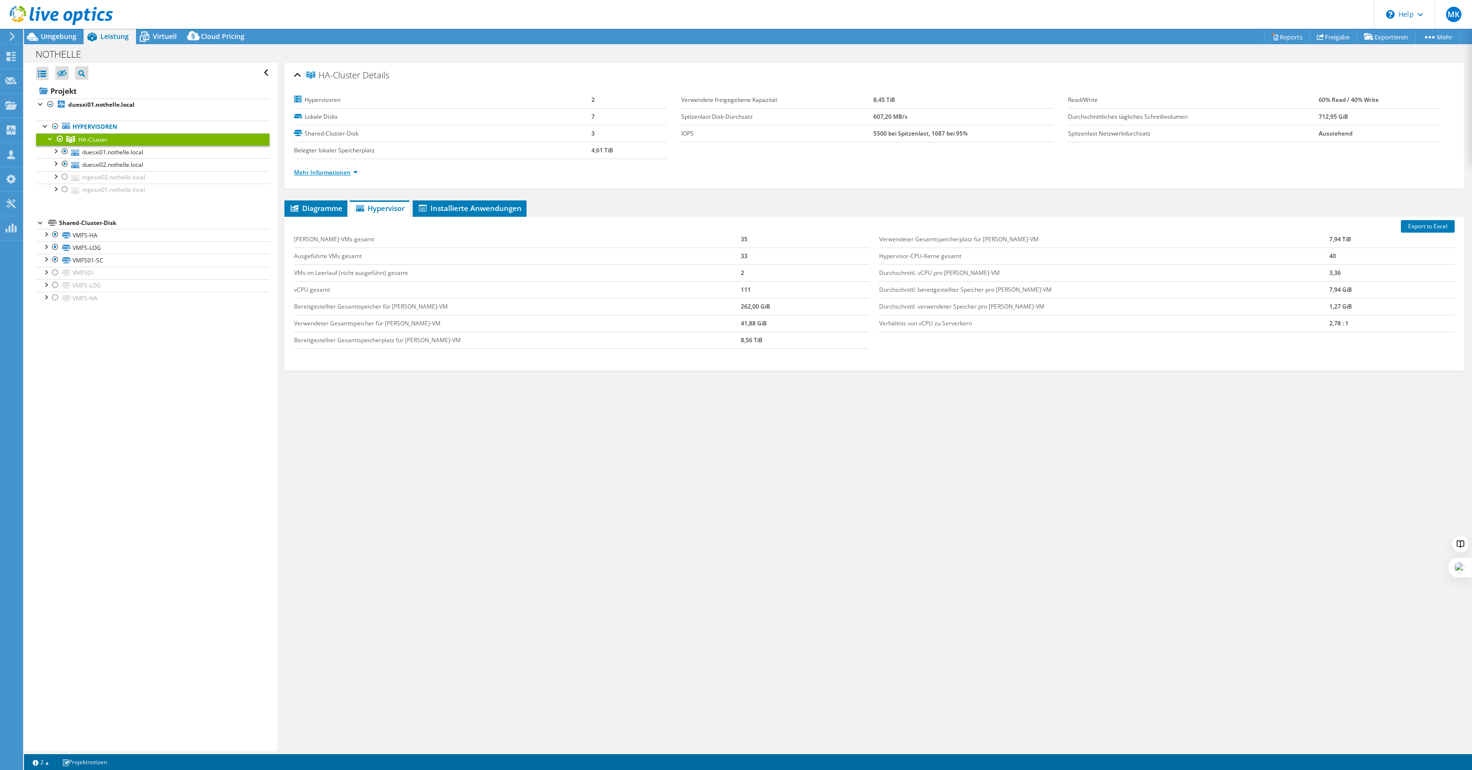
click at [342, 174] on link "Mehr Informationen" at bounding box center [326, 172] width 64 height 8
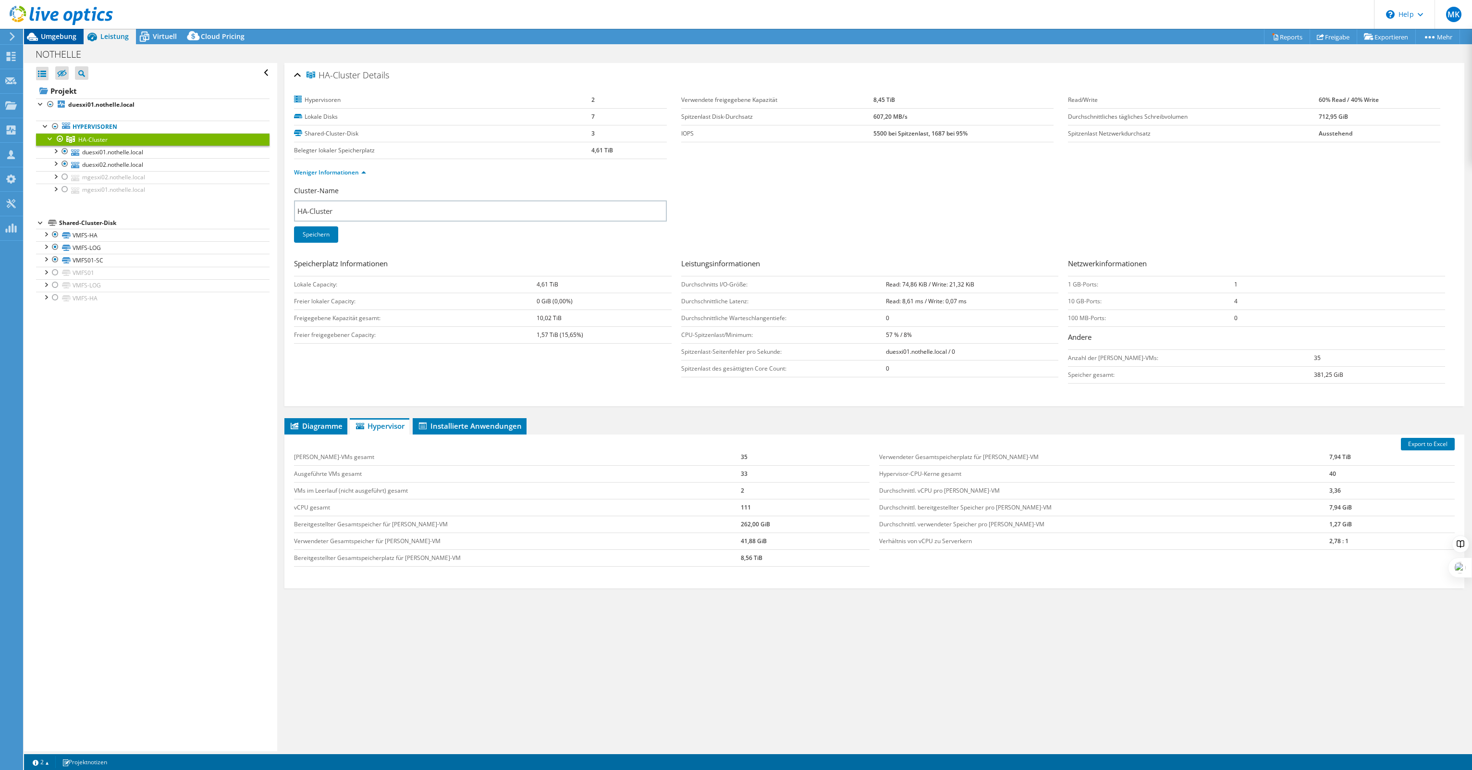
click at [65, 40] on span "Umgebung" at bounding box center [59, 36] width 36 height 9
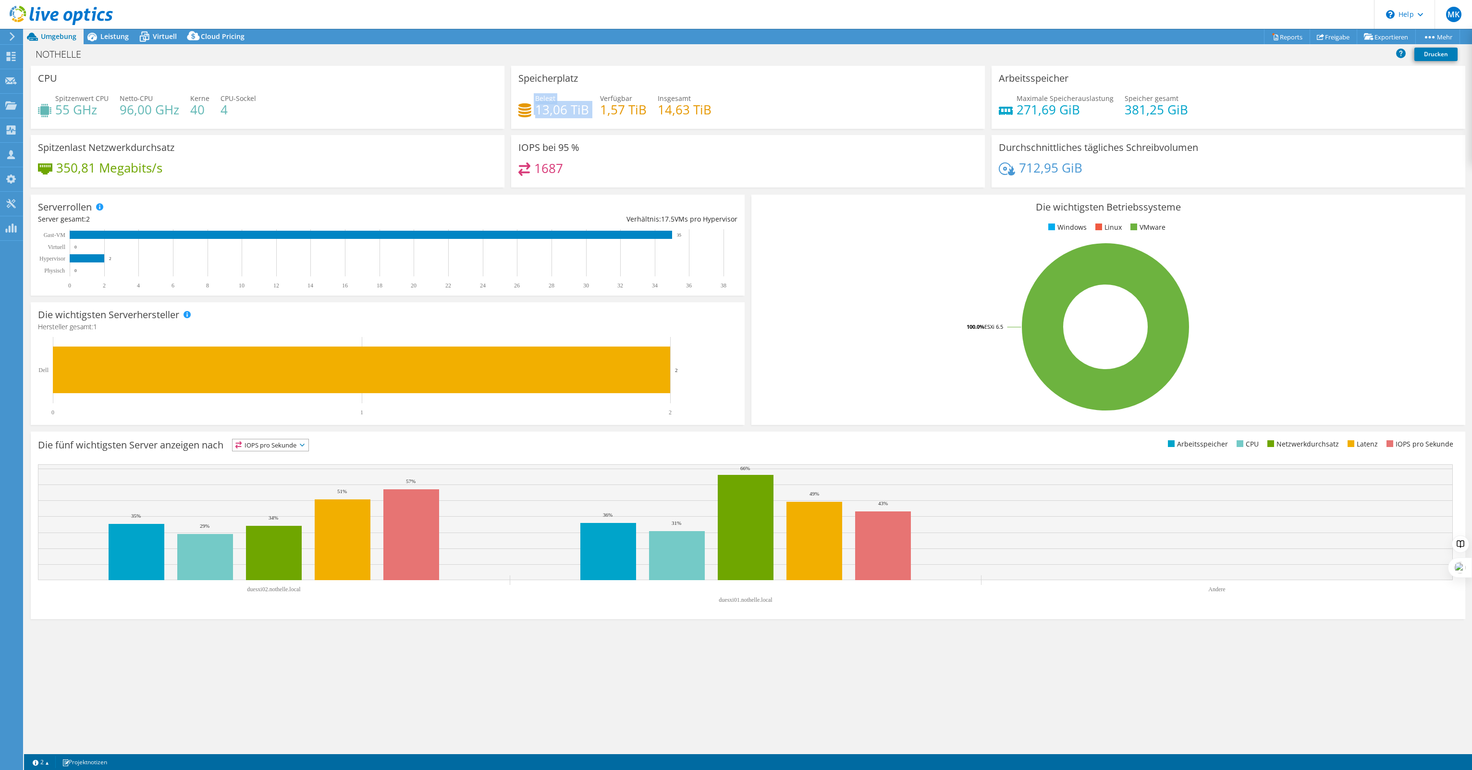
drag, startPoint x: 590, startPoint y: 111, endPoint x: 534, endPoint y: 112, distance: 56.2
click at [534, 112] on div "Belegt 13,06 TiB Verfügbar 1,57 TiB Insgesamt 14,63 TiB" at bounding box center [747, 108] width 459 height 31
drag, startPoint x: 603, startPoint y: 172, endPoint x: 500, endPoint y: 178, distance: 103.5
click at [498, 178] on div "CPU Spitzenwert CPU 55 GHz Netto-CPU 96,00 GHz Kerne 40 CPU-Sockel 4 Speicherpl…" at bounding box center [747, 130] width 1441 height 128
click at [703, 126] on div "Speicherplatz Belegt 13,06 TiB Verfügbar 1,57 TiB Insgesamt 14,63 TiB" at bounding box center [748, 97] width 474 height 63
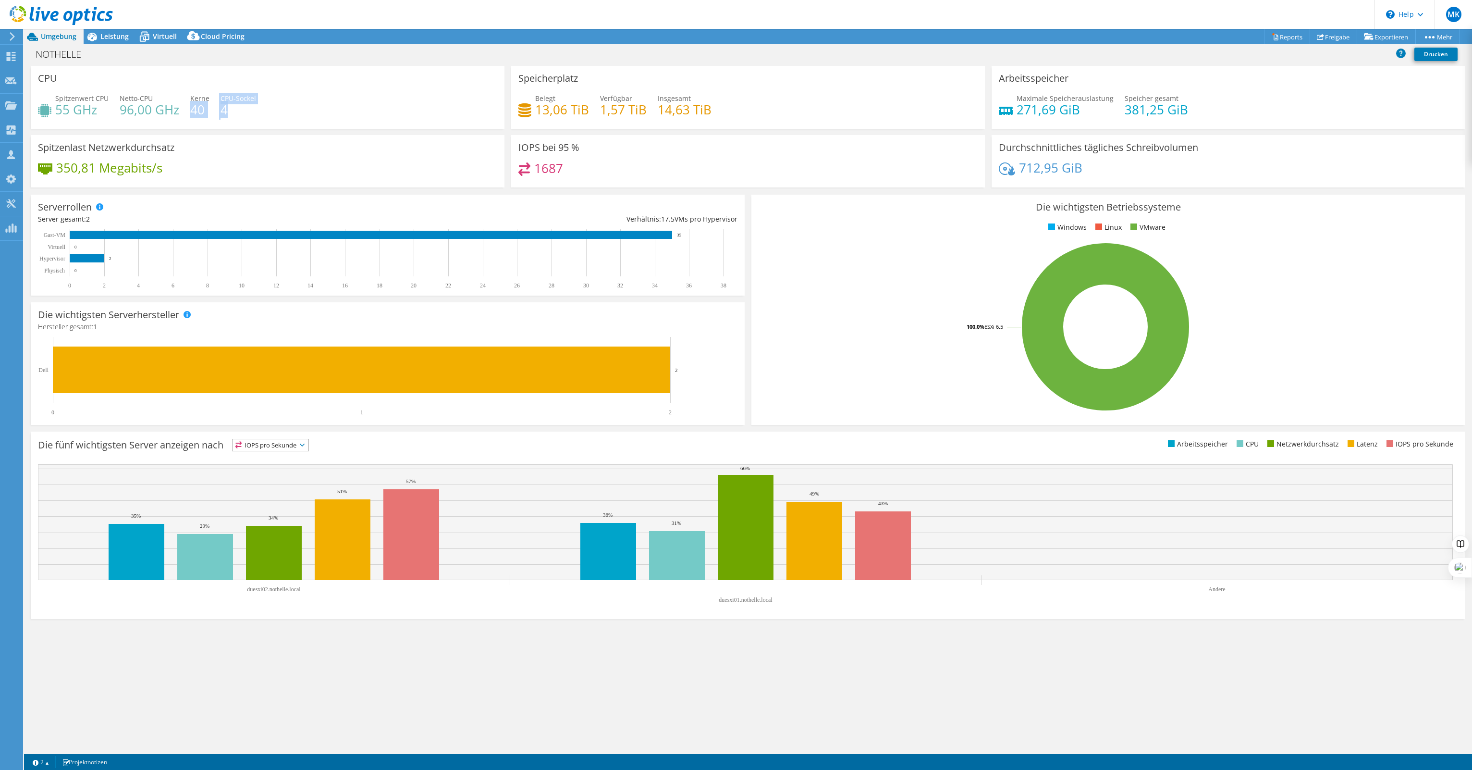
drag, startPoint x: 242, startPoint y: 112, endPoint x: 188, endPoint y: 112, distance: 53.8
click at [188, 112] on div "Spitzenwert CPU 55 GHz Netto-CPU 96,00 GHz Kerne 40 CPU-Sockel 4" at bounding box center [267, 108] width 459 height 31
drag, startPoint x: 188, startPoint y: 112, endPoint x: 267, endPoint y: 115, distance: 78.8
click at [267, 115] on div "Spitzenwert CPU 55 GHz Netto-CPU 96,00 GHz Kerne 40 CPU-Sockel 4" at bounding box center [267, 108] width 459 height 31
click at [98, 41] on icon at bounding box center [92, 36] width 17 height 17
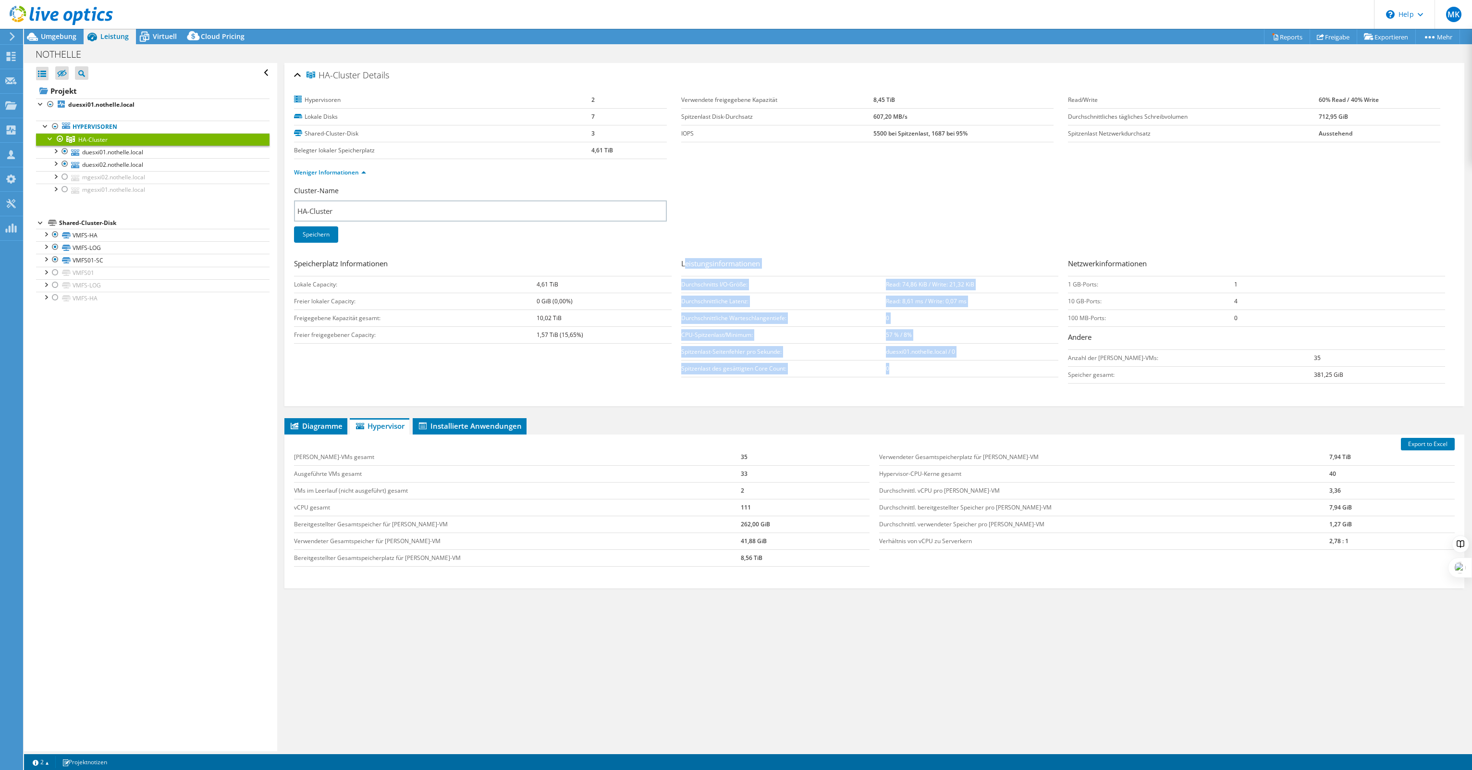
drag, startPoint x: 681, startPoint y: 263, endPoint x: 984, endPoint y: 361, distance: 318.6
click at [984, 360] on div "Leistungsinformationen Durchschnitts I/O-Größe: Read: 74,86 KiB / Write: 21,32 …" at bounding box center [874, 317] width 387 height 119
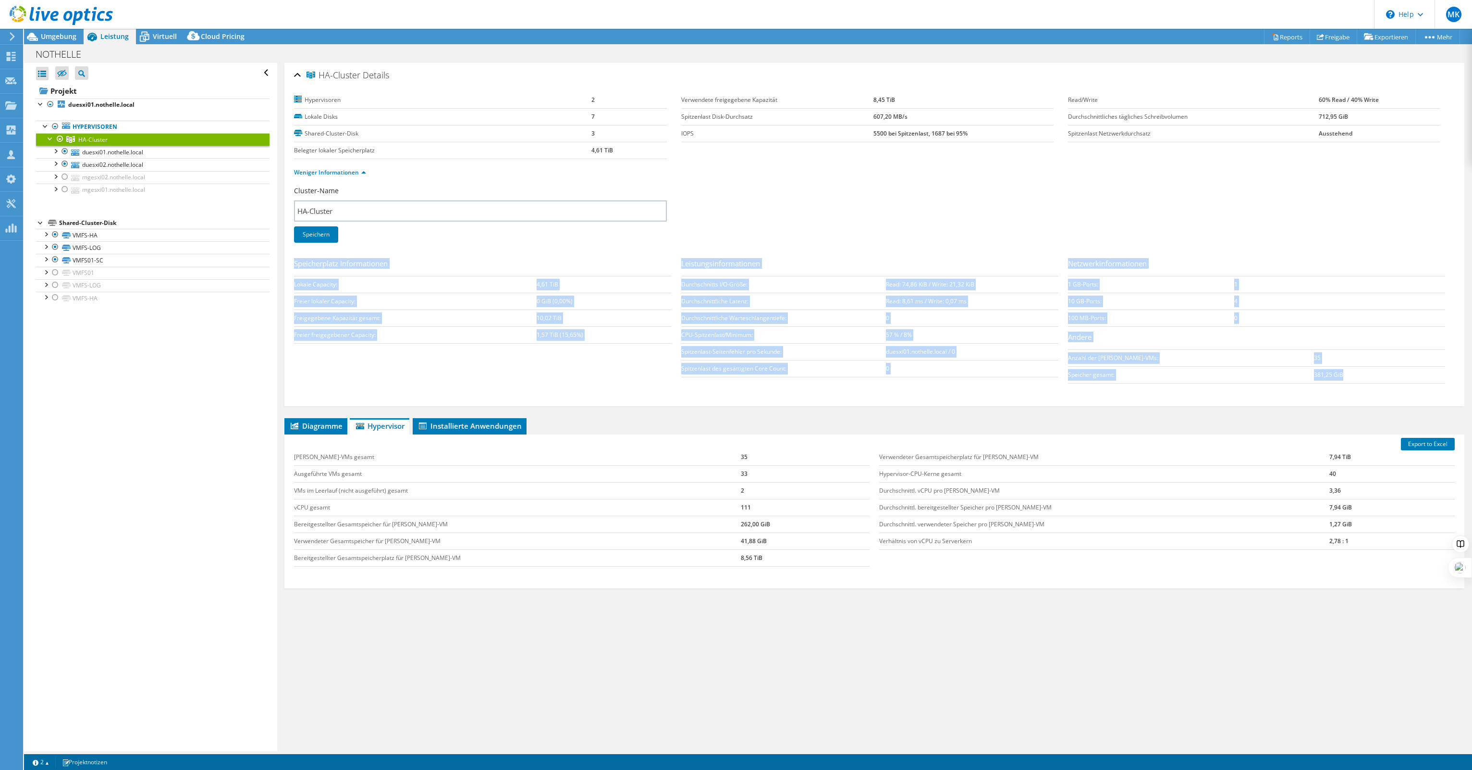
drag, startPoint x: 1324, startPoint y: 372, endPoint x: 293, endPoint y: 260, distance: 1037.0
click at [294, 260] on div "HA-Cluster Details Hypervisoren 2 Lokale Disks 7 Shared-Cluster-Disk 3 Belegter…" at bounding box center [874, 234] width 1180 height 343
click at [293, 260] on div "HA-Cluster Details Hypervisoren 2 Lokale Disks 7 Shared-Cluster-Disk 3 Belegter…" at bounding box center [874, 234] width 1180 height 343
drag, startPoint x: 293, startPoint y: 259, endPoint x: 593, endPoint y: 266, distance: 300.3
click at [593, 266] on div "HA-Cluster Details Hypervisoren 2 Lokale Disks 7 Shared-Cluster-Disk 3 Belegter…" at bounding box center [874, 234] width 1180 height 343
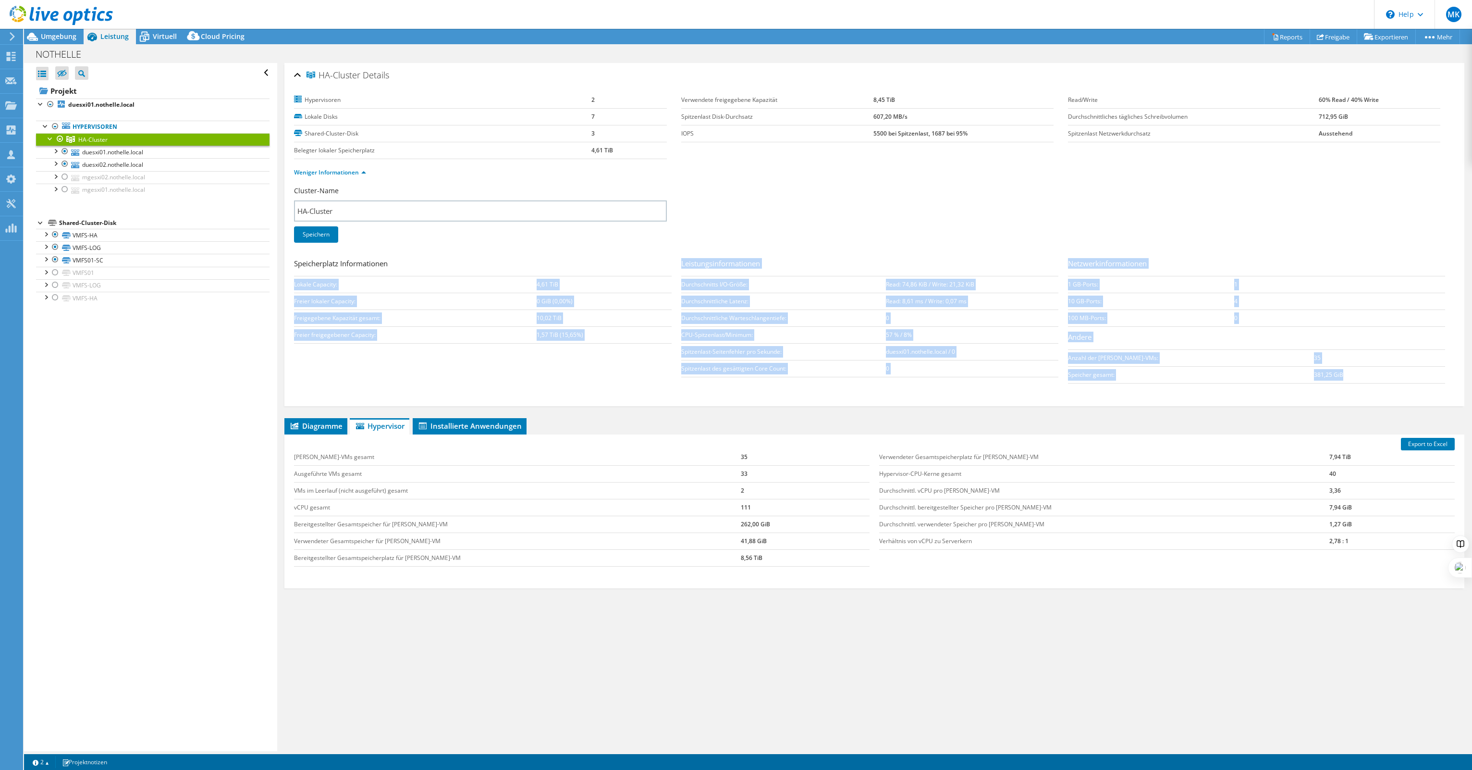
click at [594, 264] on h3 "Speicherplatz Informationen" at bounding box center [482, 264] width 377 height 13
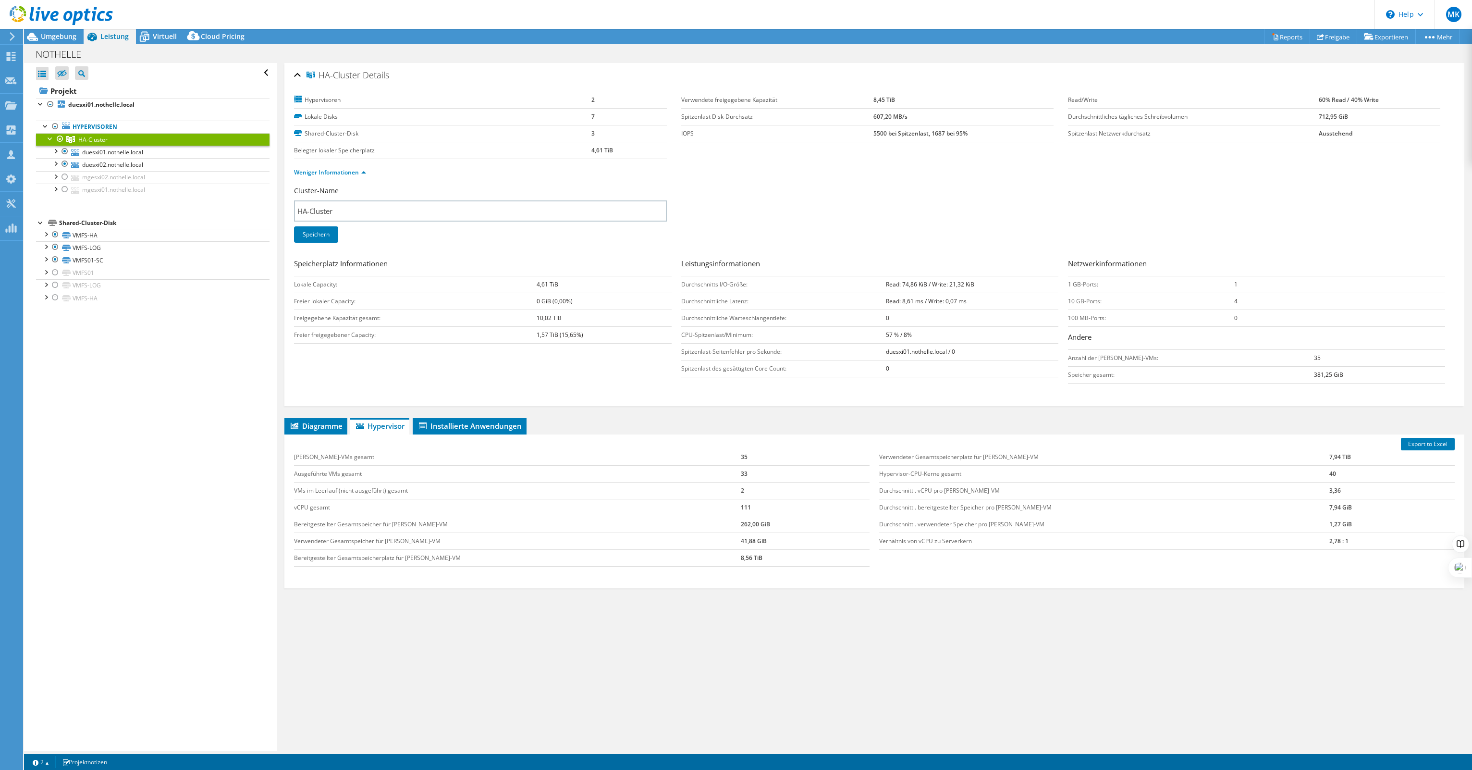
click at [299, 262] on h3 "Speicherplatz Informationen" at bounding box center [482, 264] width 377 height 13
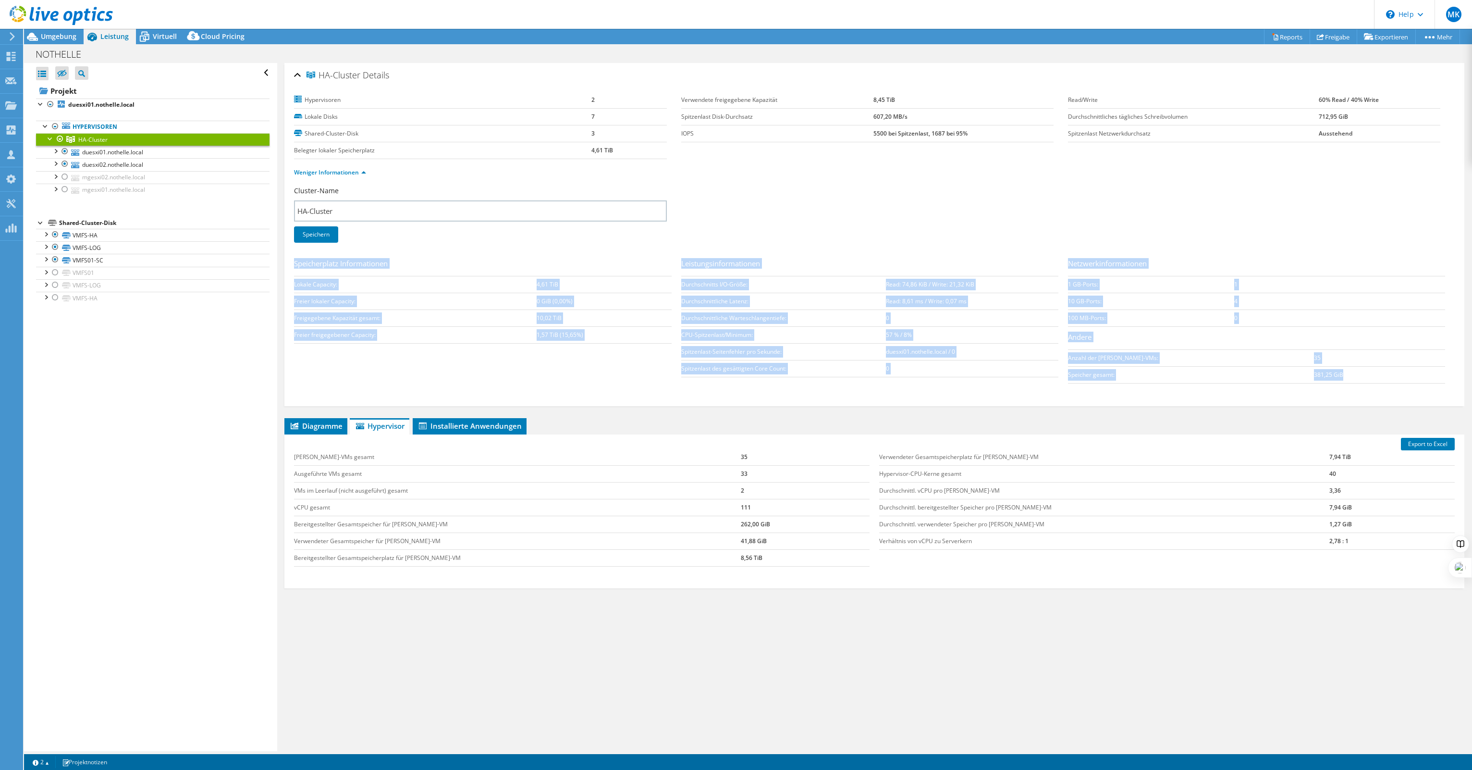
drag, startPoint x: 294, startPoint y: 262, endPoint x: 1297, endPoint y: 369, distance: 1008.9
click at [1297, 369] on div "Speicherplatz Informationen Lokale Capacity: 4,61 TiB Freier lokaler Capacity: …" at bounding box center [874, 323] width 1161 height 130
click at [1314, 370] on td "381,25 GiB" at bounding box center [1379, 374] width 131 height 17
click at [897, 268] on h3 "Leistungsinformationen" at bounding box center [869, 264] width 377 height 13
click at [119, 149] on link "duesxi01.nothelle.local" at bounding box center [152, 152] width 233 height 12
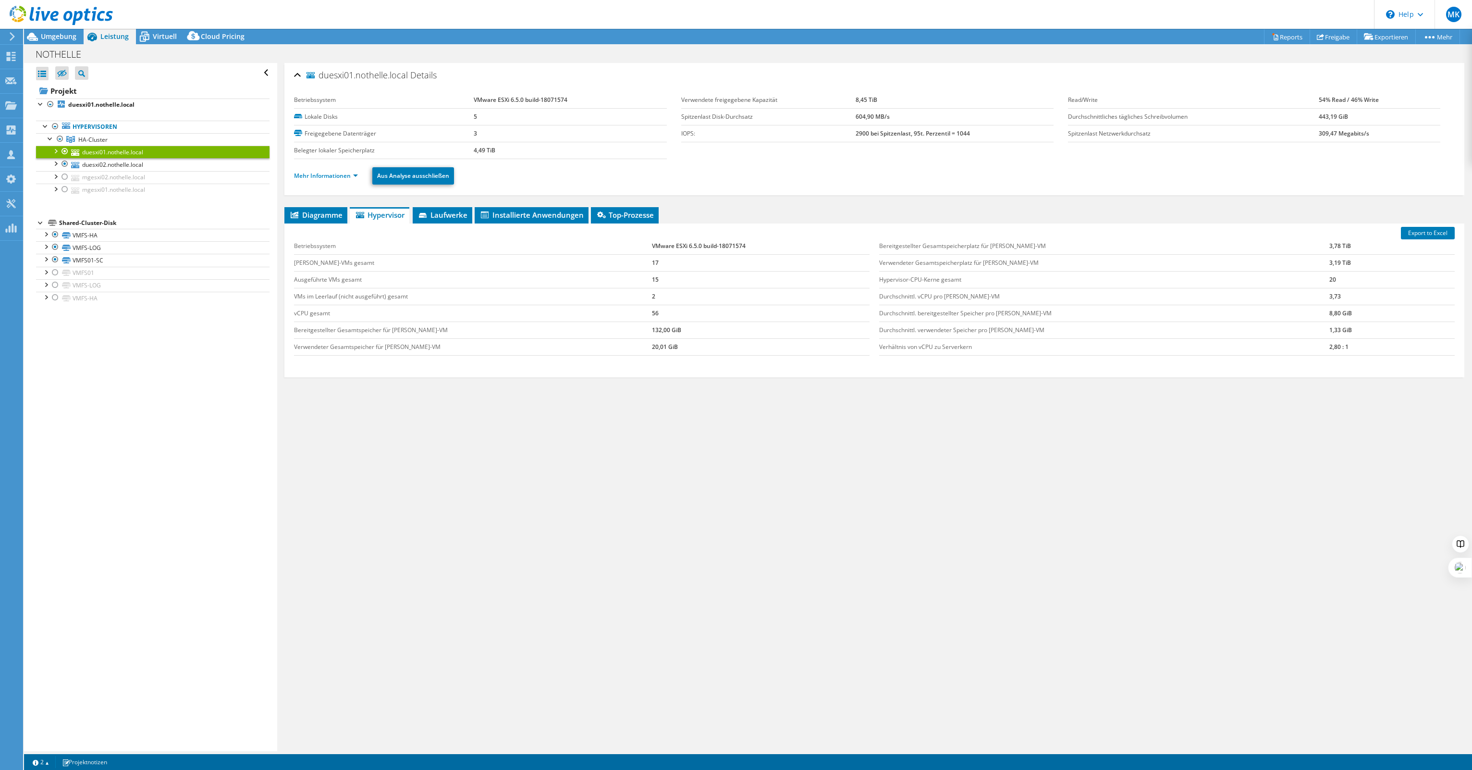
drag, startPoint x: 491, startPoint y: 132, endPoint x: 461, endPoint y: 115, distance: 34.2
click at [461, 115] on tbody "Betriebssystem VMware ESXi 6.5.0 build-18071574 Lokale Disks 5 Freigegebene Dat…" at bounding box center [480, 125] width 372 height 67
click at [461, 115] on label "Lokale Disks" at bounding box center [383, 117] width 179 height 10
click at [463, 115] on label "Lokale Disks" at bounding box center [383, 117] width 179 height 10
click at [330, 174] on link "Mehr Informationen" at bounding box center [326, 176] width 64 height 8
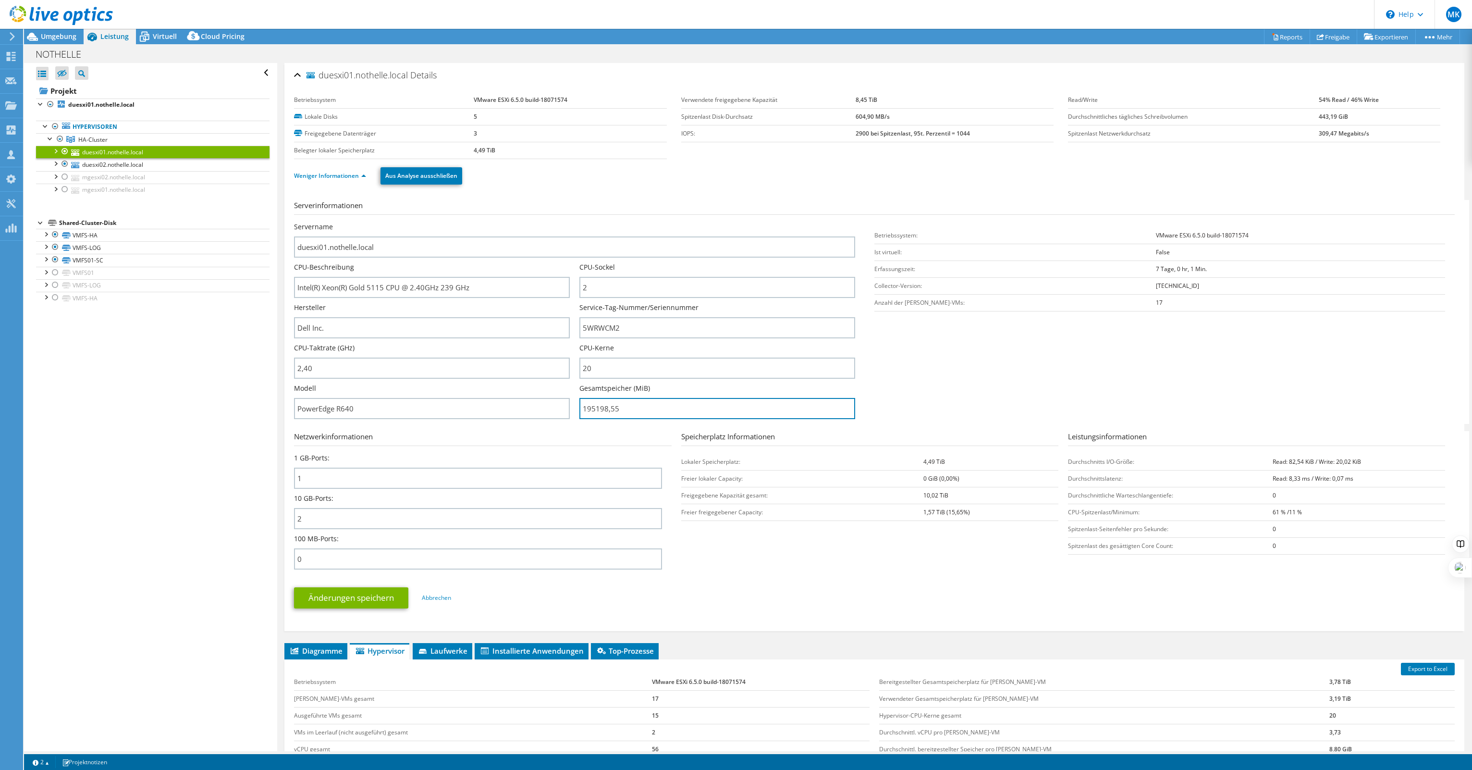
drag, startPoint x: 595, startPoint y: 405, endPoint x: 572, endPoint y: 405, distance: 23.1
click at [572, 222] on div "Servername duesxi01.nothelle.local CPU-Beschreibung Intel(R) Xeon(R) Gold 5115 …" at bounding box center [579, 222] width 571 height 0
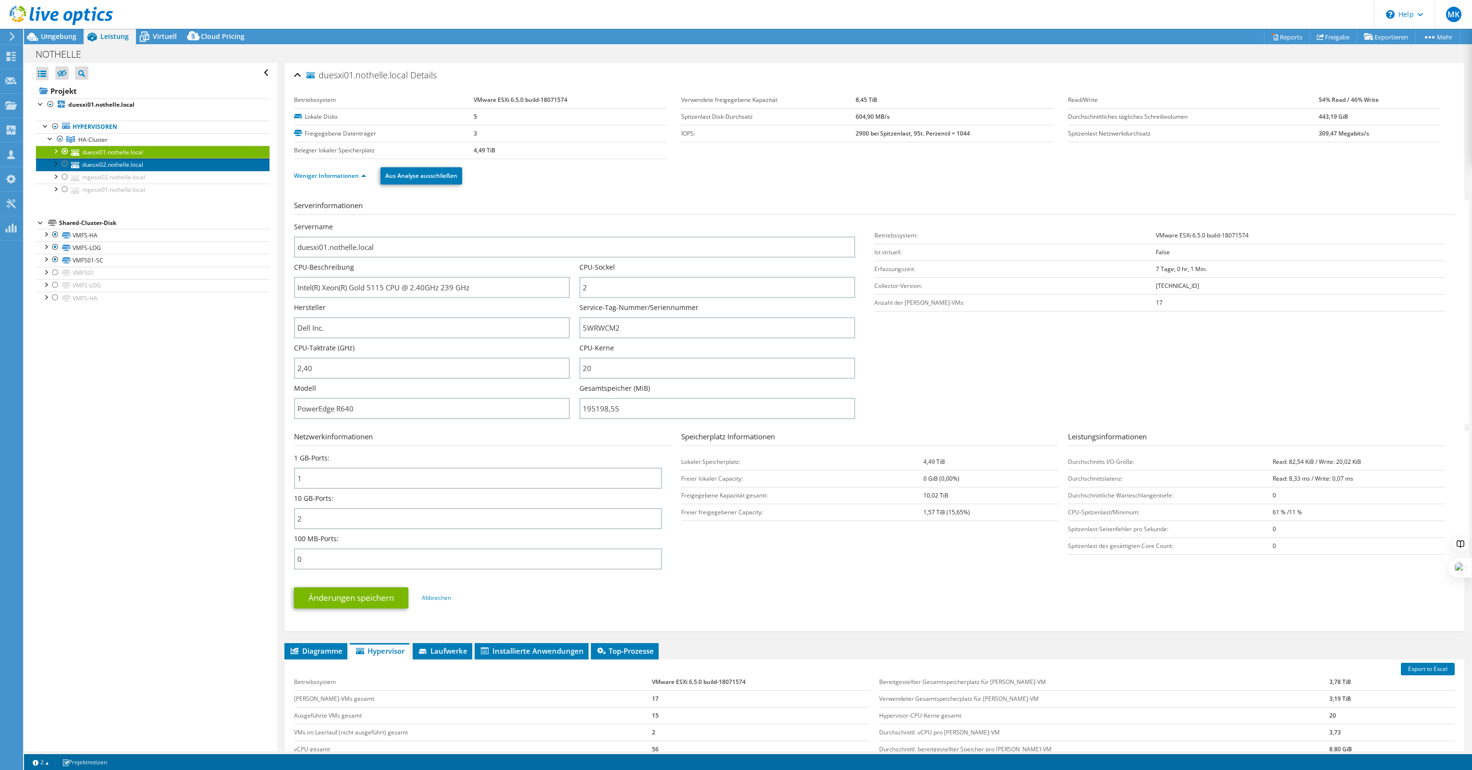
type input "19519855"
click at [142, 164] on link "duesxi02.nothelle.local" at bounding box center [152, 164] width 233 height 12
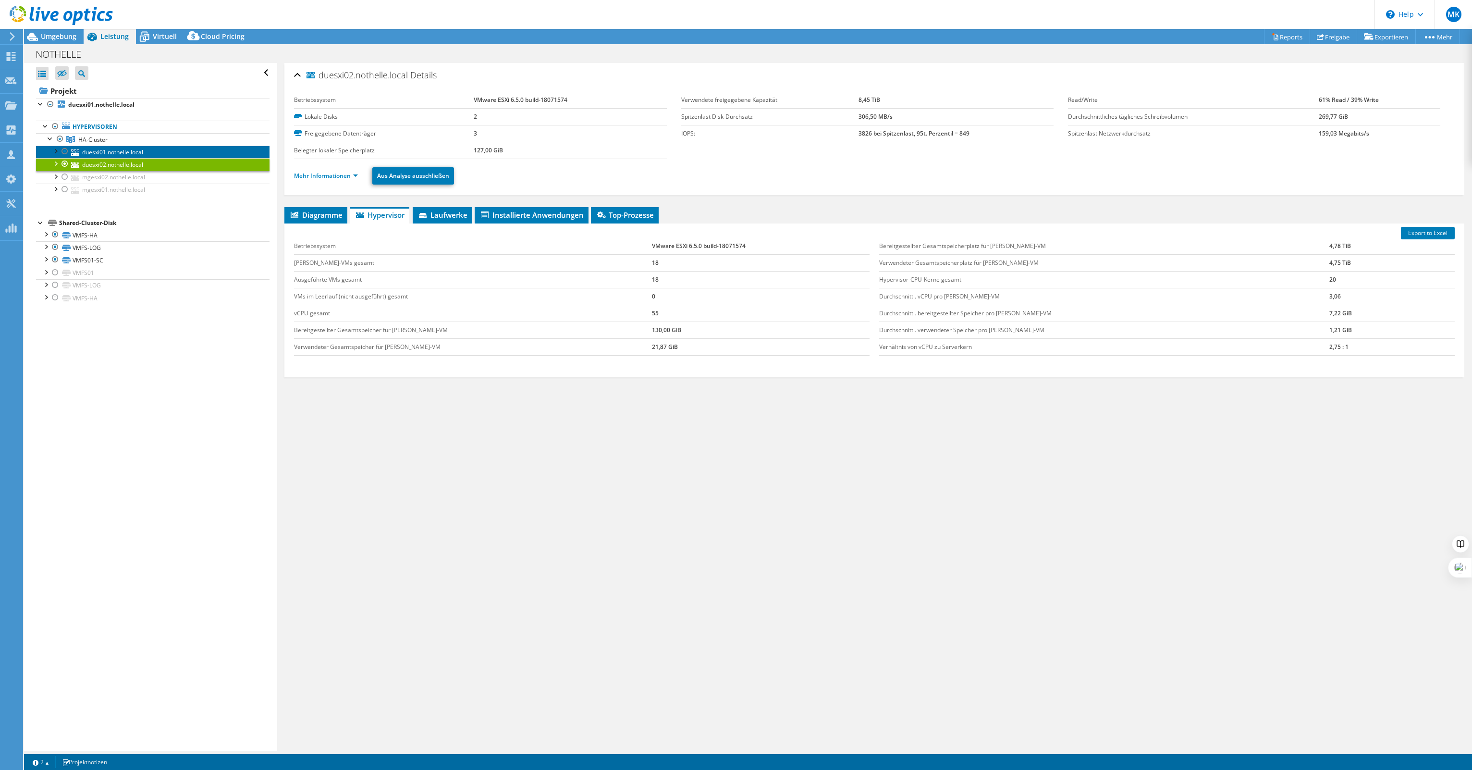
click at [119, 149] on link "duesxi01.nothelle.local" at bounding box center [152, 152] width 233 height 12
click at [332, 177] on link "Mehr Informationen" at bounding box center [326, 176] width 64 height 8
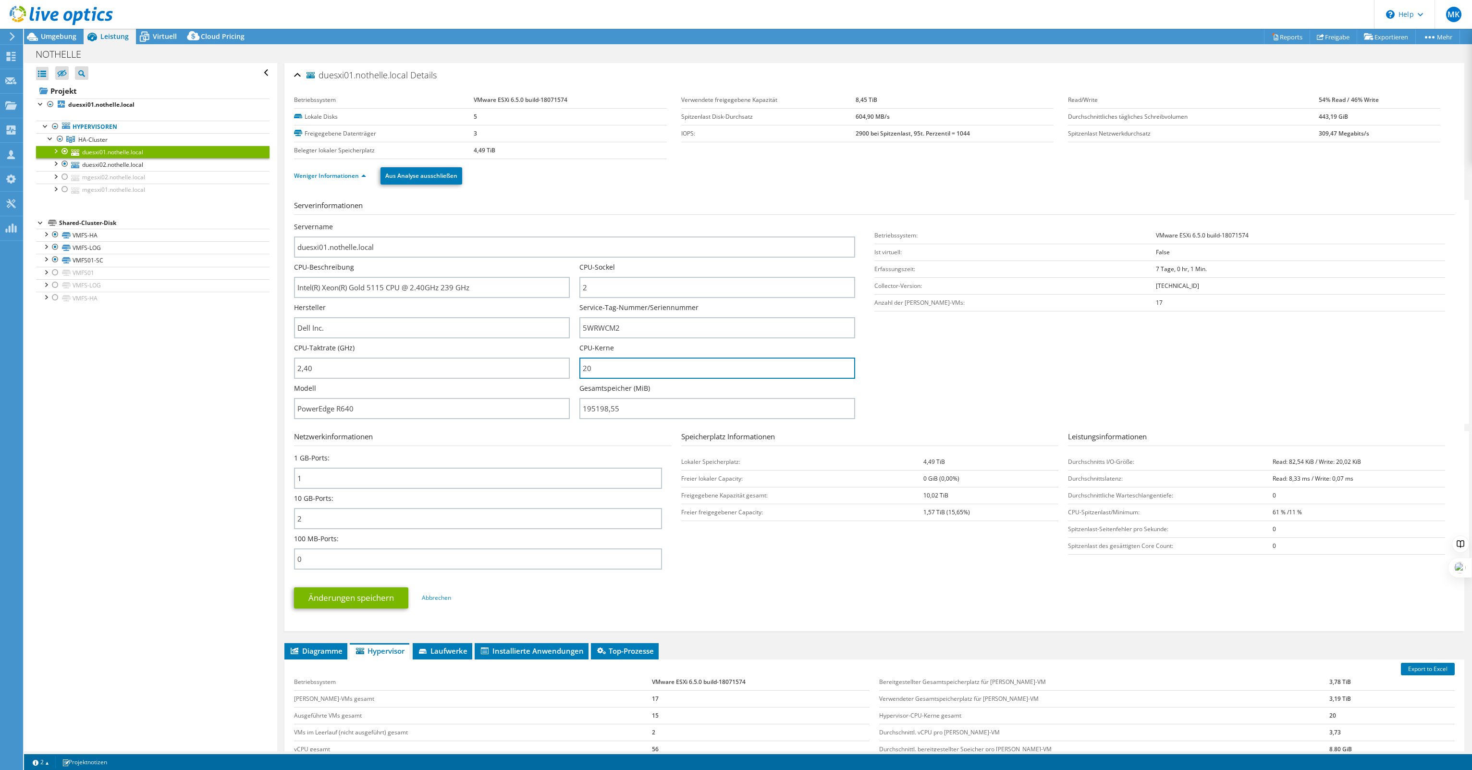
drag, startPoint x: 628, startPoint y: 368, endPoint x: 604, endPoint y: 339, distance: 37.6
click at [552, 222] on div "Servername duesxi01.nothelle.local CPU-Beschreibung Intel(R) Xeon(R) Gold 5115 …" at bounding box center [579, 222] width 571 height 0
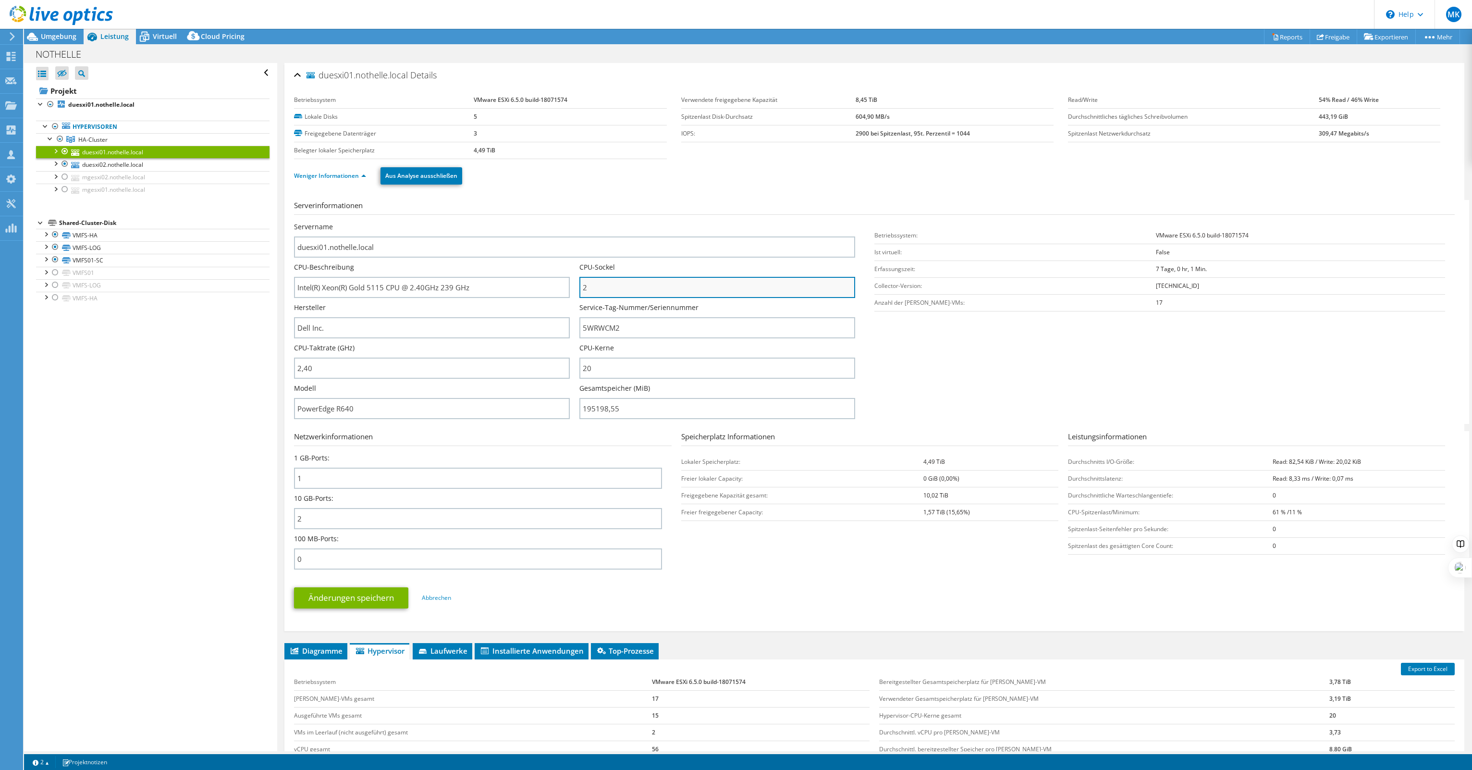
click at [613, 285] on input "2" at bounding box center [717, 287] width 276 height 21
drag, startPoint x: 610, startPoint y: 285, endPoint x: 567, endPoint y: 289, distance: 43.4
click at [564, 222] on div "Servername duesxi01.nothelle.local CPU-Beschreibung Intel(R) Xeon(R) Gold 5115 …" at bounding box center [579, 222] width 571 height 0
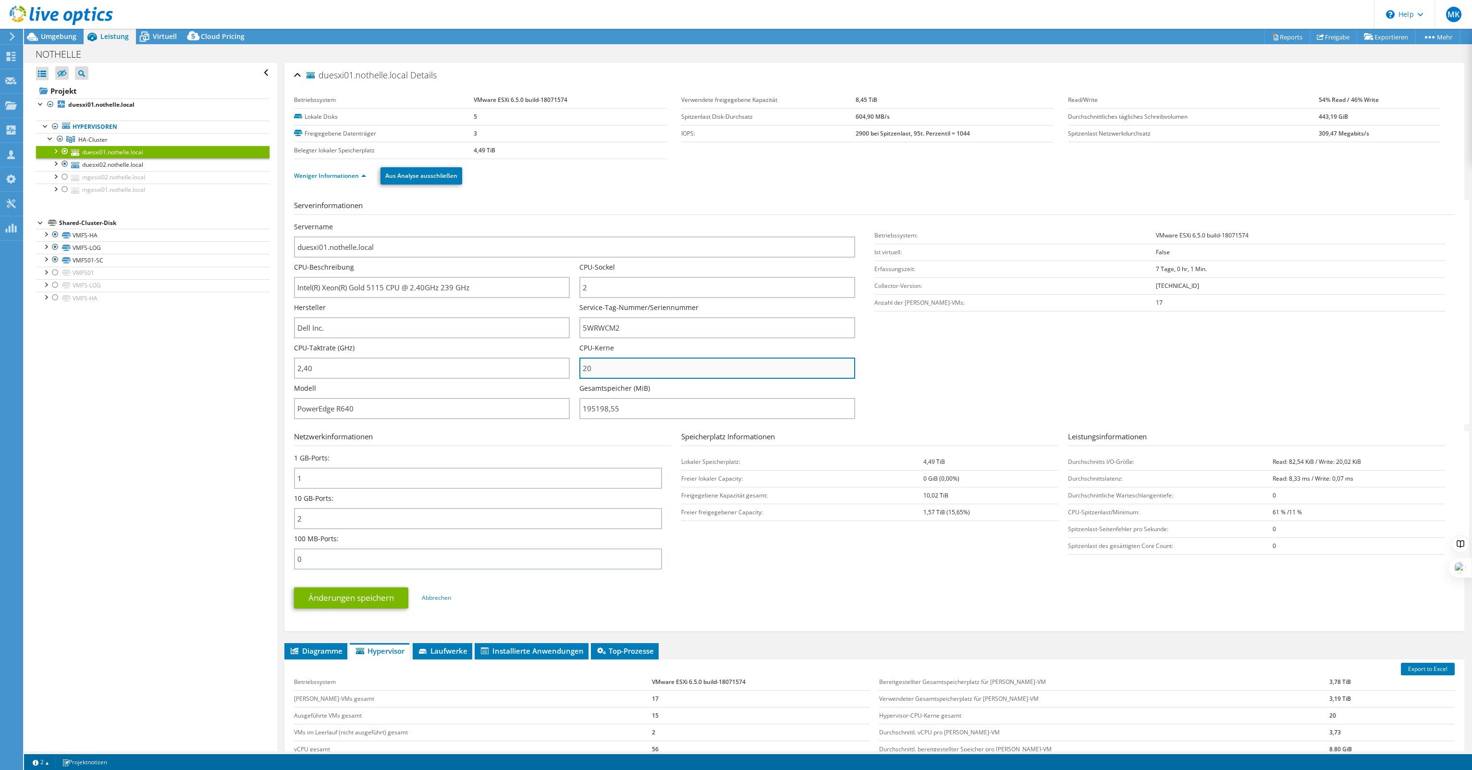
click at [617, 359] on input "20" at bounding box center [717, 367] width 276 height 21
drag, startPoint x: 650, startPoint y: 364, endPoint x: 563, endPoint y: 362, distance: 86.5
click at [565, 222] on div "Servername duesxi01.nothelle.local CPU-Beschreibung Intel(R) Xeon(R) Gold 5115 …" at bounding box center [579, 222] width 571 height 0
click at [623, 366] on input "20" at bounding box center [717, 367] width 276 height 21
drag, startPoint x: 607, startPoint y: 362, endPoint x: 558, endPoint y: 364, distance: 49.5
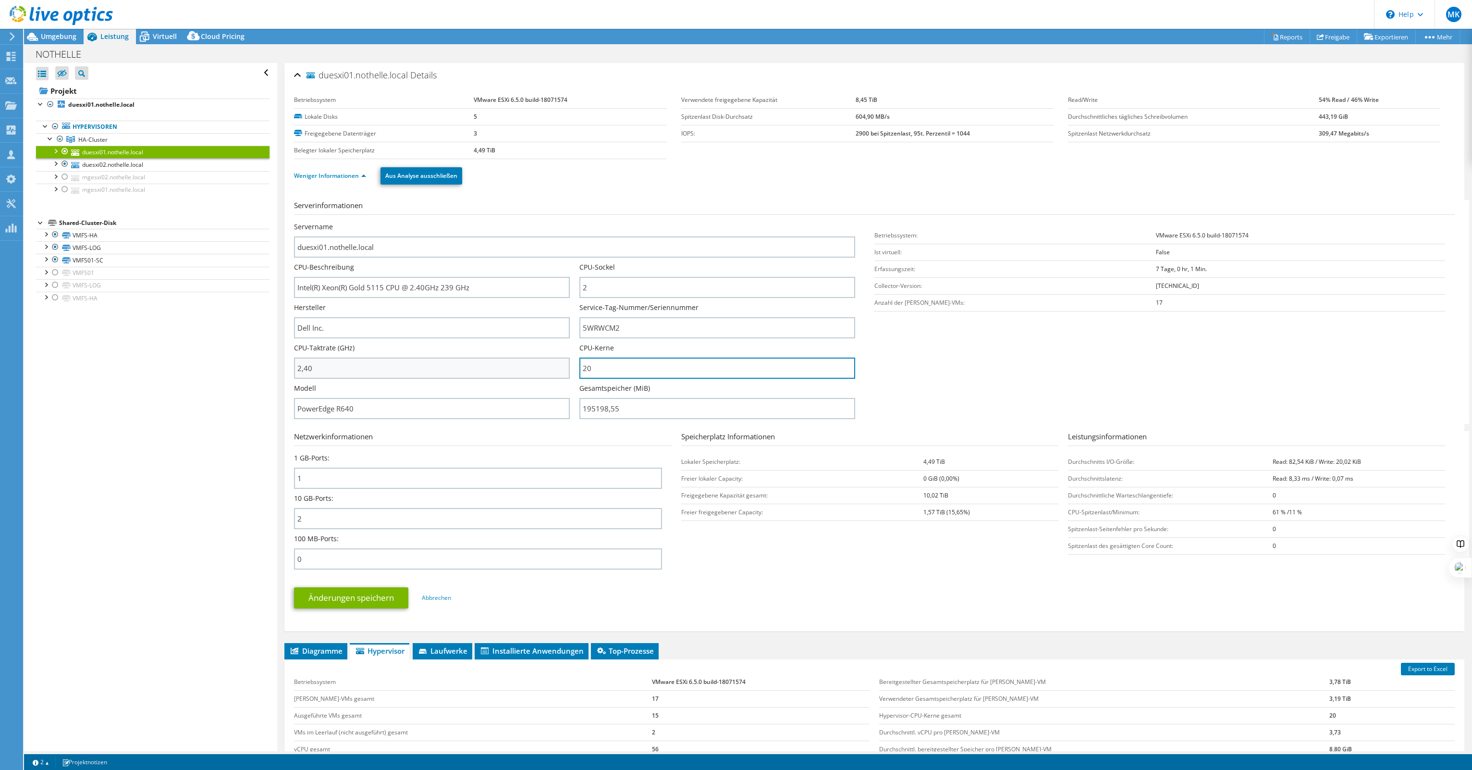
click at [558, 222] on div "Servername duesxi01.nothelle.local CPU-Beschreibung Intel(R) Xeon(R) Gold 5115 …" at bounding box center [579, 222] width 571 height 0
click at [630, 364] on input "20" at bounding box center [717, 367] width 276 height 21
click at [616, 362] on input "20" at bounding box center [717, 367] width 276 height 21
drag, startPoint x: 602, startPoint y: 363, endPoint x: 563, endPoint y: 364, distance: 39.4
click at [563, 222] on div "Servername duesxi01.nothelle.local CPU-Beschreibung Intel(R) Xeon(R) Gold 5115 …" at bounding box center [579, 222] width 571 height 0
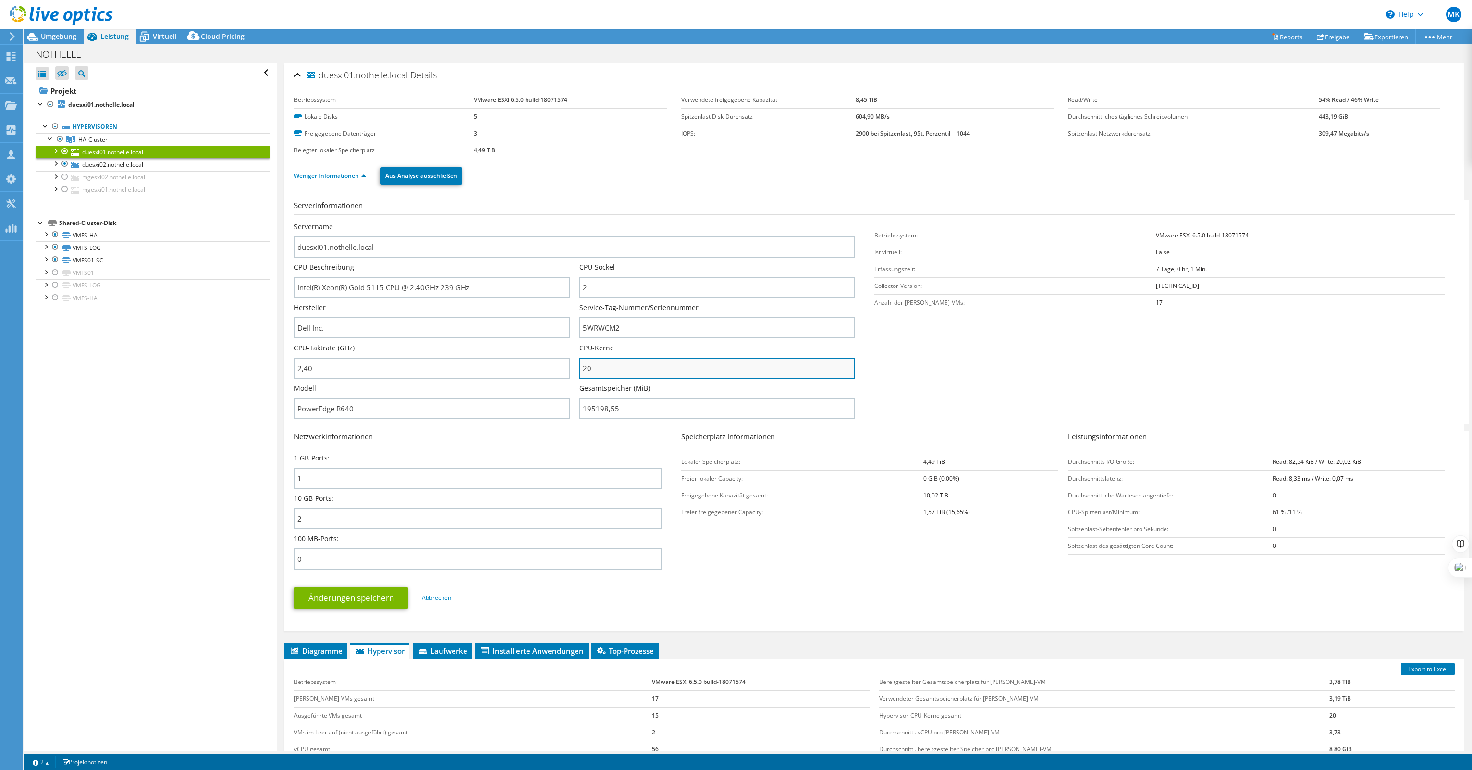
click at [607, 368] on input "20" at bounding box center [717, 367] width 276 height 21
drag, startPoint x: 649, startPoint y: 404, endPoint x: 569, endPoint y: 406, distance: 79.8
click at [569, 222] on div "Servername duesxi01.nothelle.local CPU-Beschreibung Intel(R) Xeon(R) Gold 5115 …" at bounding box center [579, 222] width 571 height 0
type input "19519855"
click at [84, 142] on span "HA-Cluster" at bounding box center [92, 139] width 29 height 8
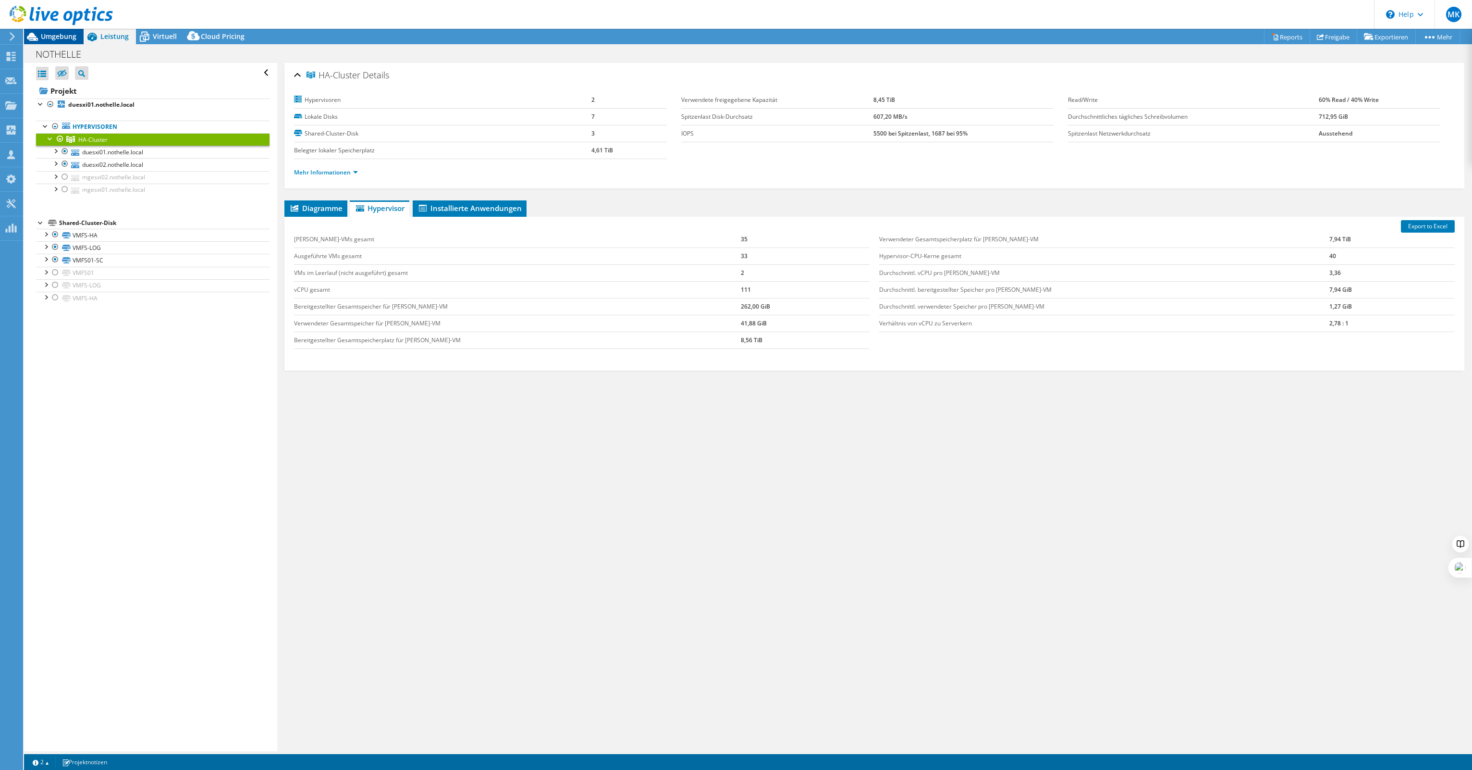
click at [59, 40] on div "Umgebung" at bounding box center [54, 36] width 60 height 15
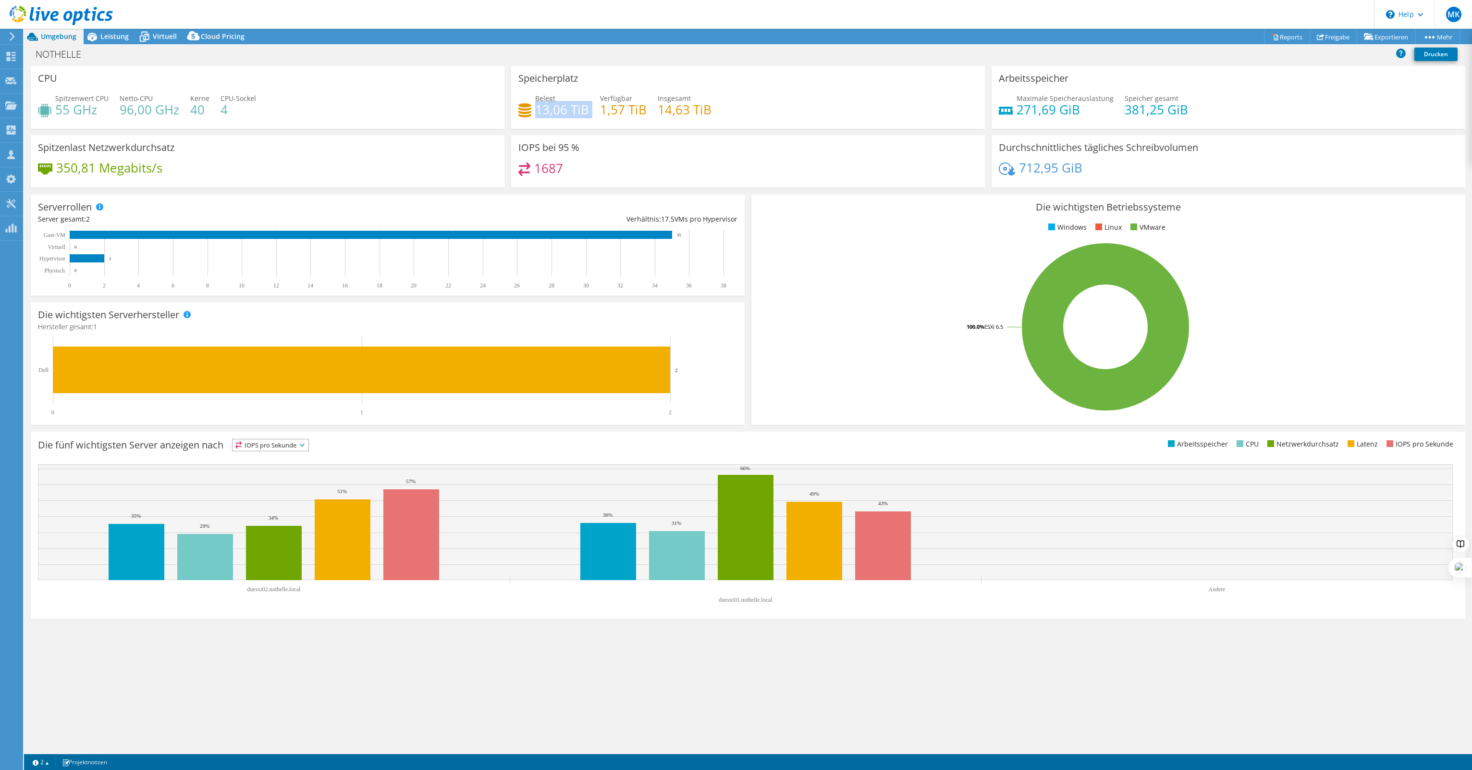
drag, startPoint x: 588, startPoint y: 109, endPoint x: 538, endPoint y: 111, distance: 50.5
click at [538, 111] on div "Belegt 13,06 TiB Verfügbar 1,57 TiB Insgesamt 14,63 TiB" at bounding box center [747, 108] width 459 height 31
click at [538, 111] on h4 "13,06 TiB" at bounding box center [562, 109] width 54 height 11
drag, startPoint x: 538, startPoint y: 111, endPoint x: 586, endPoint y: 112, distance: 48.0
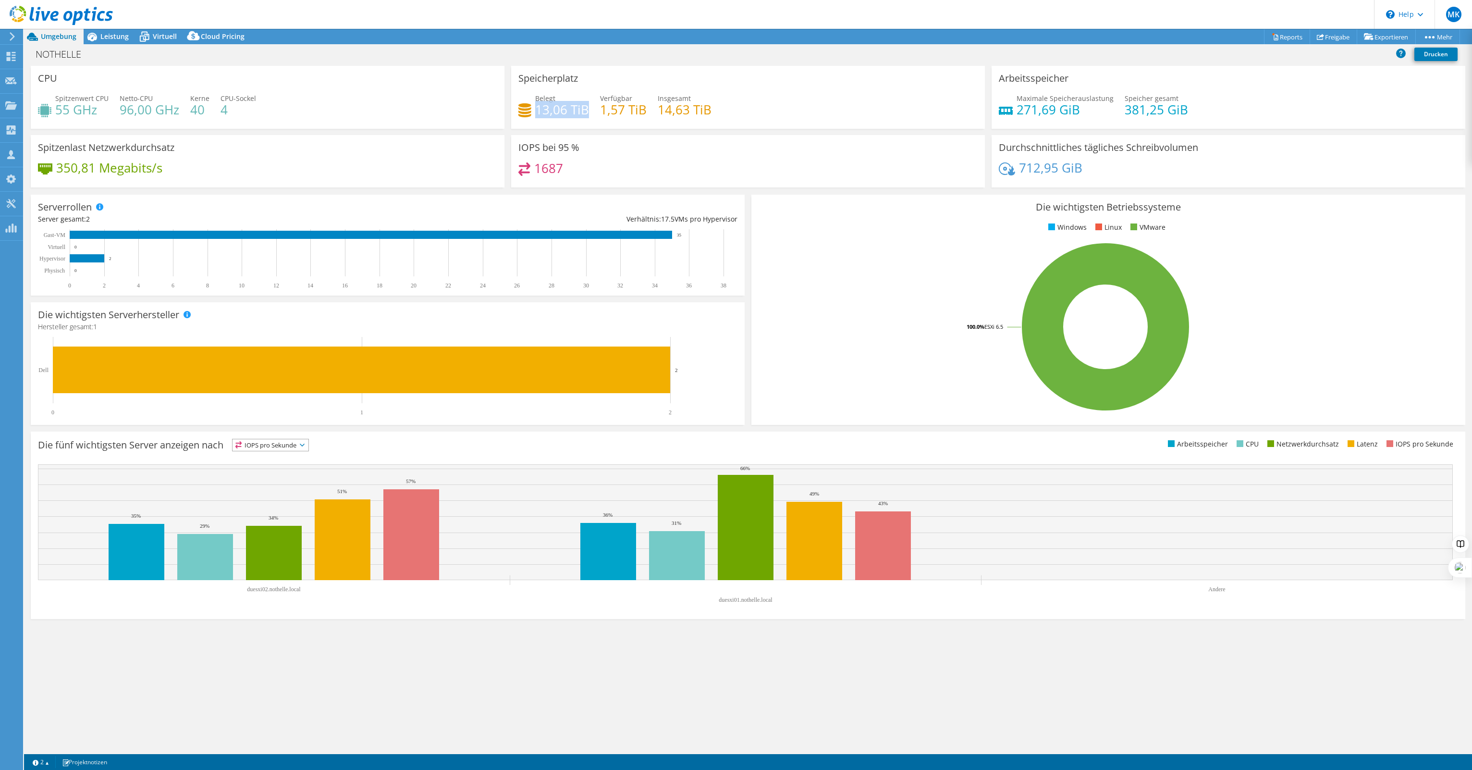
click at [586, 112] on h4 "13,06 TiB" at bounding box center [562, 109] width 54 height 11
drag, startPoint x: 586, startPoint y: 112, endPoint x: 651, endPoint y: 107, distance: 66.0
click at [651, 107] on div "Belegt 13,06 TiB Verfügbar 1,57 TiB Insgesamt 14,63 TiB" at bounding box center [747, 108] width 459 height 31
drag, startPoint x: 657, startPoint y: 107, endPoint x: 740, endPoint y: 108, distance: 83.1
click at [740, 108] on div "Belegt 13,06 TiB Verfügbar 1,57 TiB Insgesamt 14,63 TiB" at bounding box center [747, 108] width 459 height 31
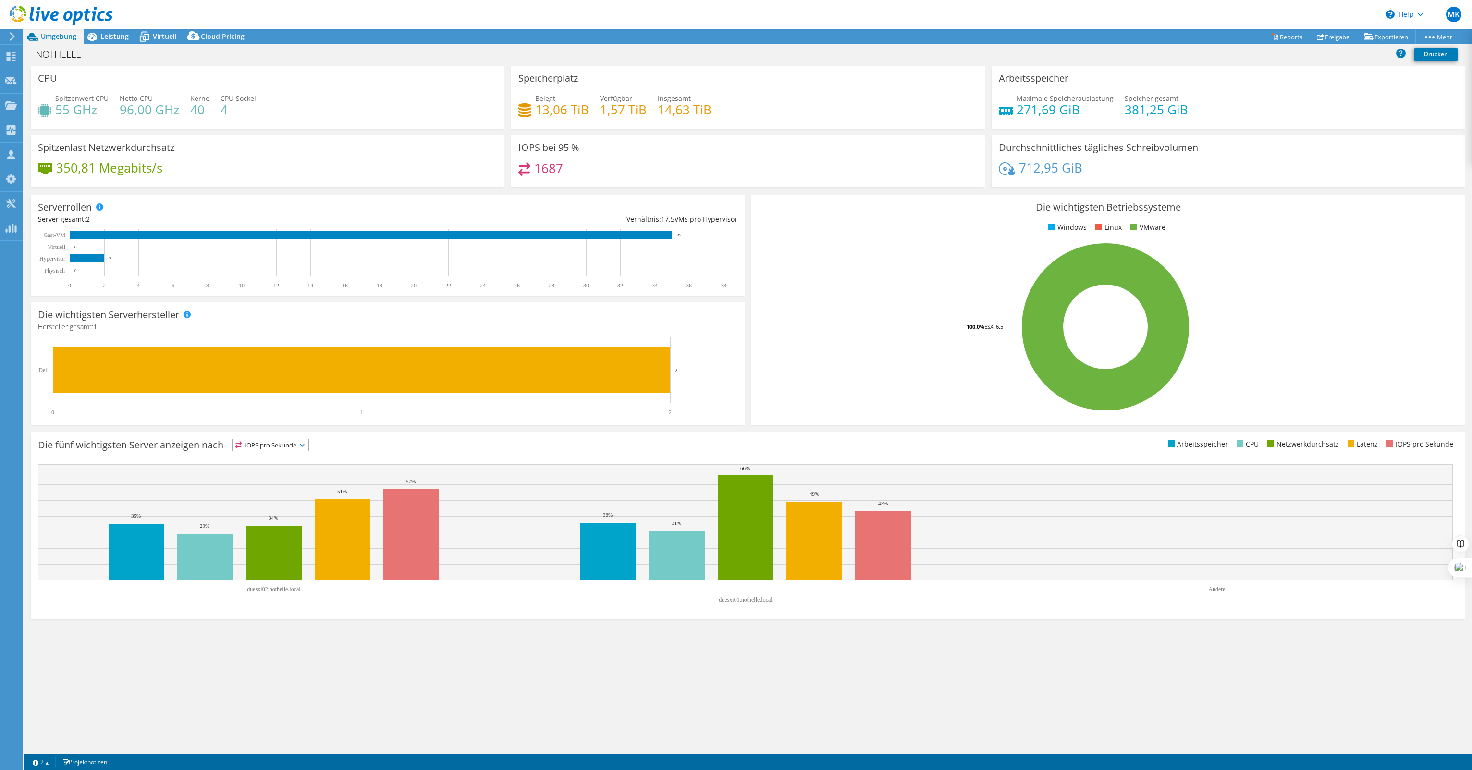
drag, startPoint x: 740, startPoint y: 108, endPoint x: 725, endPoint y: 109, distance: 14.9
click at [726, 109] on div "Belegt 13,06 TiB Verfügbar 1,57 TiB Insgesamt 14,63 TiB" at bounding box center [747, 108] width 459 height 31
